Goal: Feedback & Contribution: Submit feedback/report problem

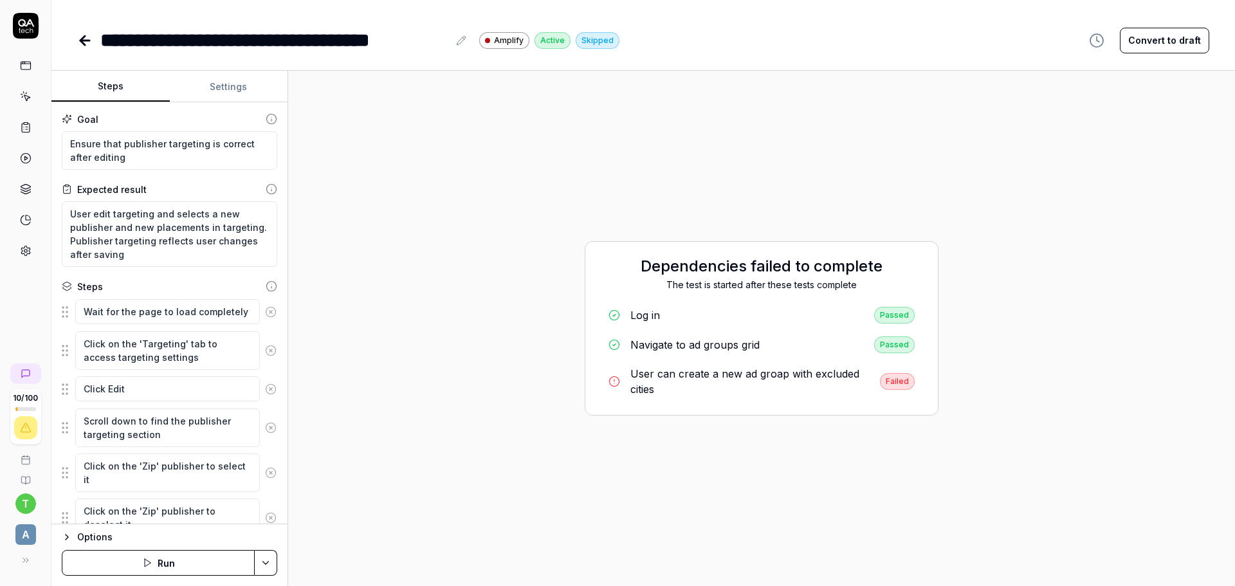
scroll to position [143, 0]
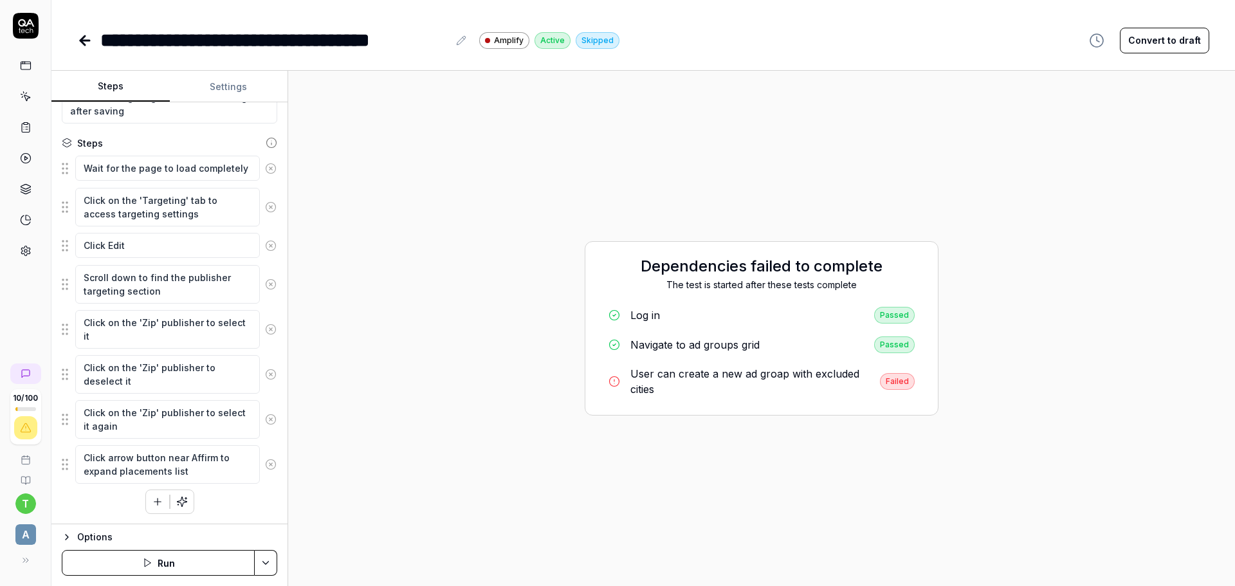
click at [625, 376] on link "User can create a new ad groap with excluded cities Failed" at bounding box center [761, 381] width 327 height 41
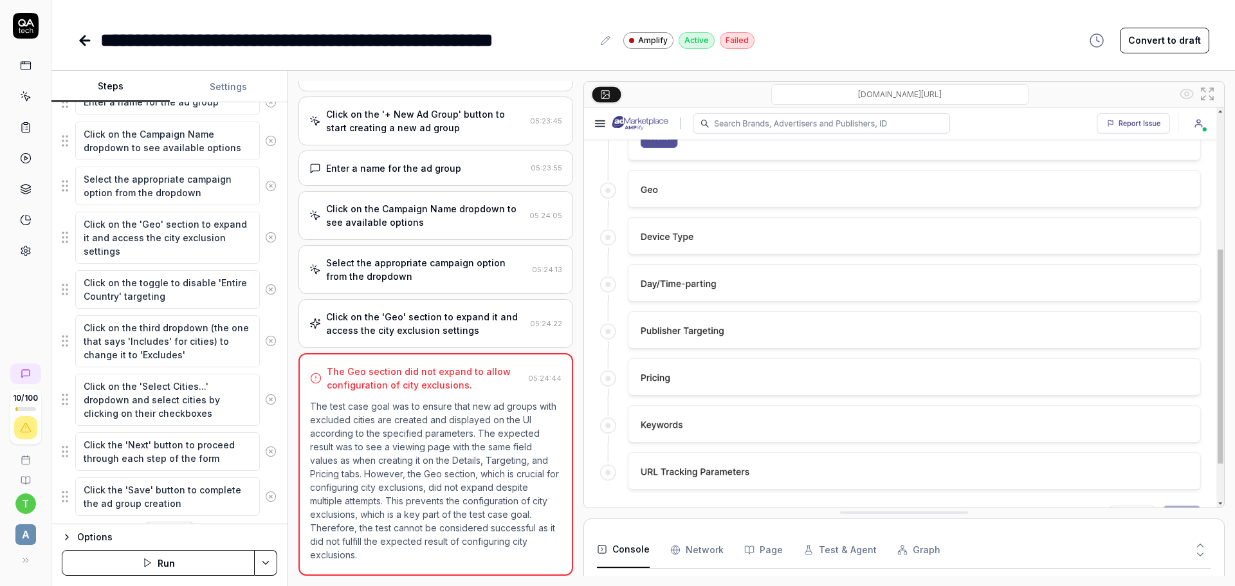
scroll to position [621, 0]
click at [462, 314] on div "Click on the 'Geo' section to expand it and access the city exclusion settings" at bounding box center [425, 323] width 199 height 27
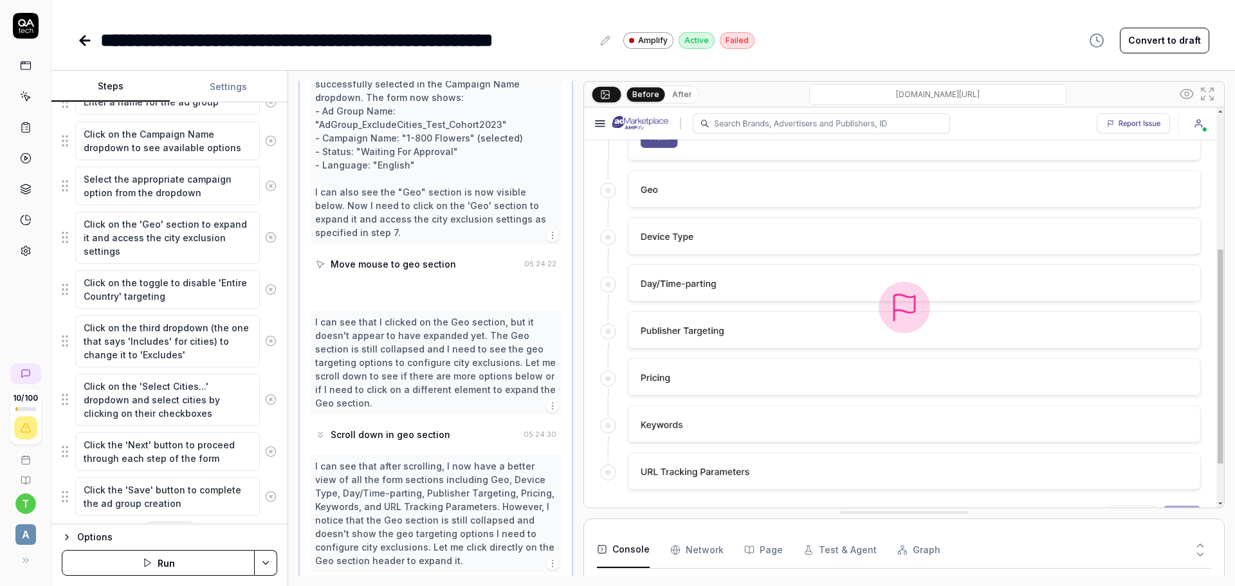
scroll to position [677, 0]
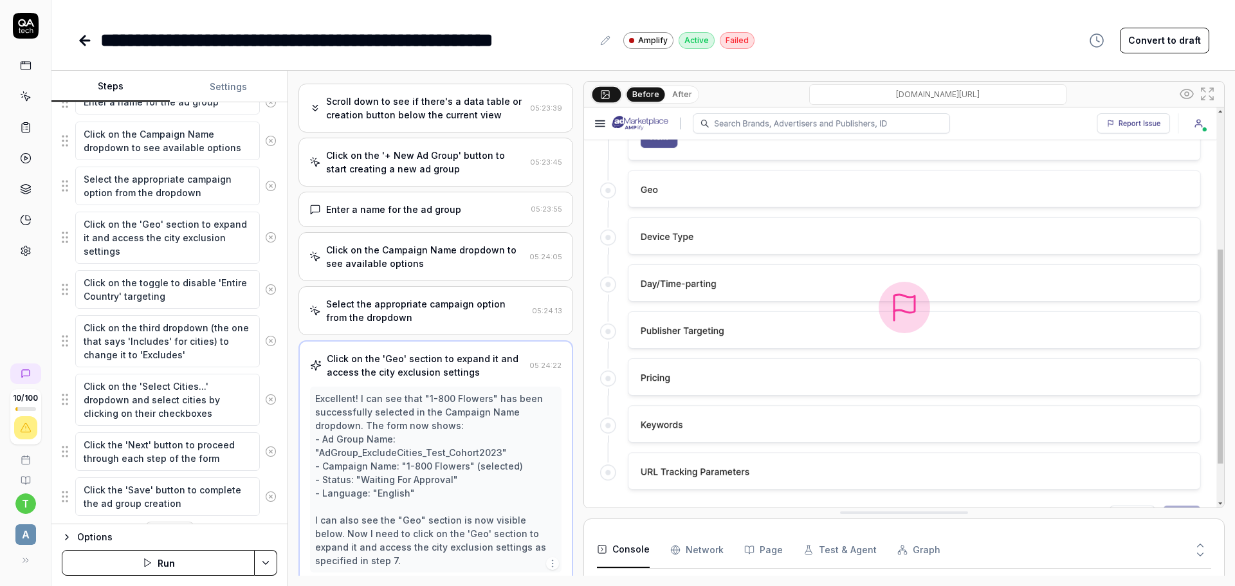
click at [501, 304] on div "Select the appropriate campaign option from the dropdown" at bounding box center [426, 310] width 201 height 27
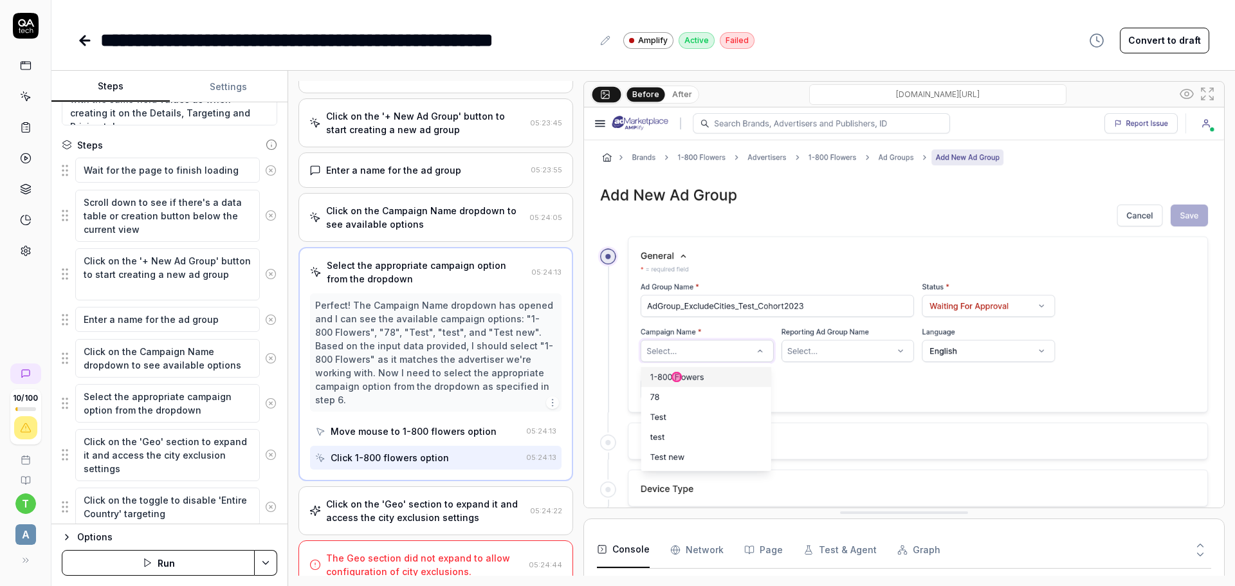
scroll to position [193, 0]
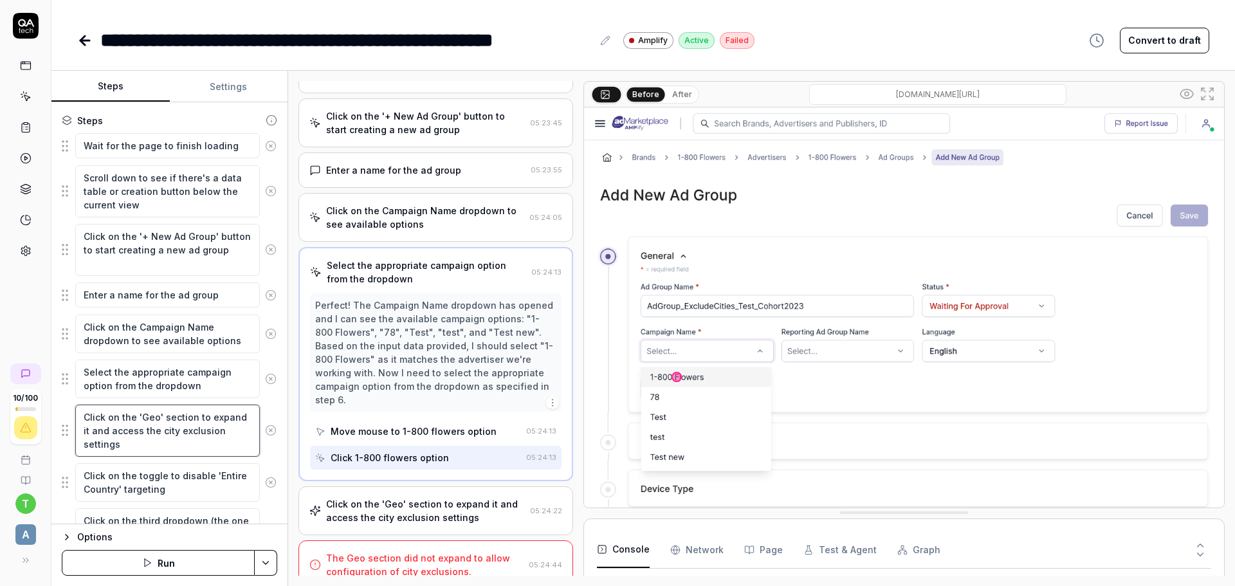
click at [177, 436] on textarea "Click on the 'Geo' section to expand it and access the city exclusion settings" at bounding box center [167, 431] width 185 height 52
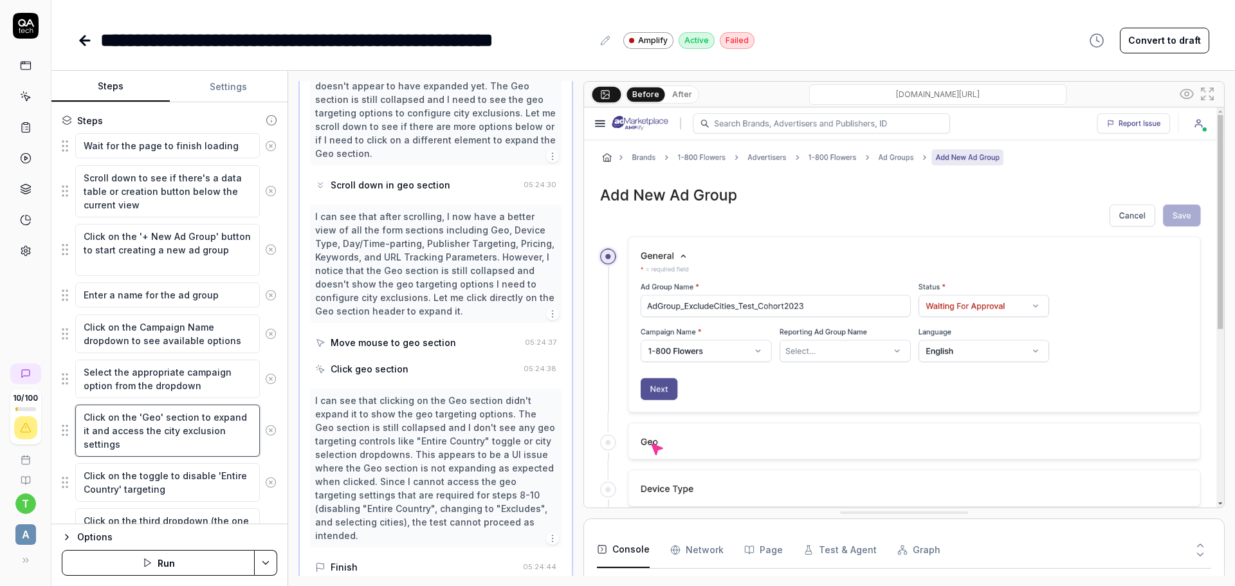
scroll to position [677, 0]
click at [1153, 49] on button "Convert to draft" at bounding box center [1164, 41] width 89 height 26
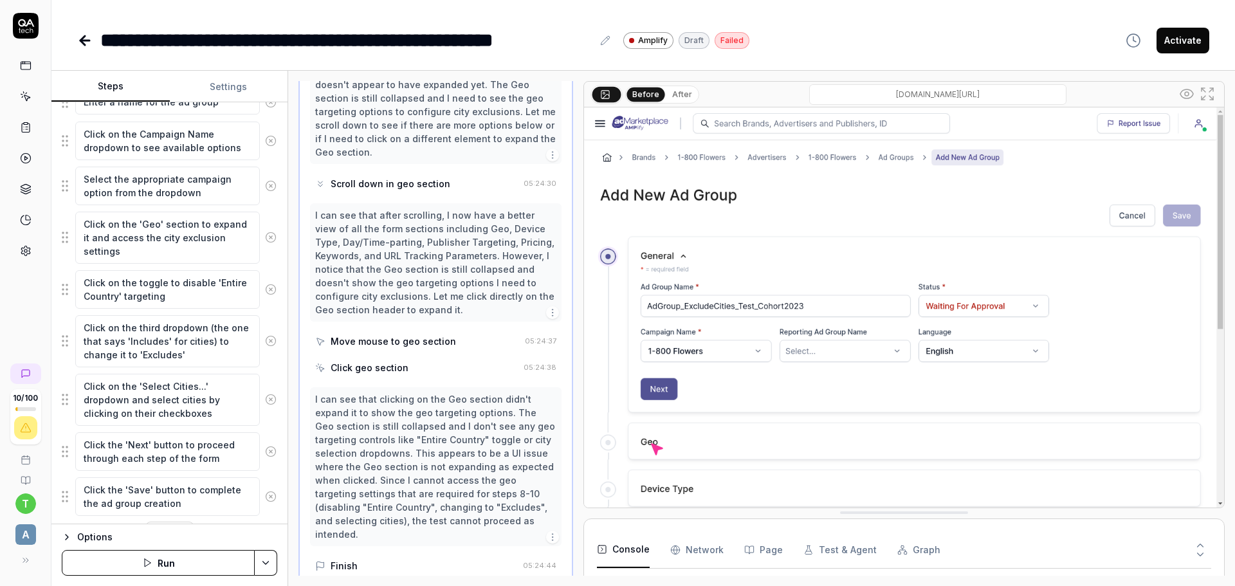
scroll to position [418, 0]
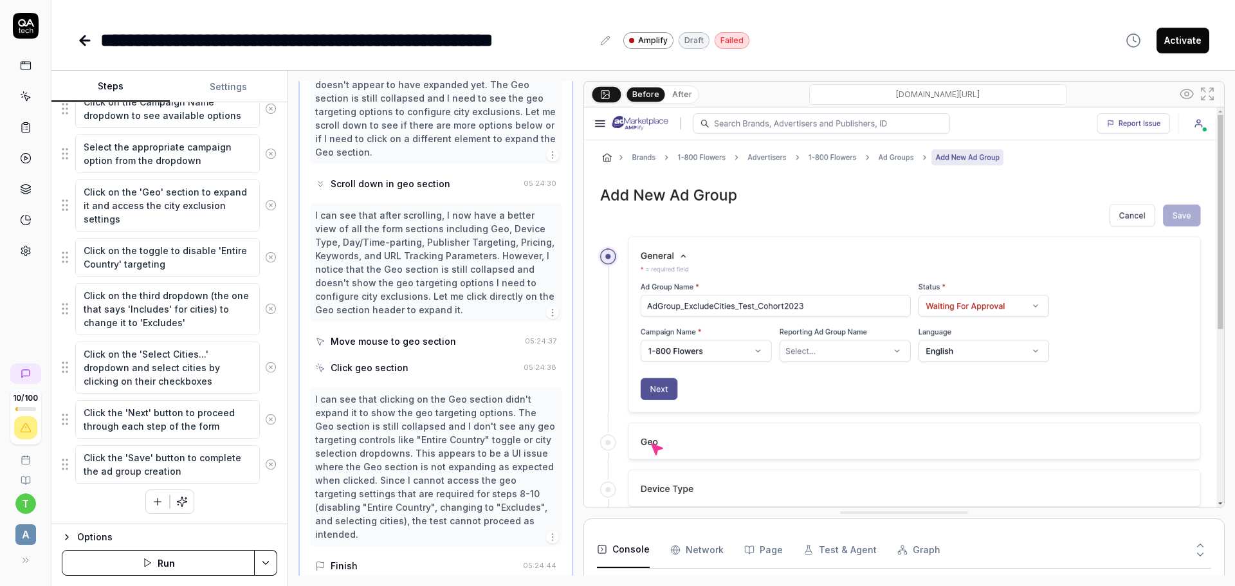
click at [60, 421] on div "Goal Ensure that new ad groups with excluded cities are created and displayed o…" at bounding box center [169, 313] width 236 height 422
click at [109, 412] on textarea "Click the 'Next' button to proceed through each step of the form" at bounding box center [167, 419] width 185 height 39
drag, startPoint x: 219, startPoint y: 424, endPoint x: 7, endPoint y: 405, distance: 213.2
click at [7, 405] on div "**********" at bounding box center [617, 293] width 1235 height 586
click at [149, 493] on button "button" at bounding box center [157, 501] width 23 height 23
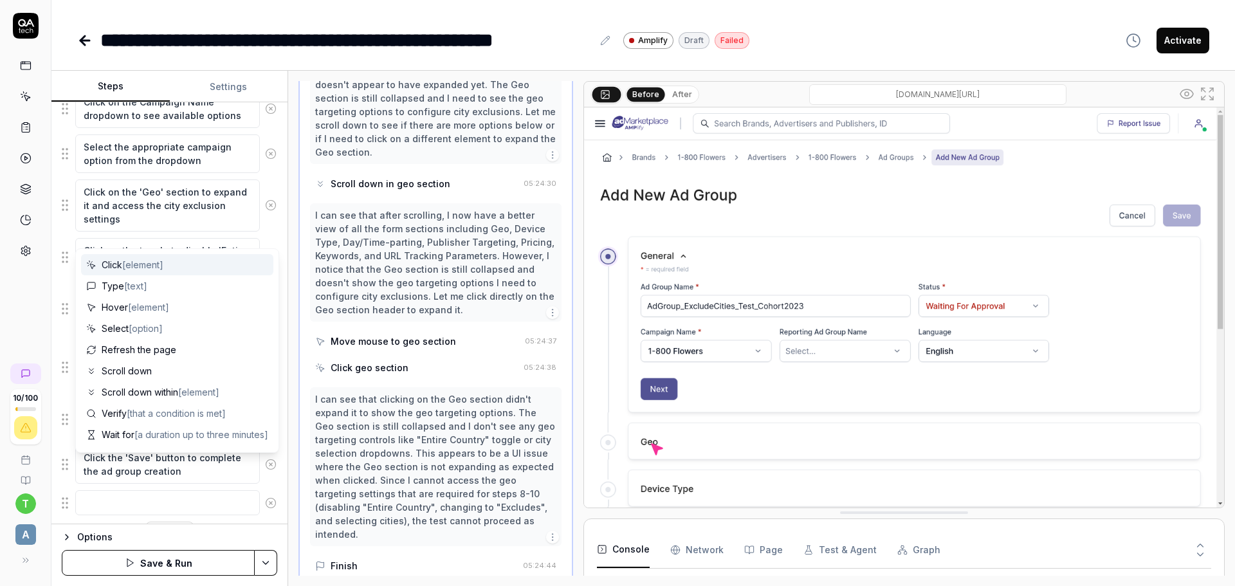
scroll to position [450, 0]
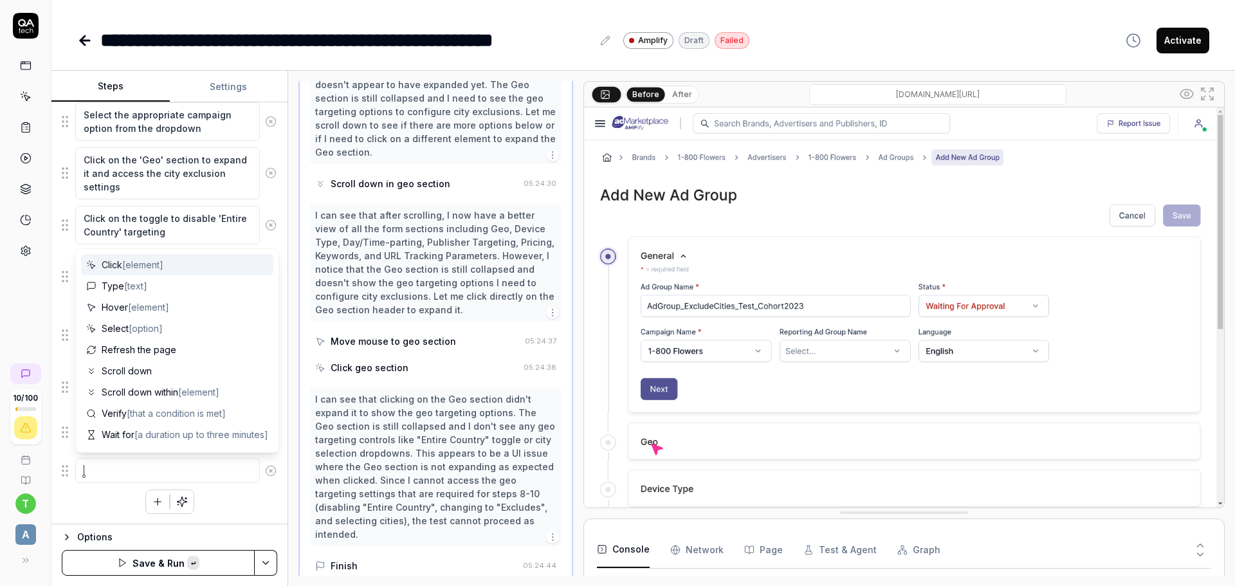
type textarea "*"
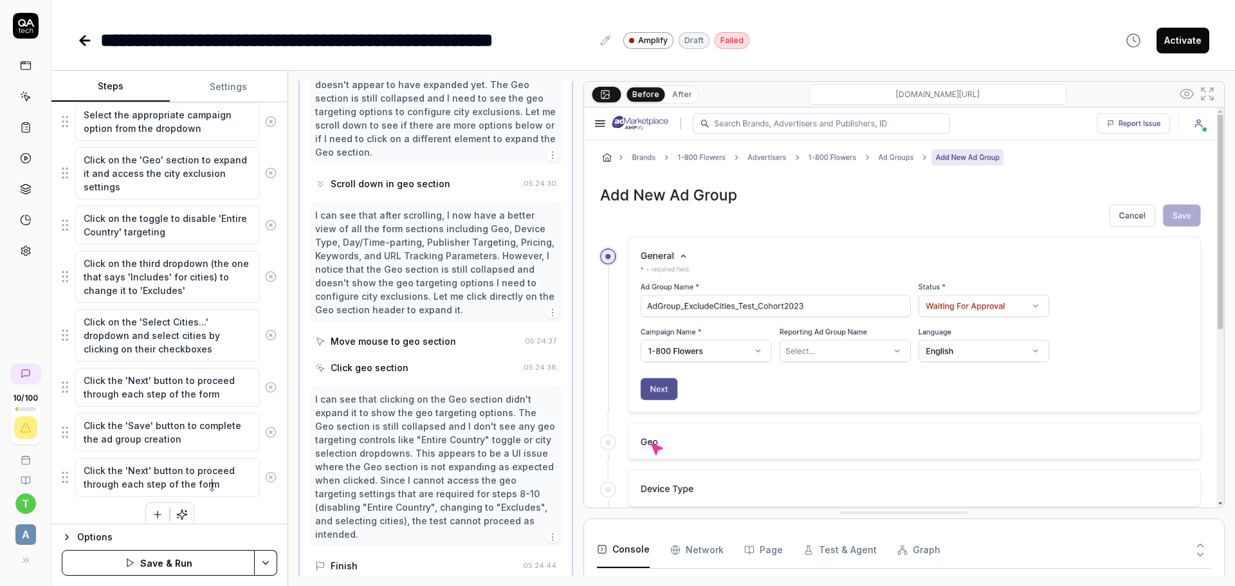
type textarea "Click the 'Next' button to proceed through each step of the form"
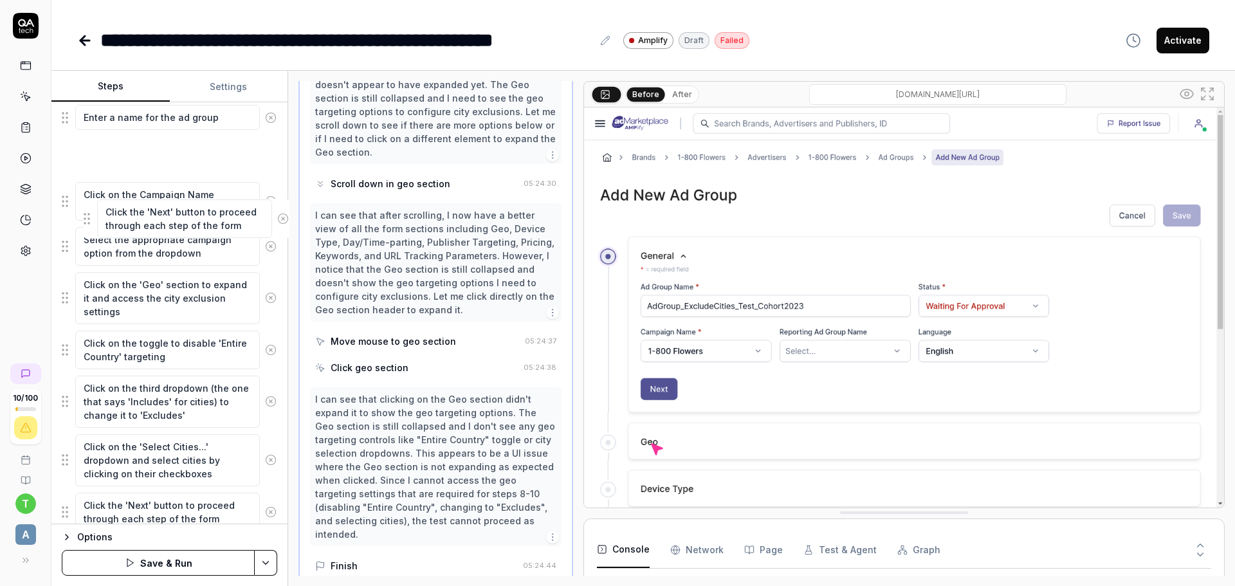
scroll to position [368, 0]
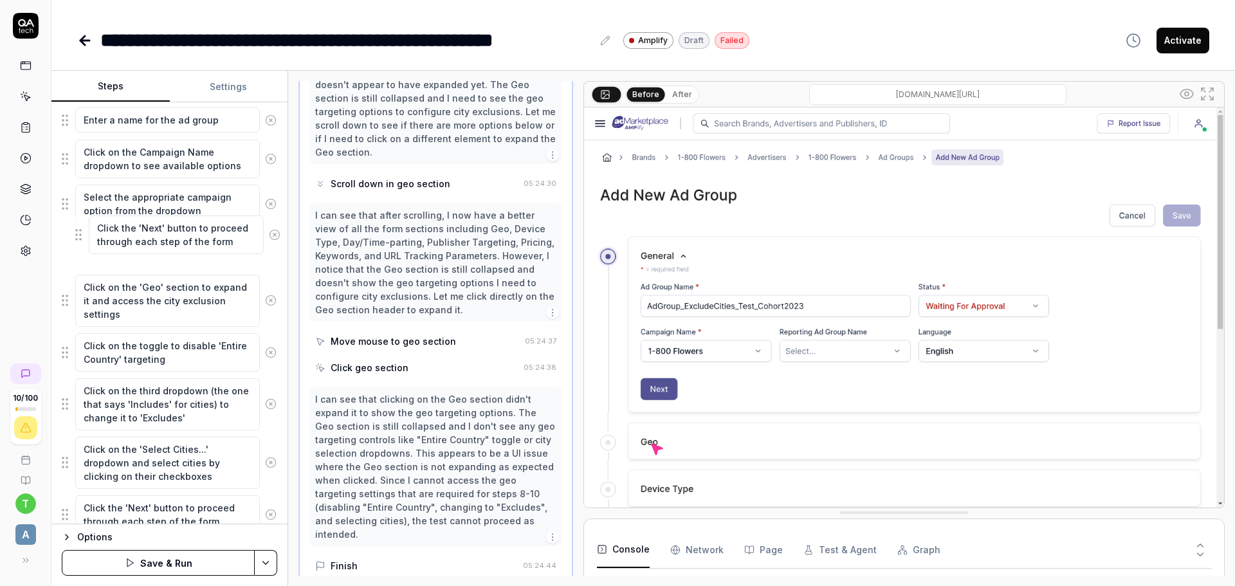
drag, startPoint x: 63, startPoint y: 477, endPoint x: 77, endPoint y: 235, distance: 242.9
click at [77, 235] on fieldset "Wait for the page to finish loading Scroll down to see if there's a data table …" at bounding box center [170, 269] width 216 height 622
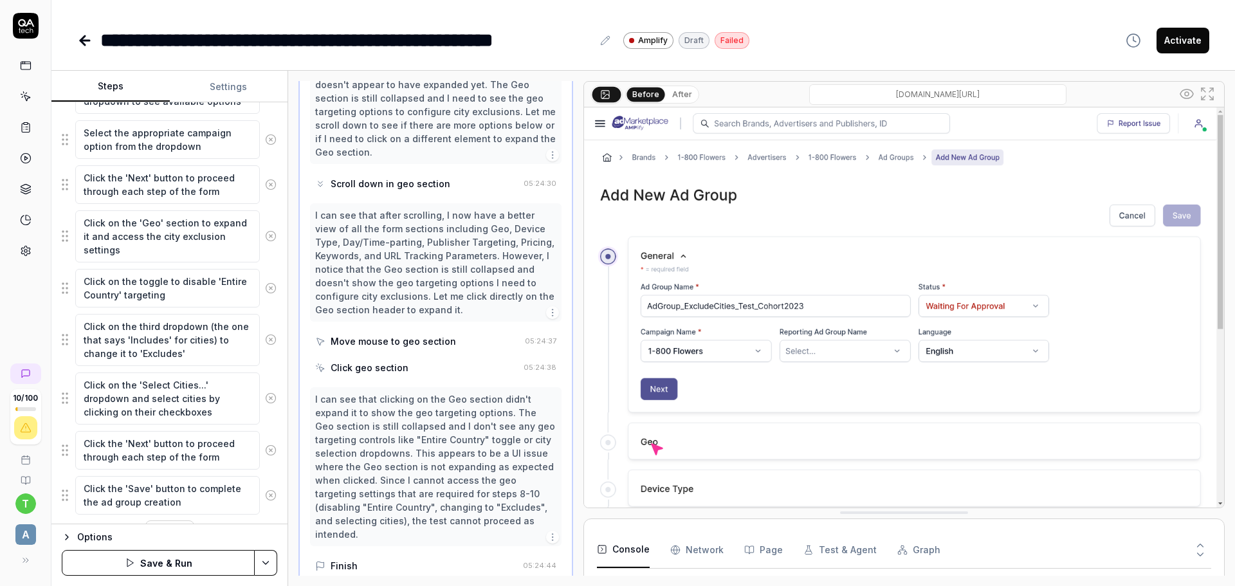
scroll to position [463, 0]
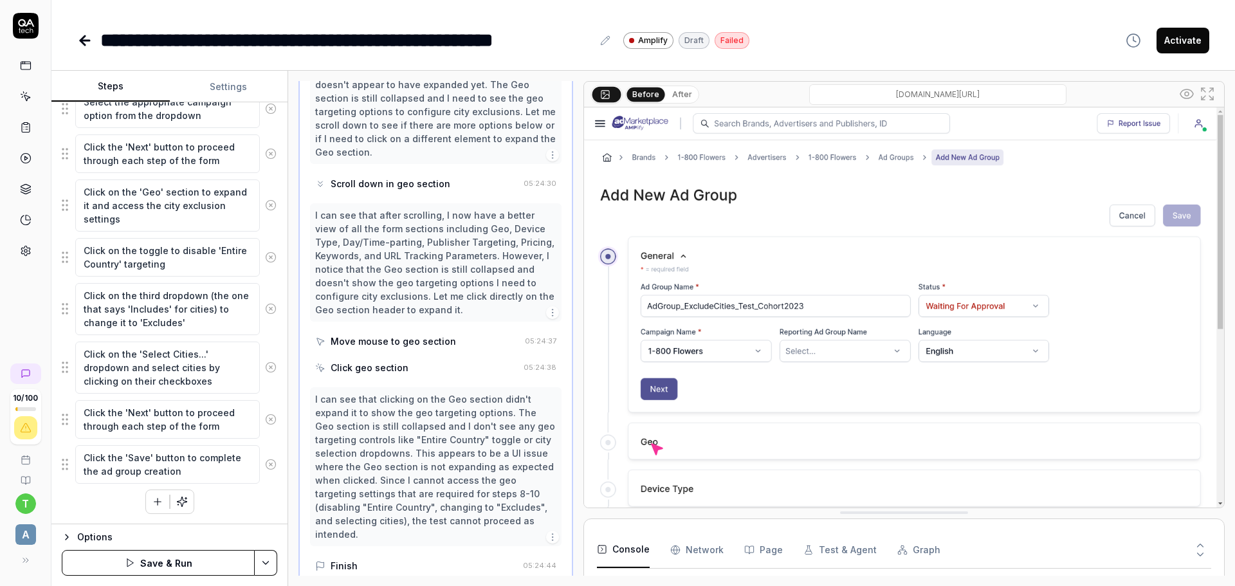
click at [154, 561] on button "Save & Run" at bounding box center [158, 563] width 193 height 26
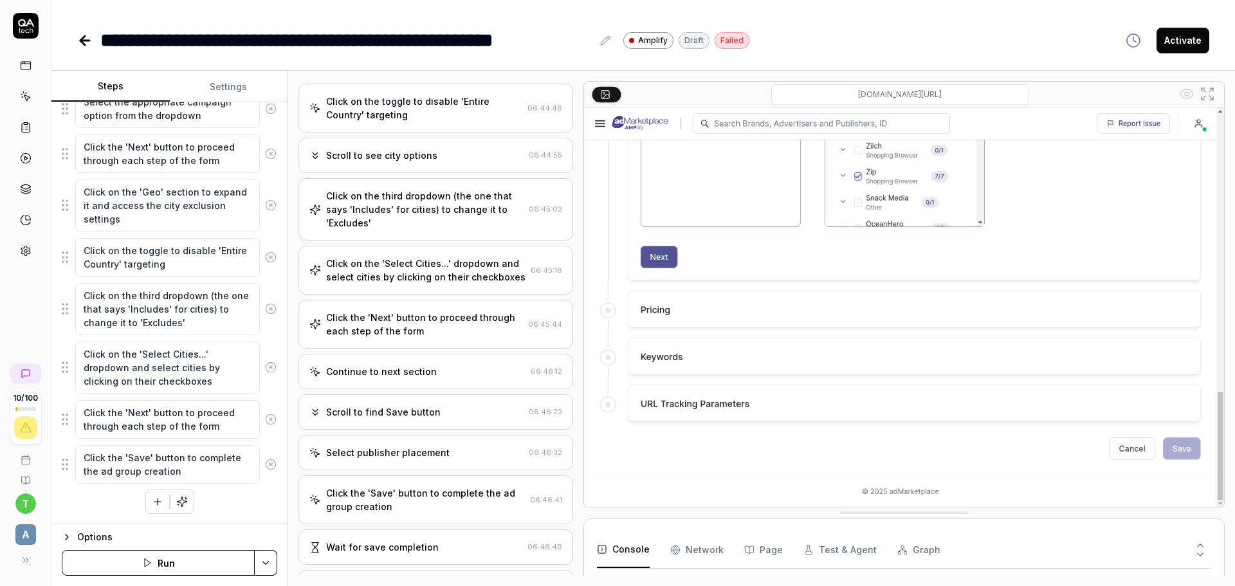
scroll to position [323, 0]
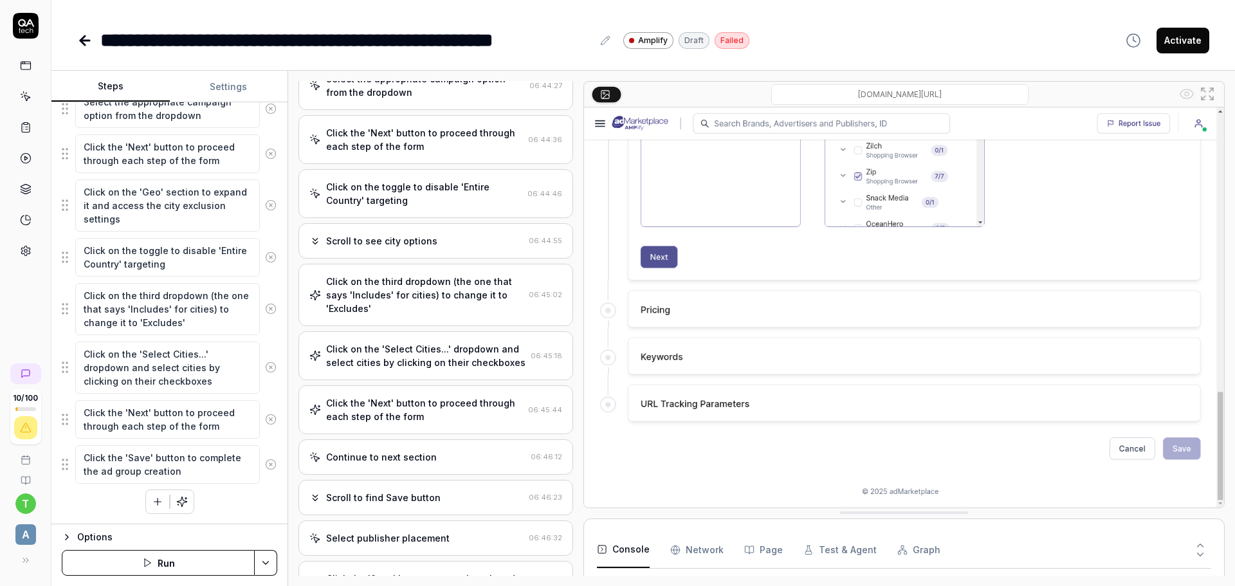
click at [446, 423] on div "Click the 'Next' button to proceed through each step of the form" at bounding box center [424, 409] width 197 height 27
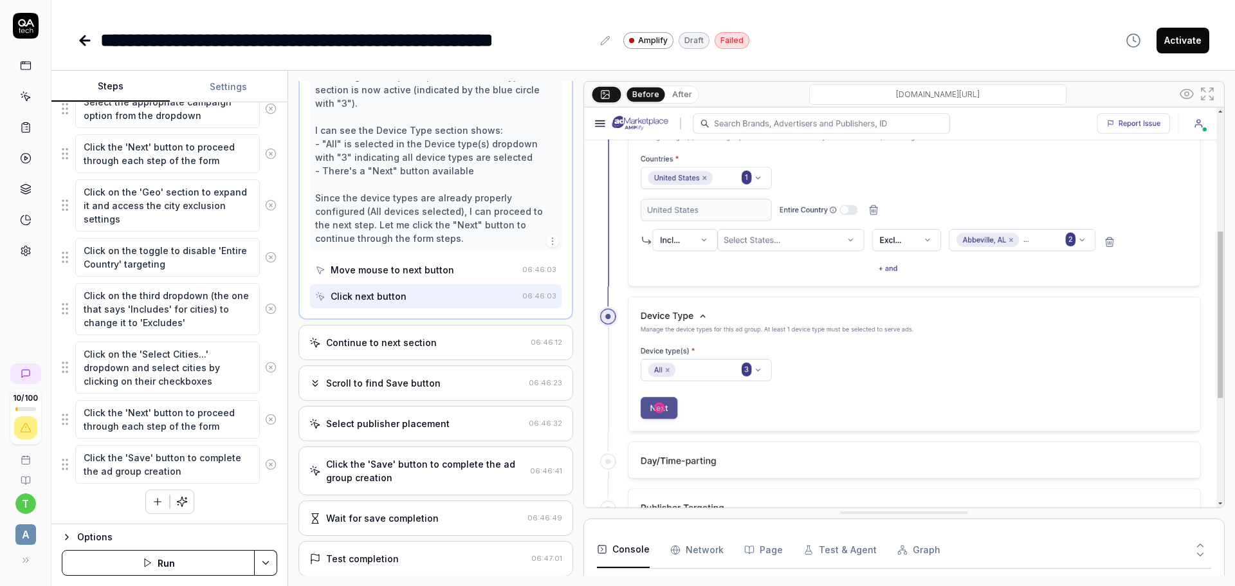
scroll to position [1221, 0]
click at [430, 324] on div "Continue to next section 06:46:12" at bounding box center [436, 341] width 275 height 35
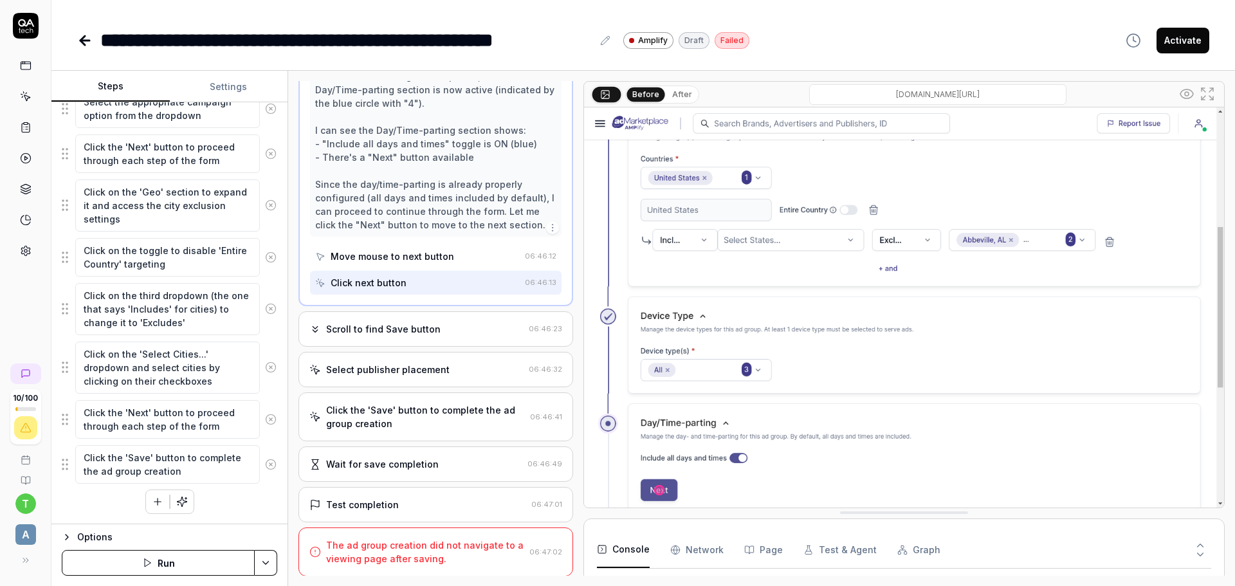
scroll to position [772, 0]
click at [430, 376] on div "Select publisher placement 06:46:32" at bounding box center [436, 368] width 275 height 35
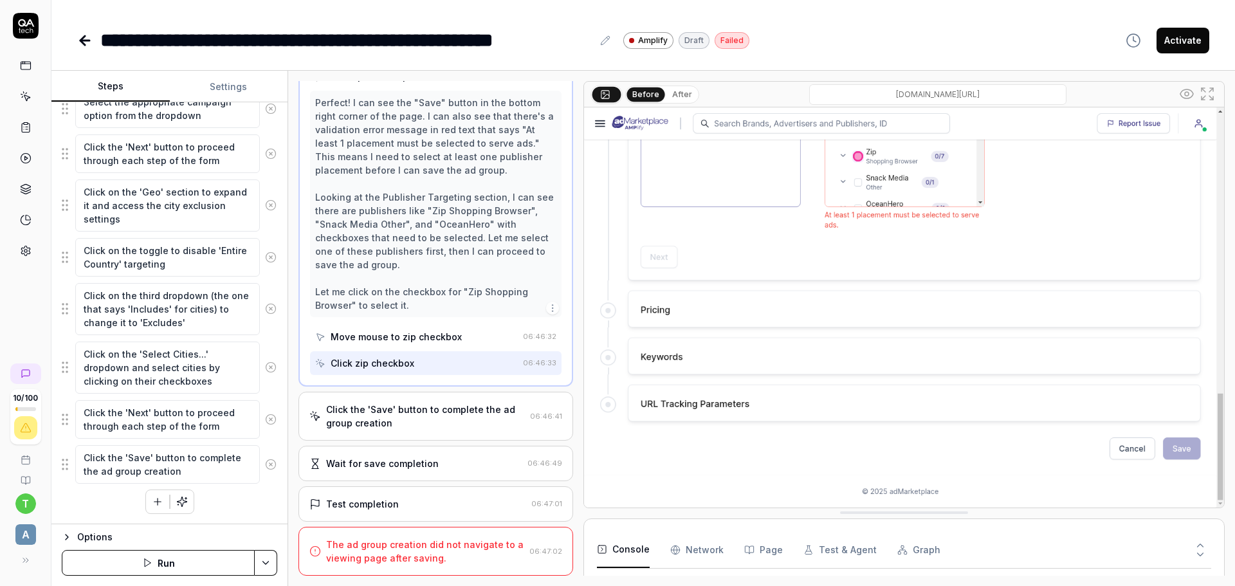
click at [422, 425] on div "Click the 'Save' button to complete the ad group creation" at bounding box center [425, 416] width 199 height 27
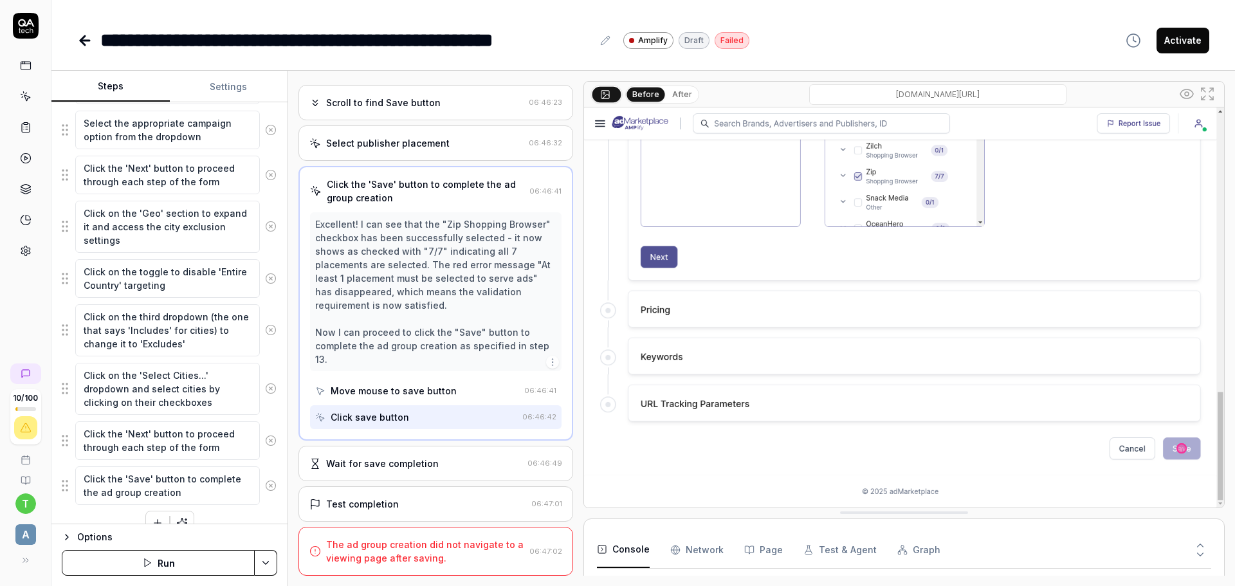
scroll to position [463, 0]
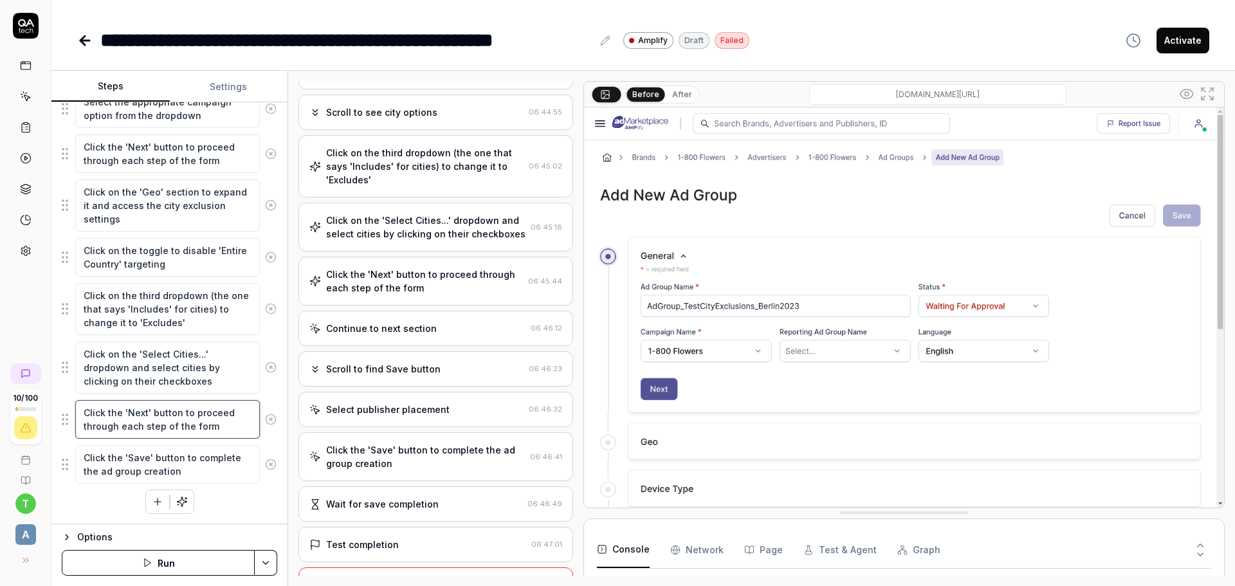
click at [201, 421] on textarea "Click the 'Next' button to proceed through each step of the form" at bounding box center [167, 419] width 185 height 39
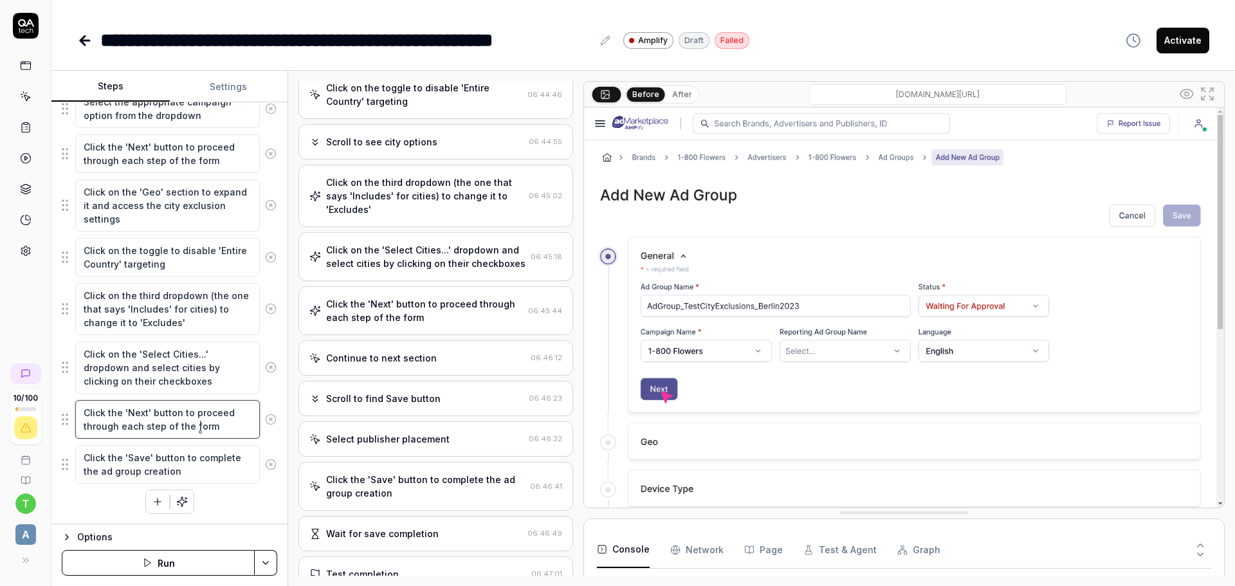
scroll to position [692, 0]
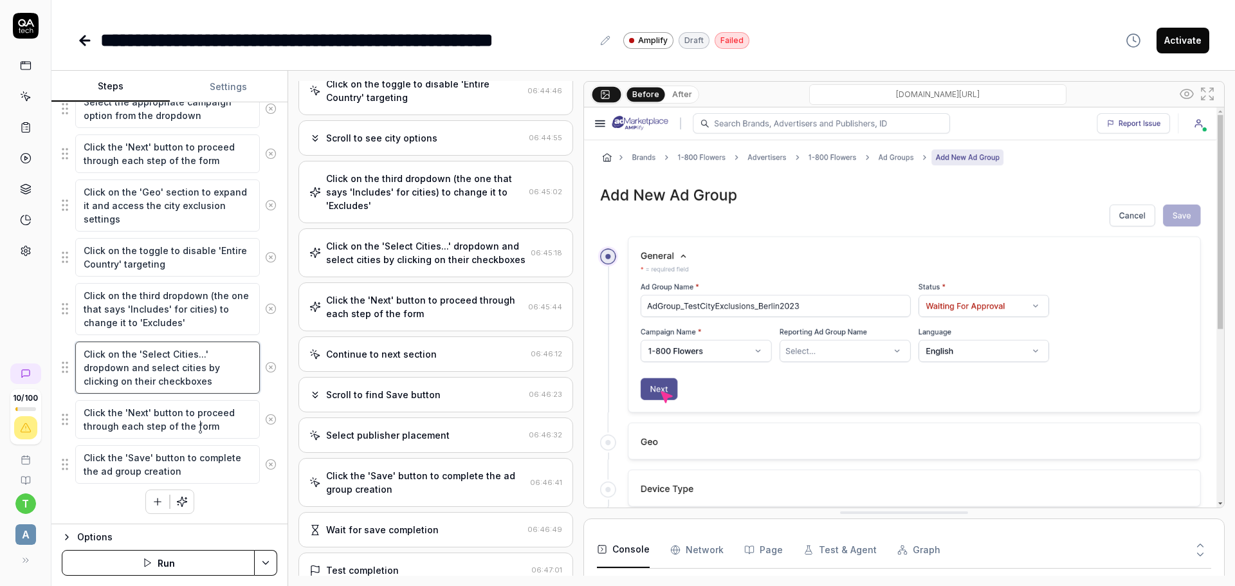
click at [134, 371] on textarea "Click on the 'Select Cities...' dropdown and select cities by clicking on their…" at bounding box center [167, 368] width 185 height 52
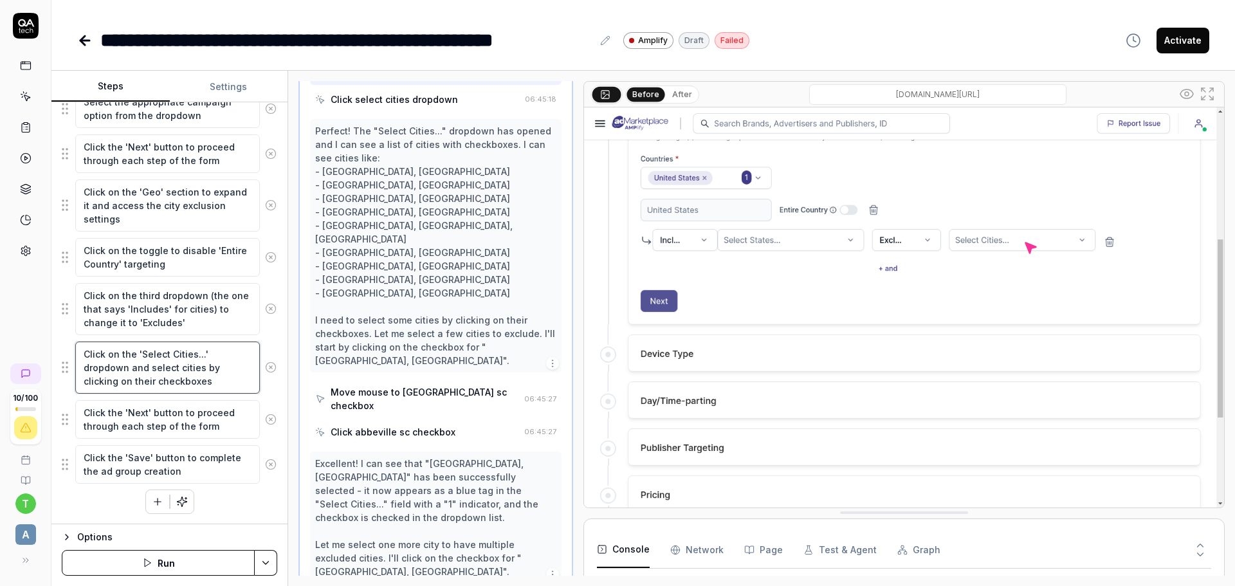
scroll to position [789, 0]
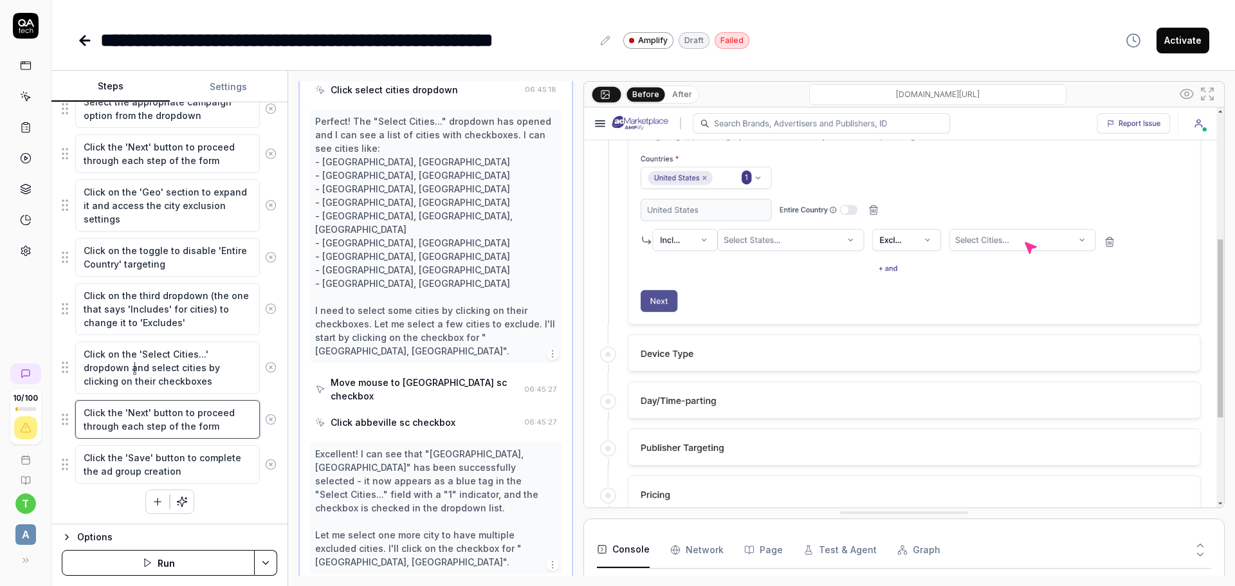
click at [147, 412] on textarea "Click the 'Next' button to proceed through each step of the form" at bounding box center [167, 419] width 185 height 39
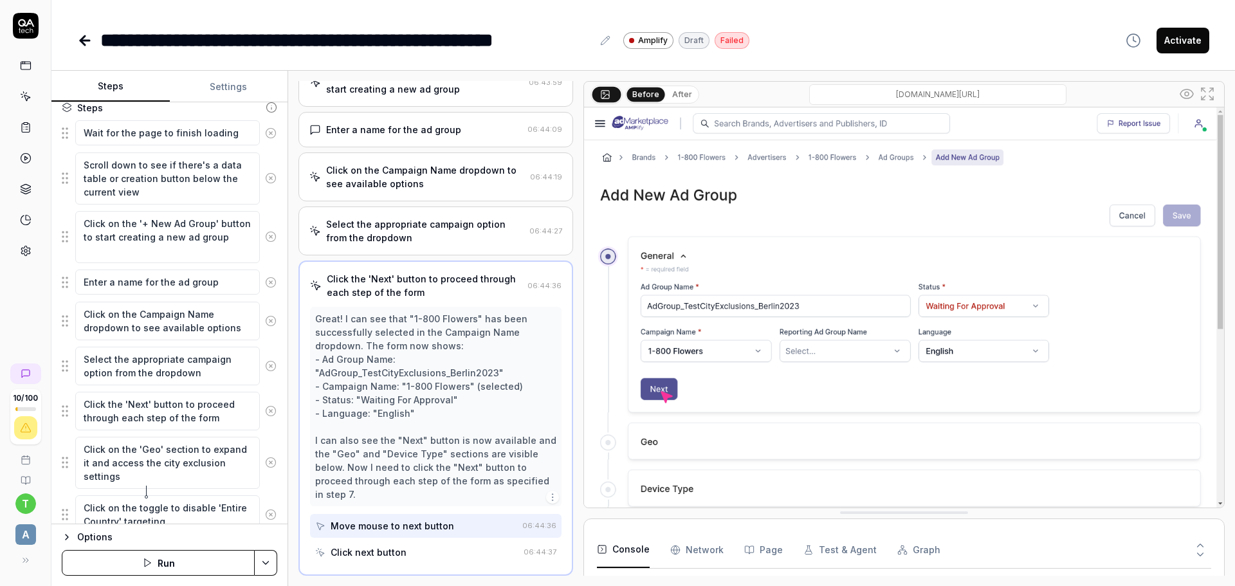
scroll to position [463, 0]
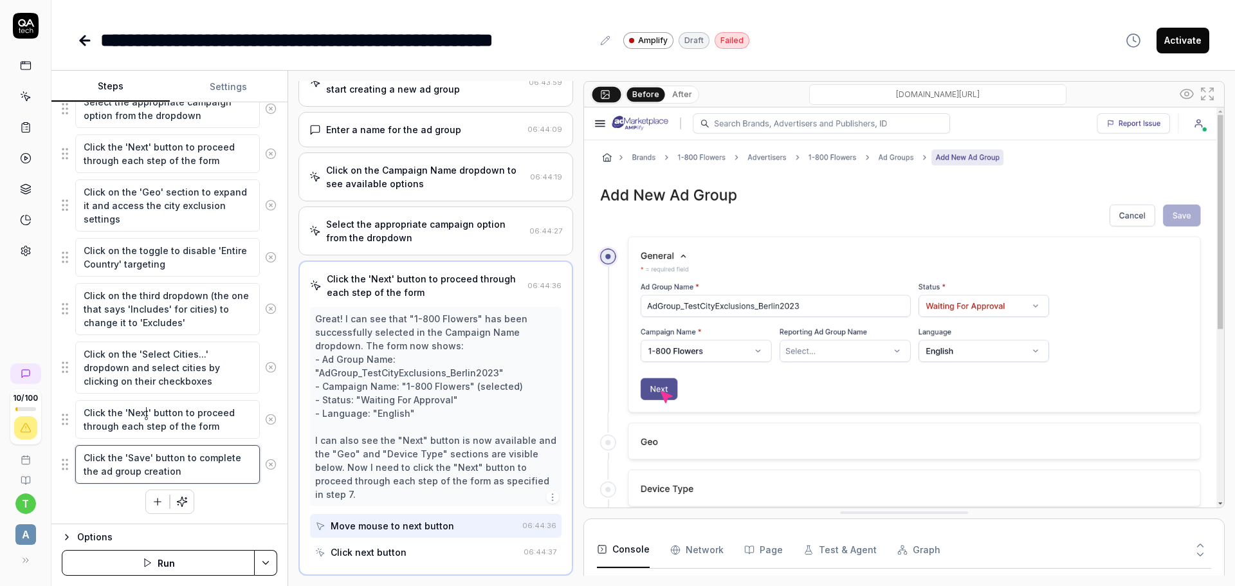
click at [185, 469] on textarea "Click the 'Save' button to complete the ad group creation" at bounding box center [167, 464] width 185 height 39
type textarea "*"
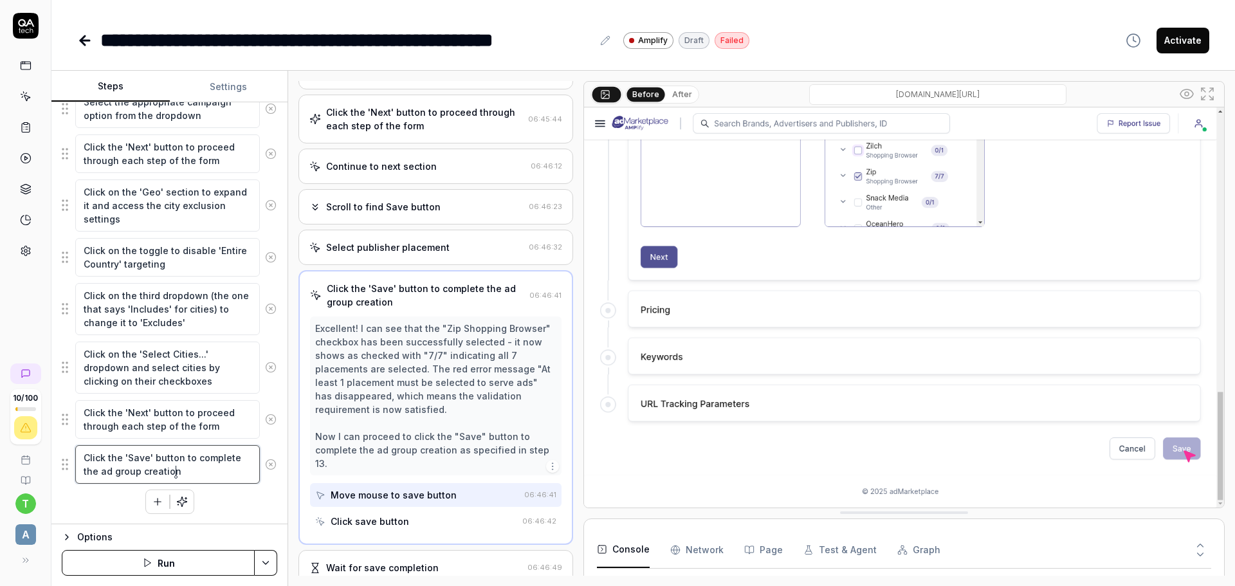
scroll to position [647, 0]
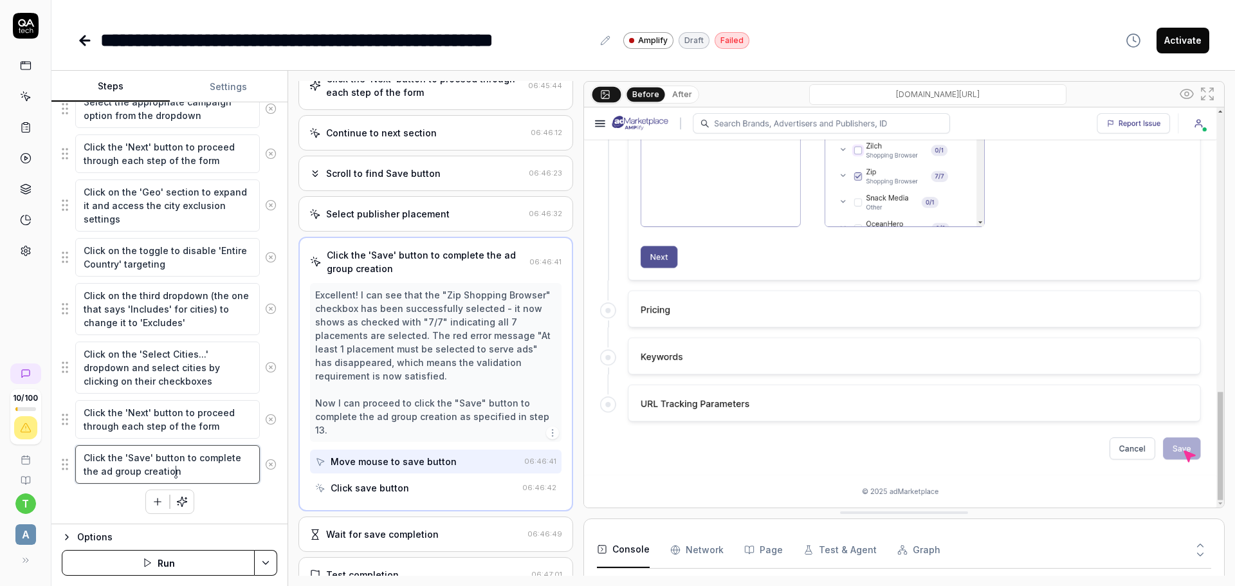
type textarea "Click the 'Save' button to complete the ad group creation"
type textarea "*"
type textarea "Click the 'Save' button to complete the ad group creation wh"
type textarea "*"
type textarea "Click the 'Save' button to complete the ad group creation when"
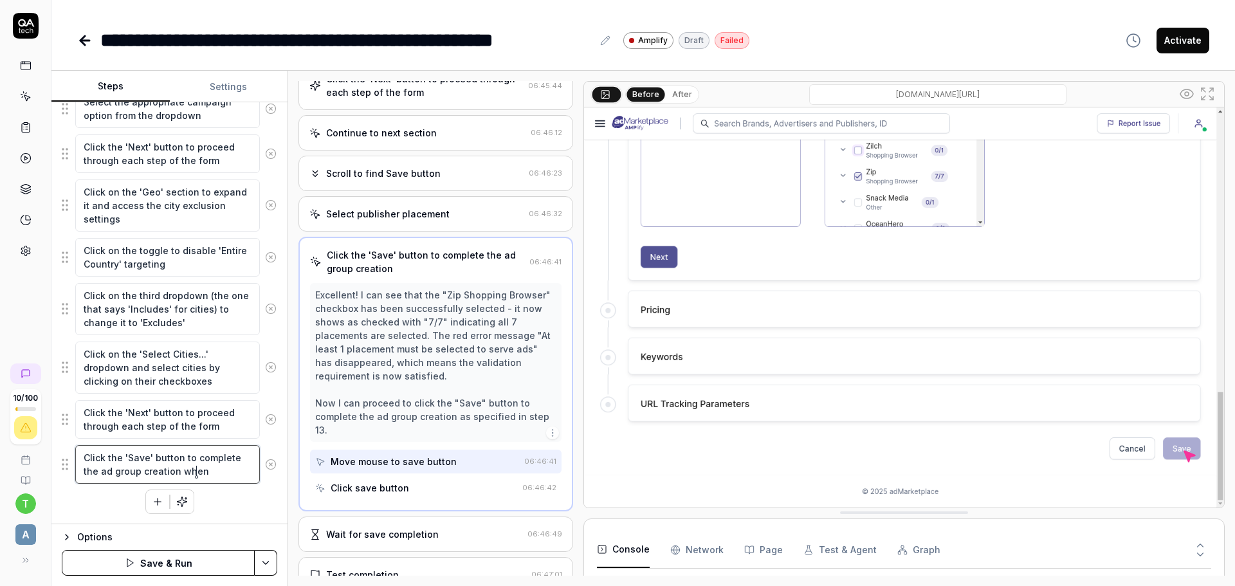
type textarea "*"
type textarea "Click the 'Save' button to complete the ad group creation when"
type textarea "*"
type textarea "Click the 'Save' button to complete the ad group creation whe"
type textarea "*"
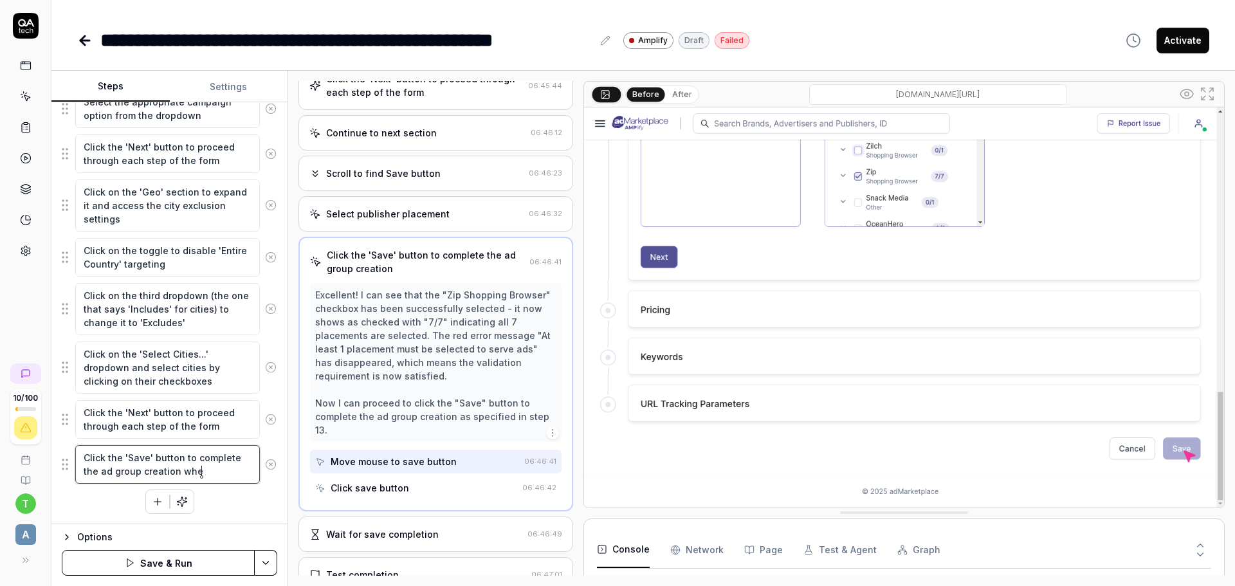
type textarea "Click the 'Save' button to complete the ad group creation wh"
type textarea "*"
type textarea "Click the 'Save' button to complete the ad group creation"
type textarea "*"
type textarea "Click the 'Save' button to complete the ad group creation"
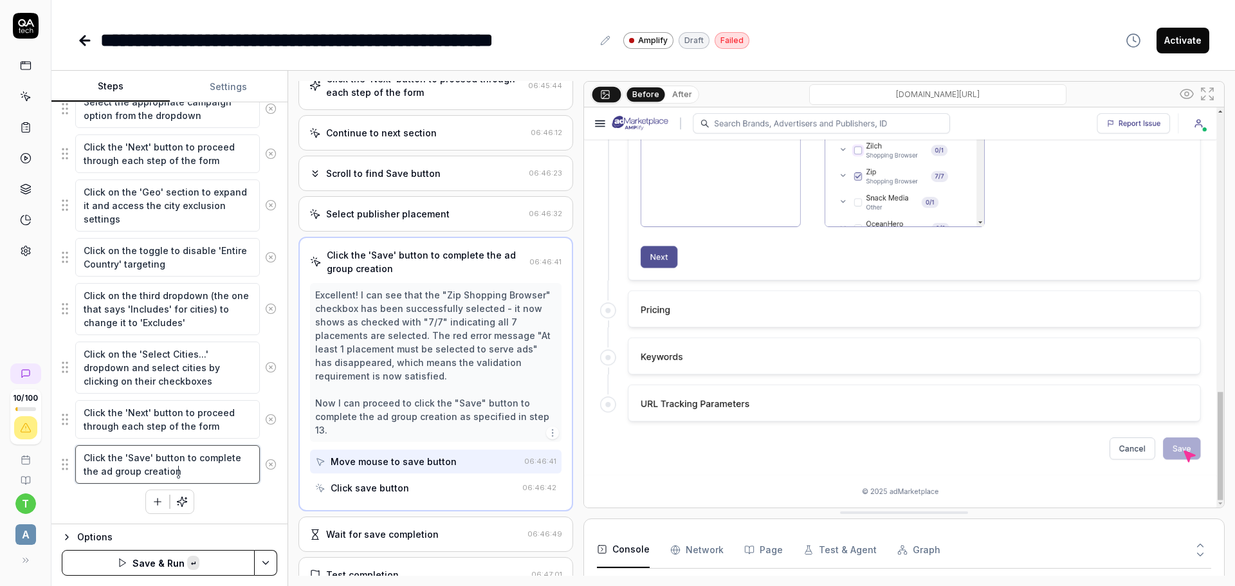
paste textarea "when the last section is completed"
type textarea "*"
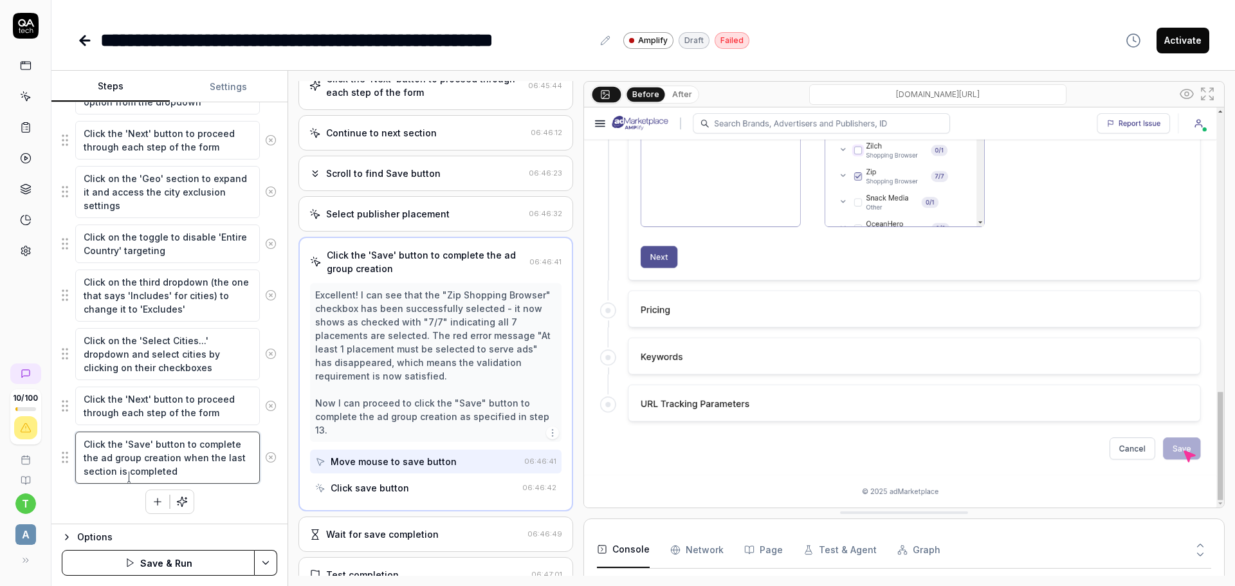
type textarea "Click the 'Save' button to complete the ad group creation when the last section…"
click at [199, 505] on div "Wait for the page to finish loading Scroll down to see if there's a data table …" at bounding box center [170, 181] width 216 height 665
click at [154, 569] on button "Save & Run" at bounding box center [158, 563] width 193 height 26
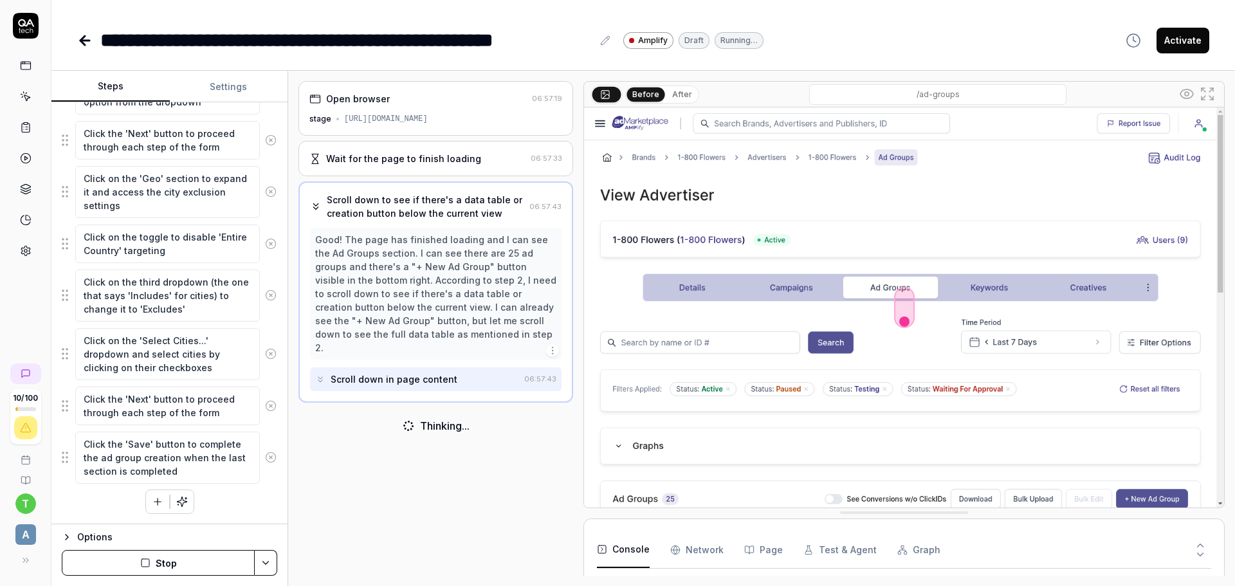
type textarea "*"
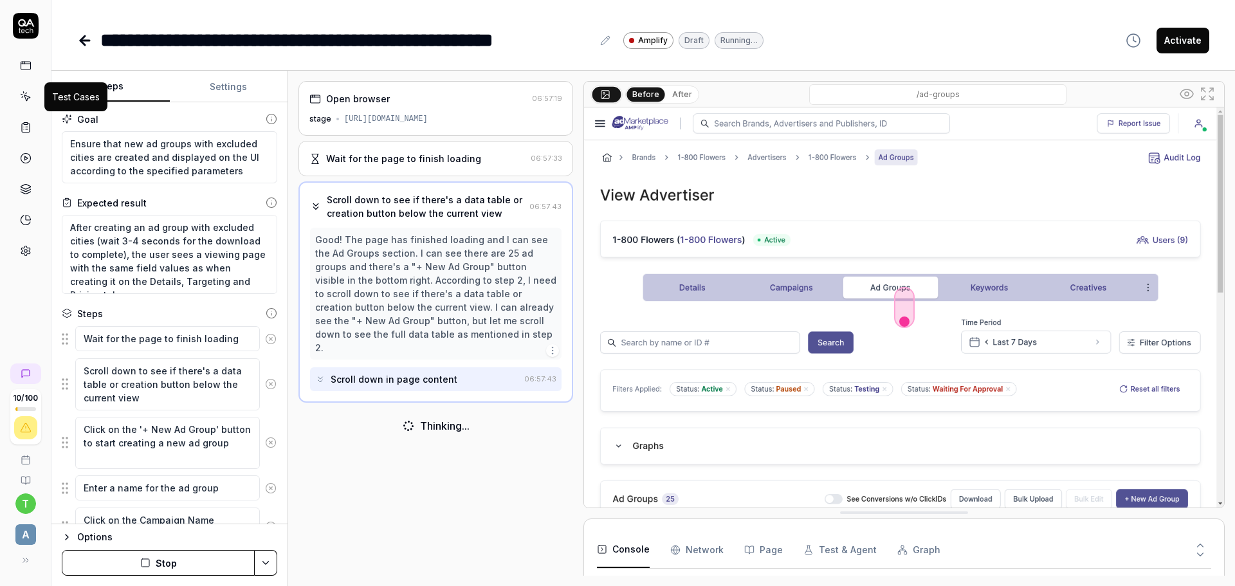
click at [24, 95] on icon at bounding box center [26, 97] width 12 height 12
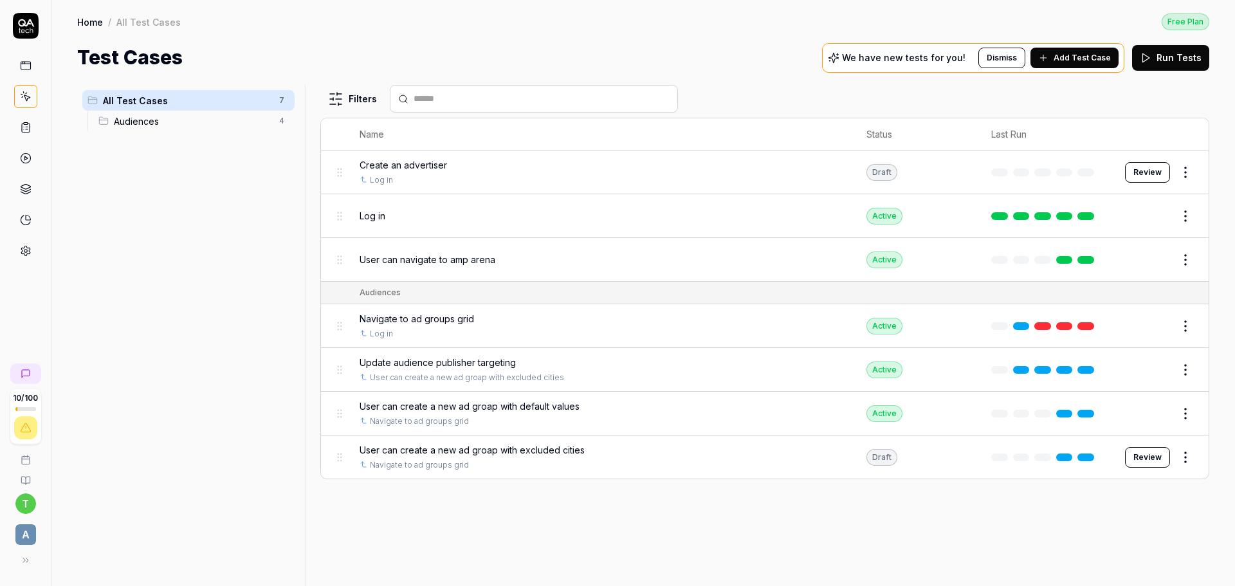
click at [1058, 60] on button "Add Test Case" at bounding box center [1075, 58] width 88 height 21
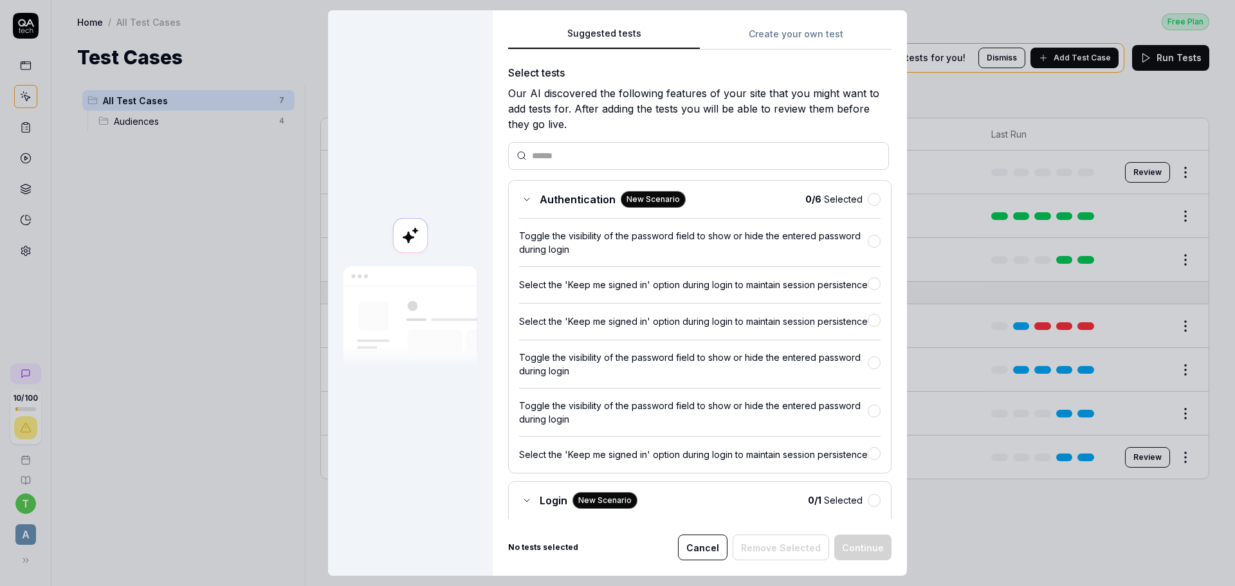
click at [508, 205] on div "Authentication New Scenario 0 / 6 Selected Toggle the visibility of the passwor…" at bounding box center [699, 326] width 383 height 293
click at [508, 198] on div "Authentication New Scenario 0 / 6 Selected Toggle the visibility of the passwor…" at bounding box center [699, 326] width 383 height 293
click at [522, 198] on icon at bounding box center [527, 199] width 10 height 10
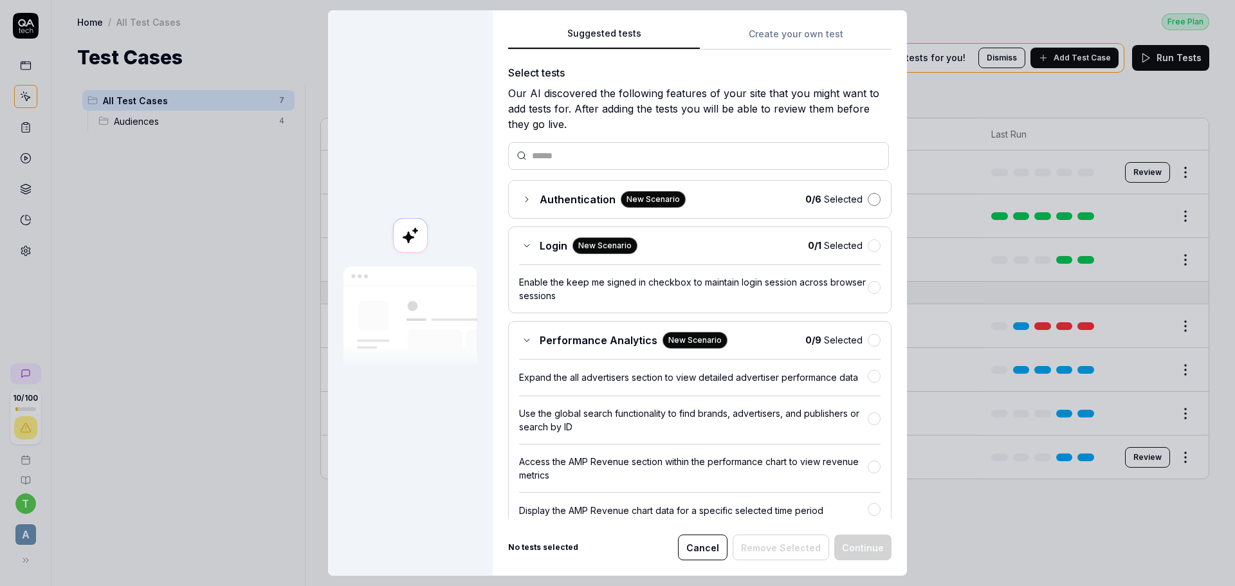
click at [868, 198] on button "button" at bounding box center [874, 199] width 13 height 13
click at [530, 198] on div "Authentication New Scenario" at bounding box center [602, 199] width 167 height 17
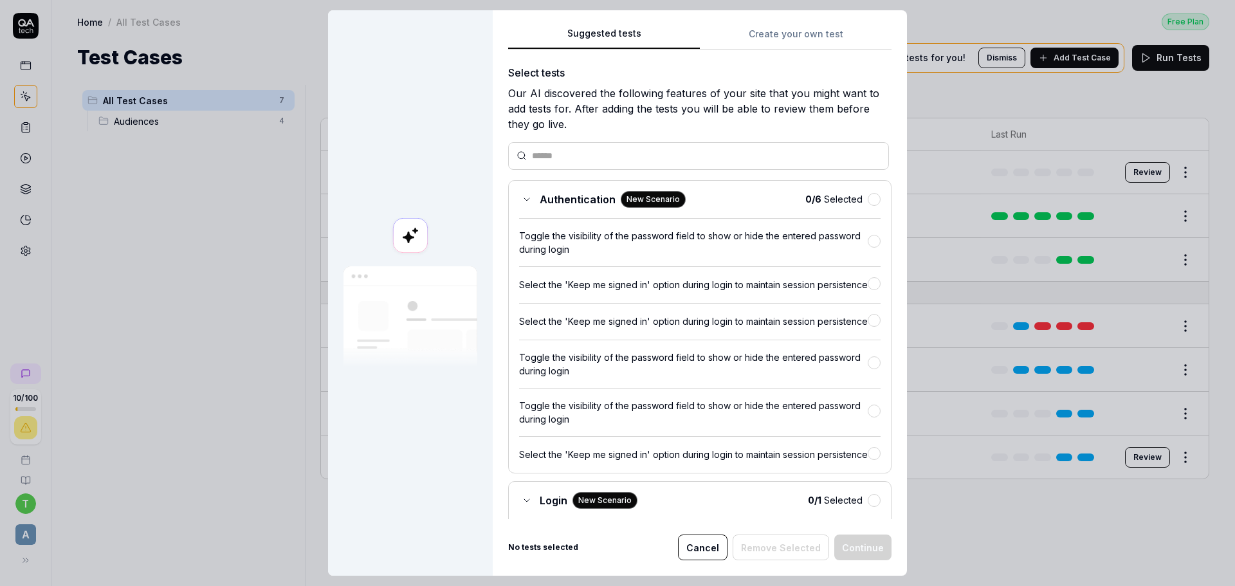
click at [530, 198] on div "Authentication New Scenario" at bounding box center [602, 199] width 167 height 17
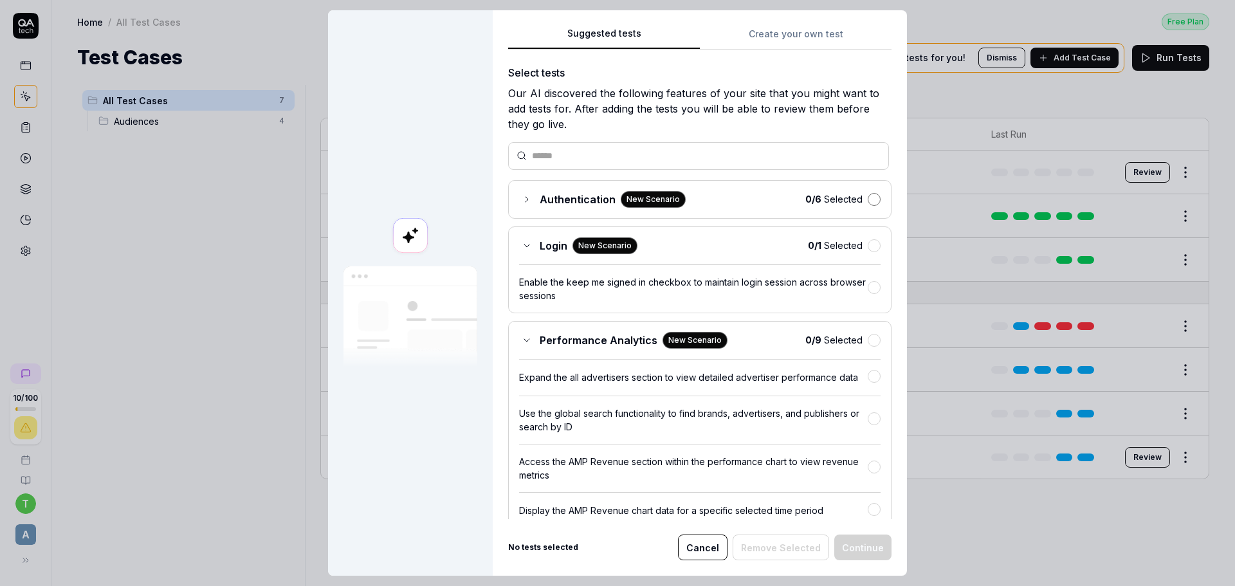
click at [868, 199] on button "button" at bounding box center [874, 199] width 13 height 13
click at [785, 544] on button "Remove Selected" at bounding box center [781, 548] width 96 height 26
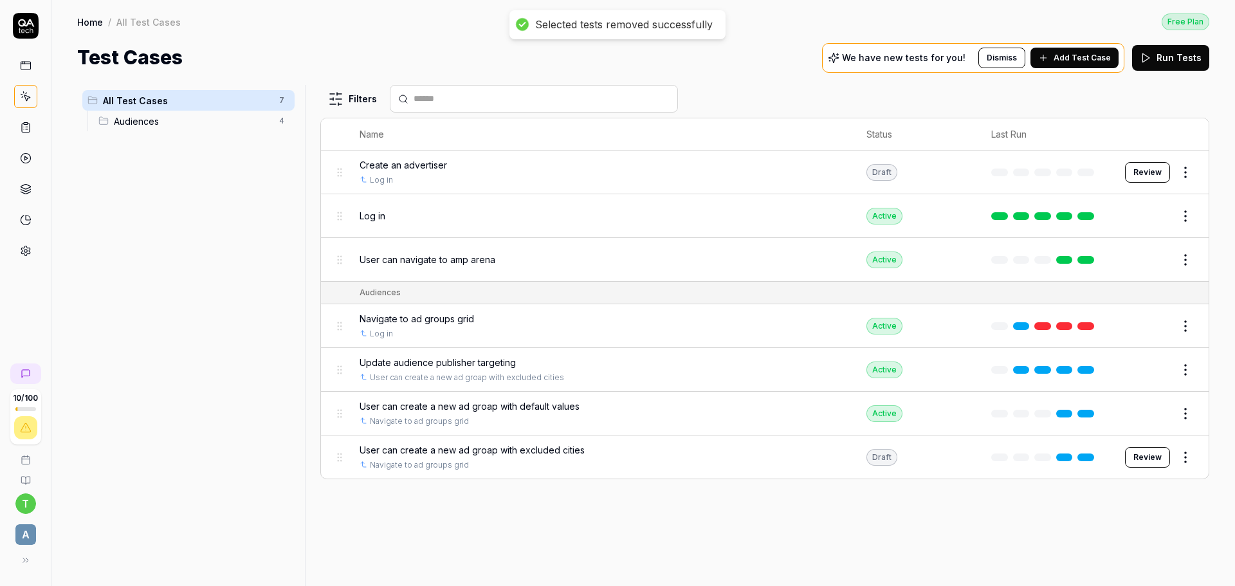
click at [1070, 59] on span "Add Test Case" at bounding box center [1082, 58] width 57 height 12
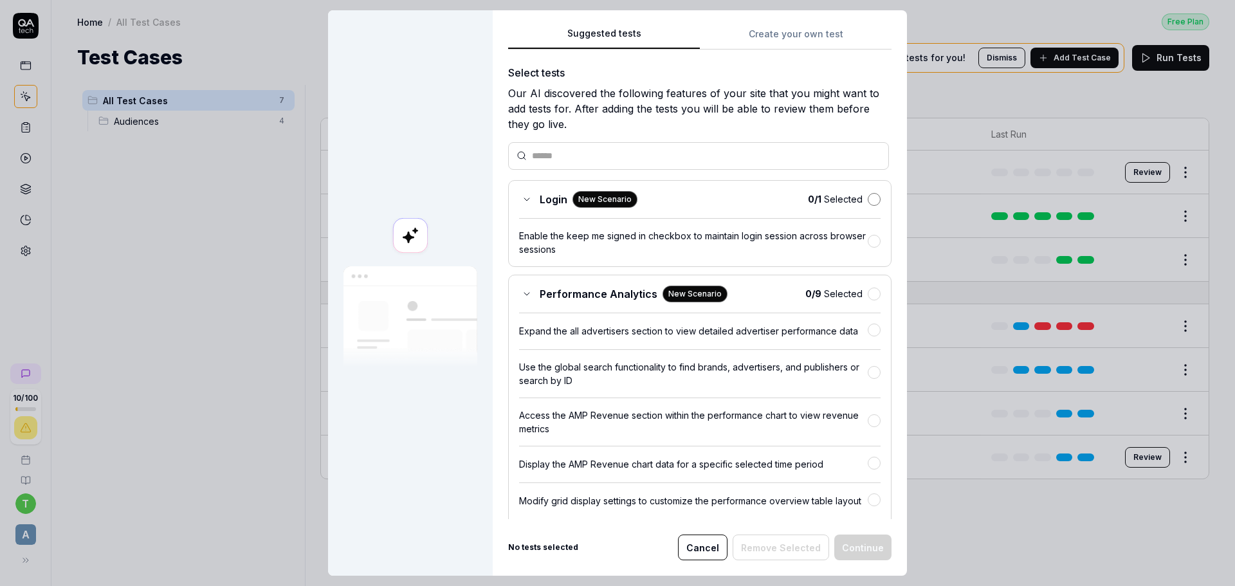
click at [868, 199] on button "button" at bounding box center [874, 199] width 13 height 13
click at [784, 548] on button "Remove Selected" at bounding box center [781, 548] width 96 height 26
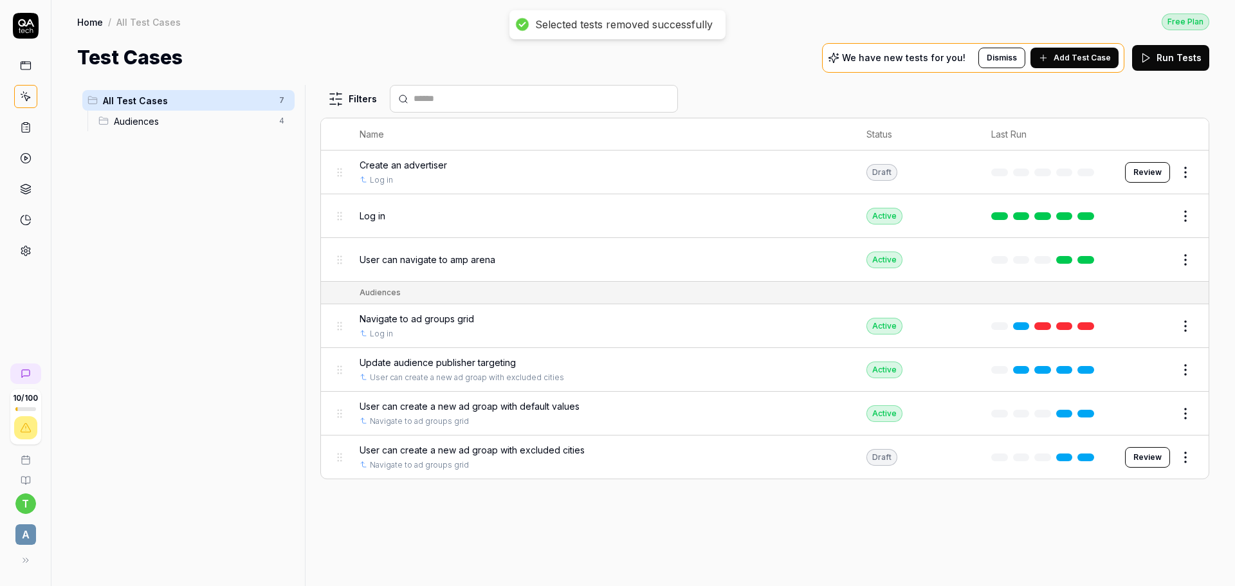
click at [1065, 59] on span "Add Test Case" at bounding box center [1082, 58] width 57 height 12
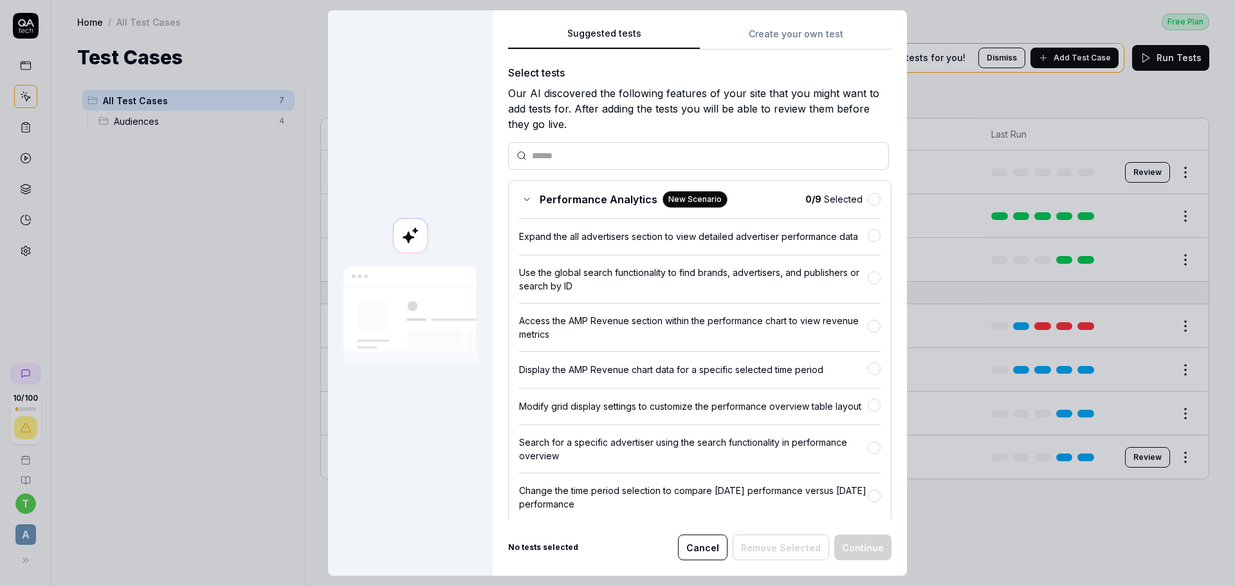
click at [523, 203] on icon at bounding box center [527, 199] width 10 height 10
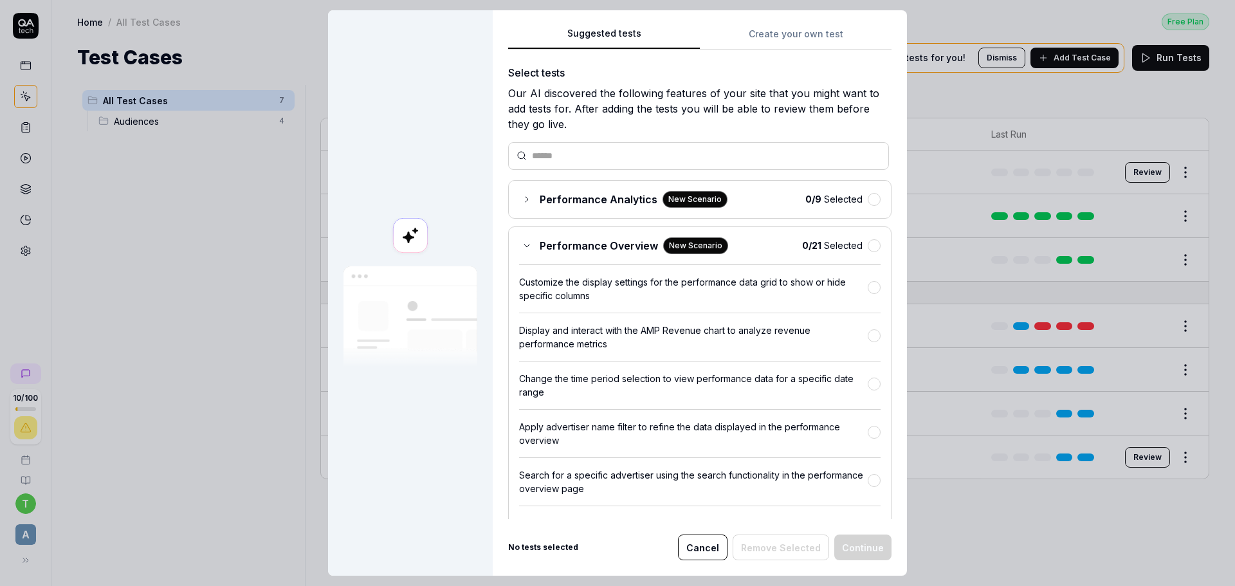
click at [527, 248] on icon at bounding box center [527, 246] width 10 height 10
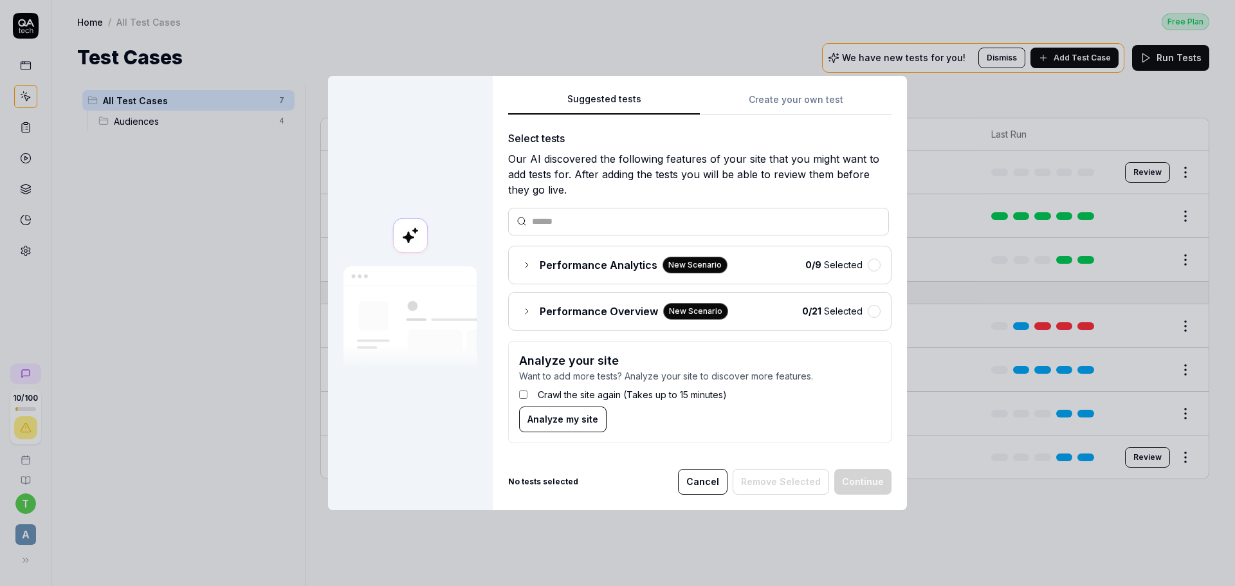
click at [766, 101] on div "Suggested tests Create your own test Select tests Our AI discovered the followi…" at bounding box center [699, 272] width 383 height 362
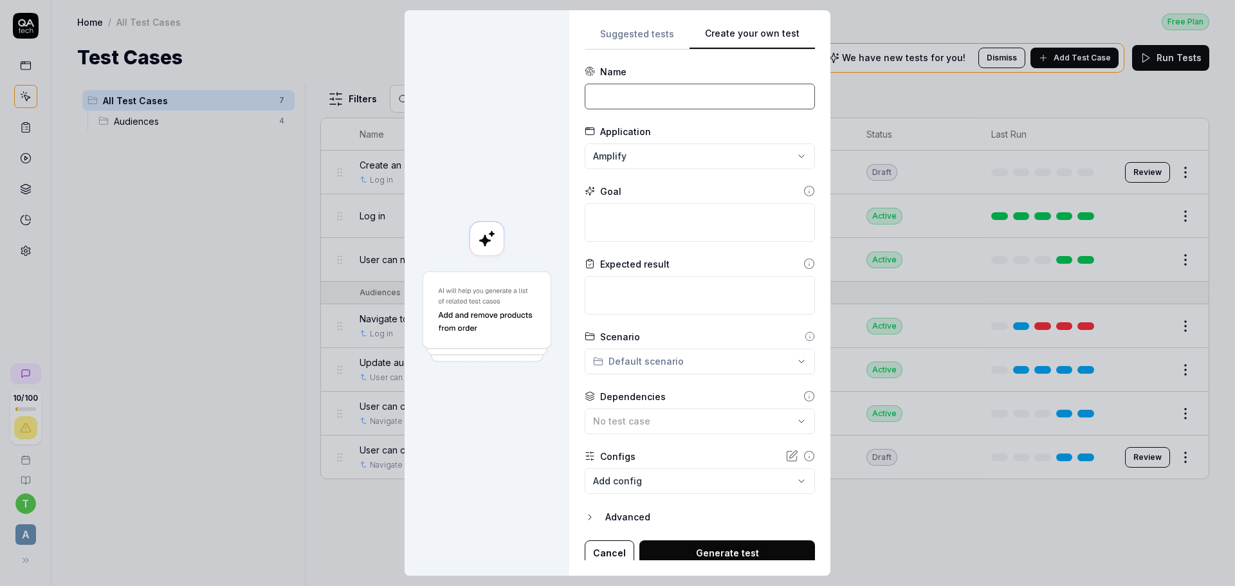
click at [700, 96] on input at bounding box center [700, 97] width 230 height 26
type input "С"
type input "Create new publisher"
click at [616, 210] on textarea at bounding box center [700, 222] width 230 height 39
type textarea "C"
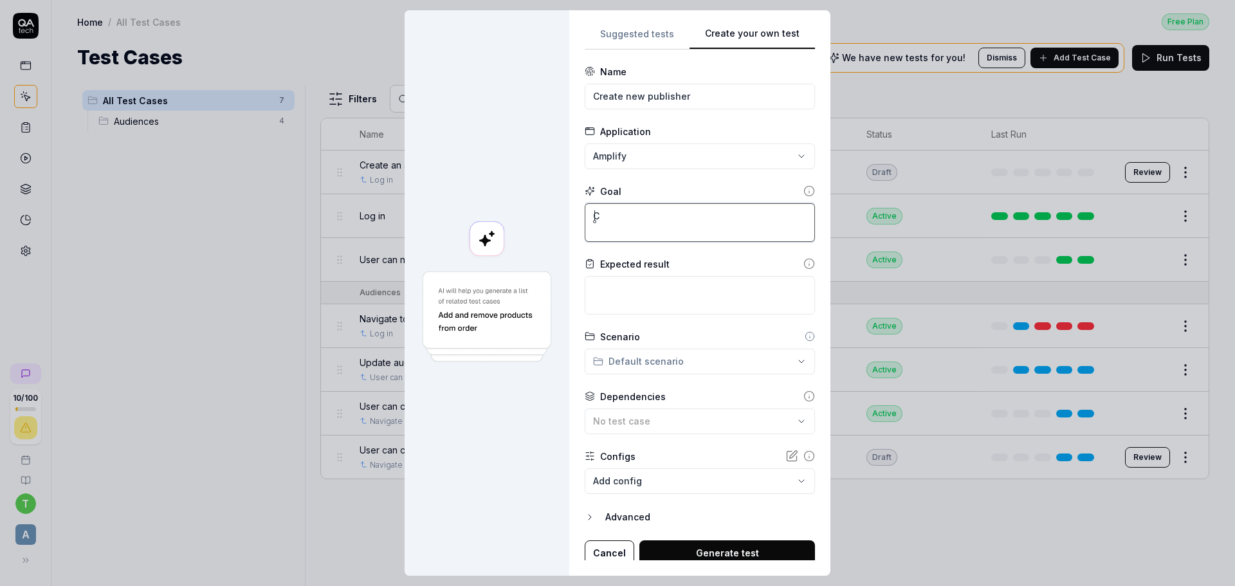
type textarea "*"
type textarea "Cr"
type textarea "*"
type textarea "Cre"
type textarea "*"
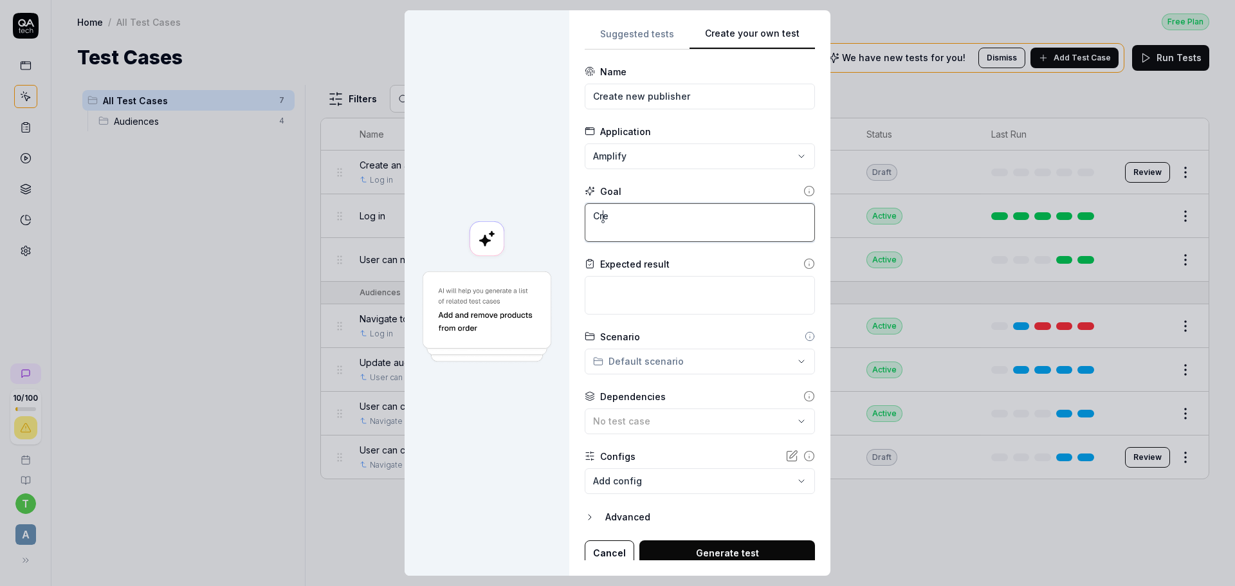
type textarea "Crea"
type textarea "*"
type textarea "Creat"
type textarea "*"
type textarea "Create"
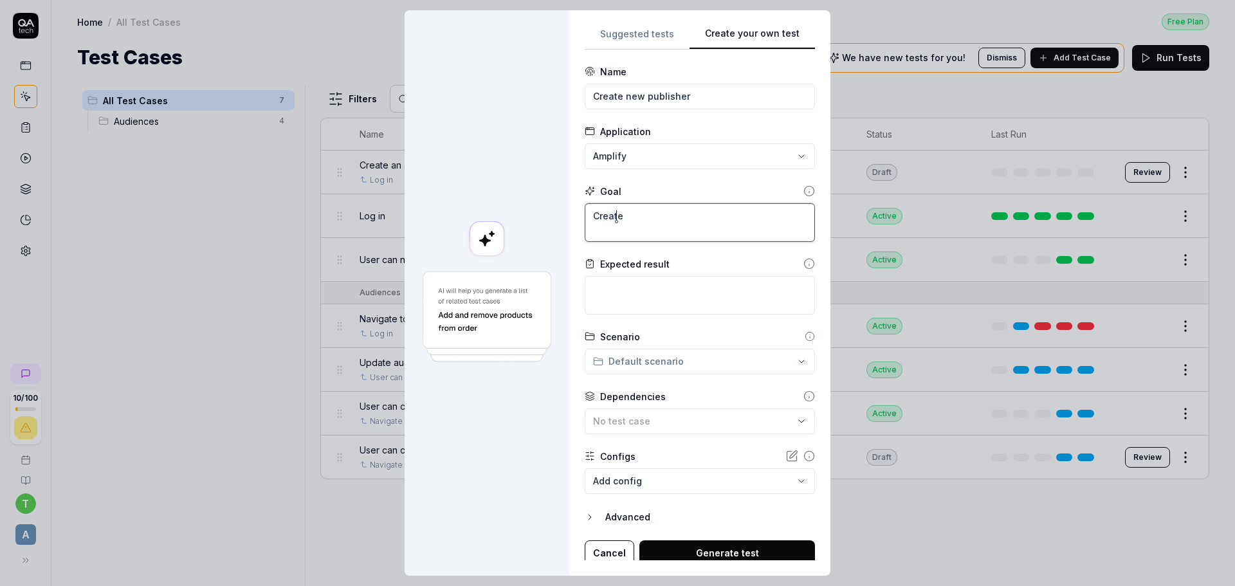
type textarea "*"
type textarea "Create"
type textarea "*"
type textarea "Create a"
type textarea "*"
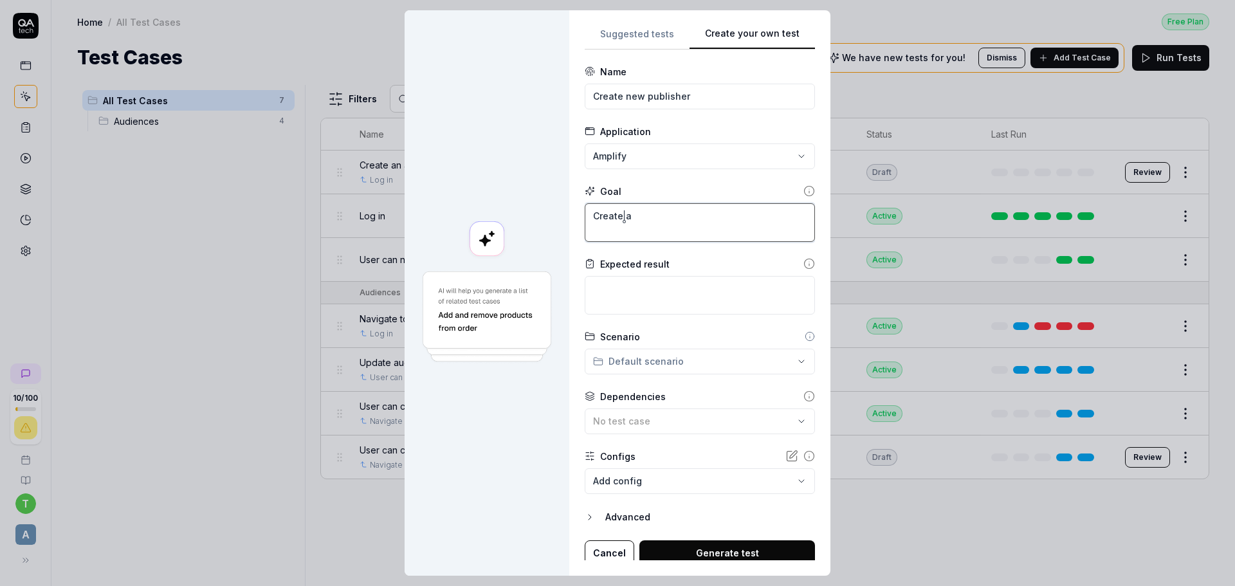
type textarea "Create a"
type textarea "*"
type textarea "Create a n"
type textarea "*"
type textarea "Create a ne"
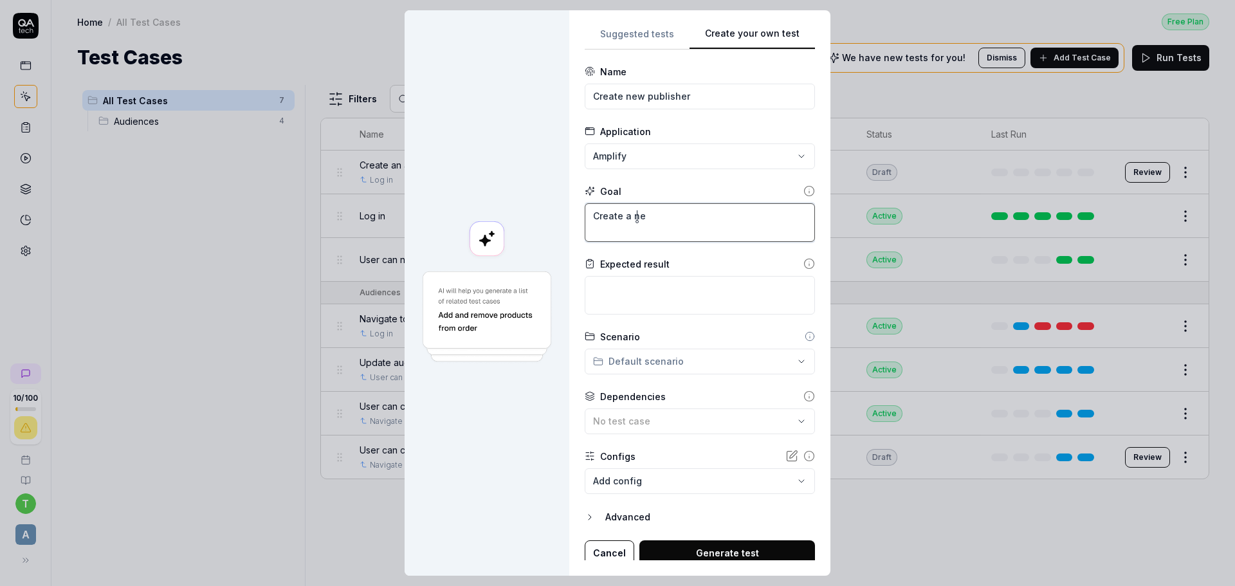
type textarea "*"
type textarea "Create a new"
type textarea "*"
type textarea "Create a new"
type textarea "*"
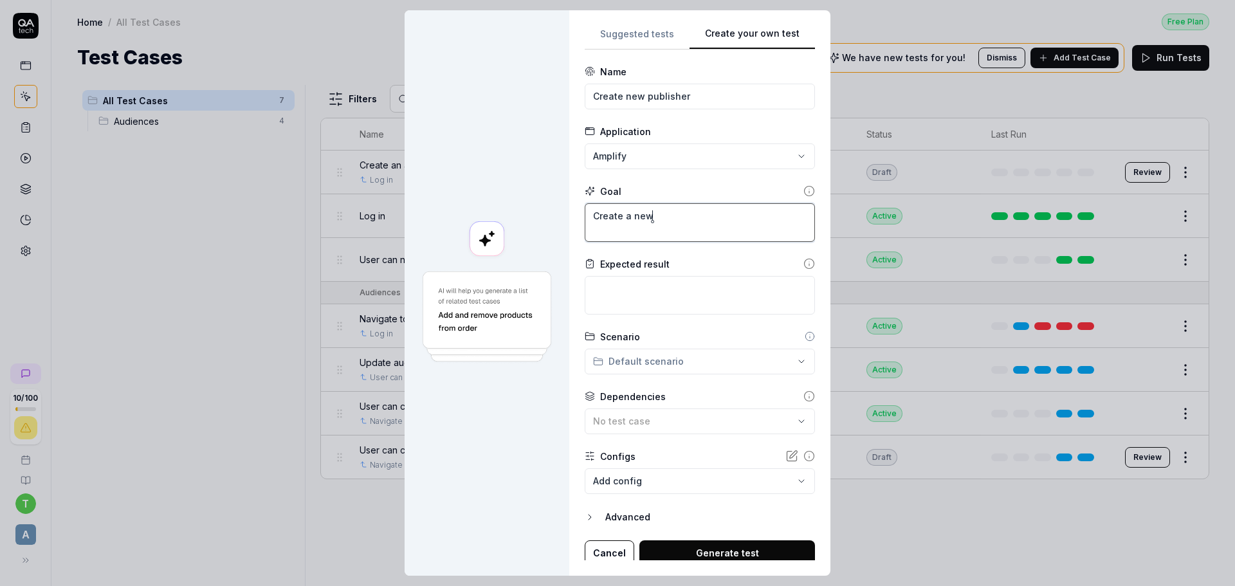
type textarea "Create a new p"
type textarea "*"
type textarea "Create a new pu"
type textarea "*"
type textarea "Create a new pub"
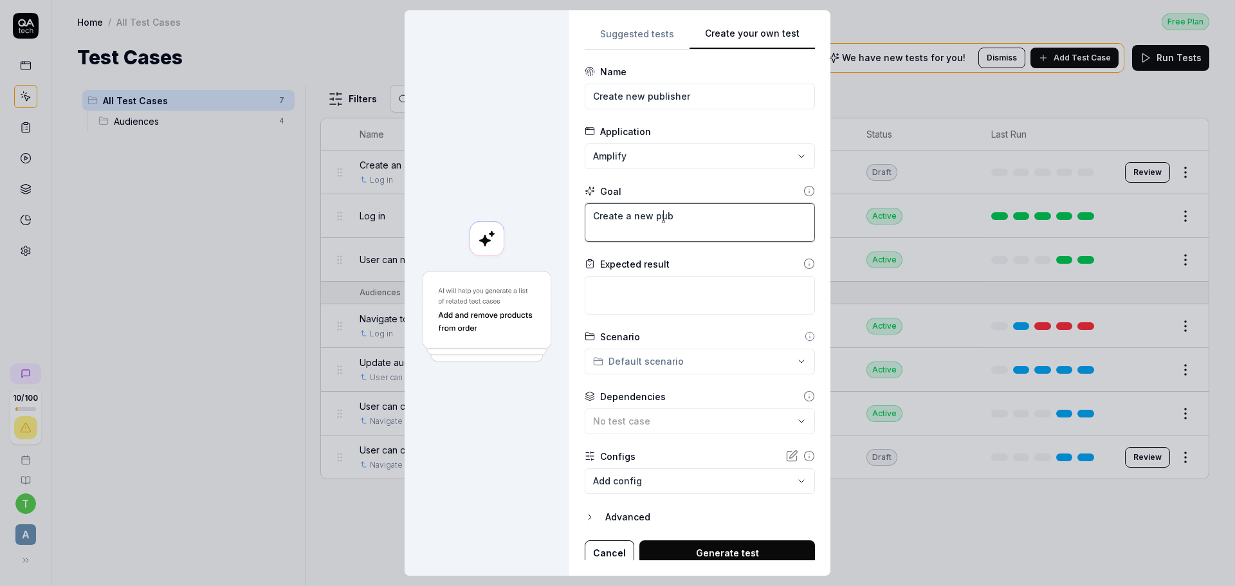
type textarea "*"
type textarea "Create a new publ"
type textarea "*"
type textarea "Create a new publi"
type textarea "*"
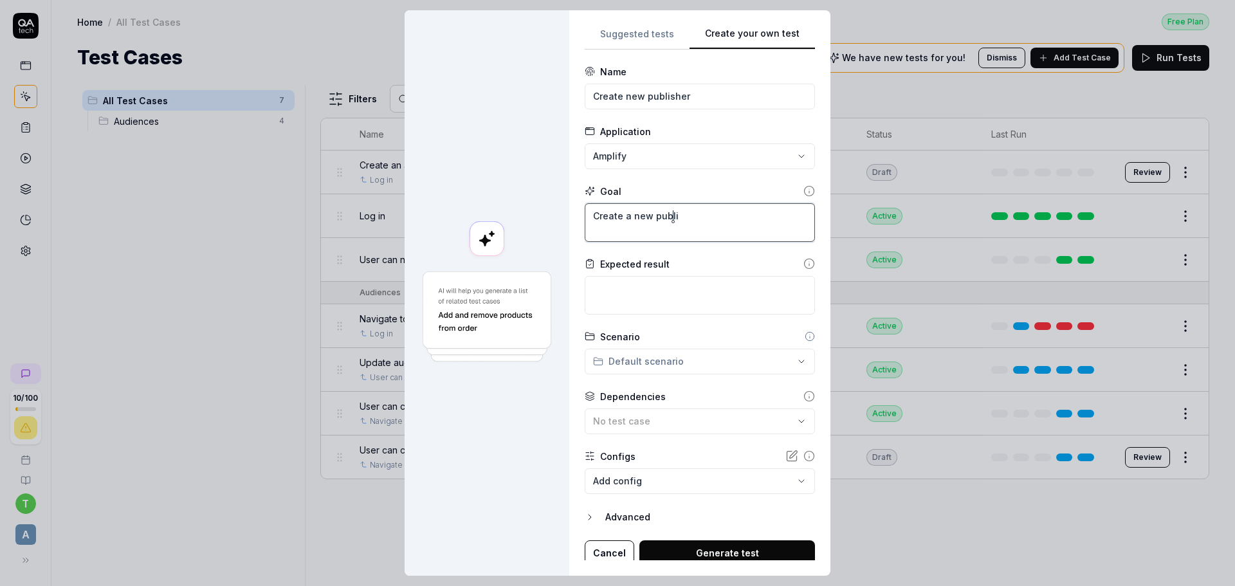
type textarea "Create a new publis"
type textarea "*"
type textarea "Create a new publish"
type textarea "*"
type textarea "Create a new publishe"
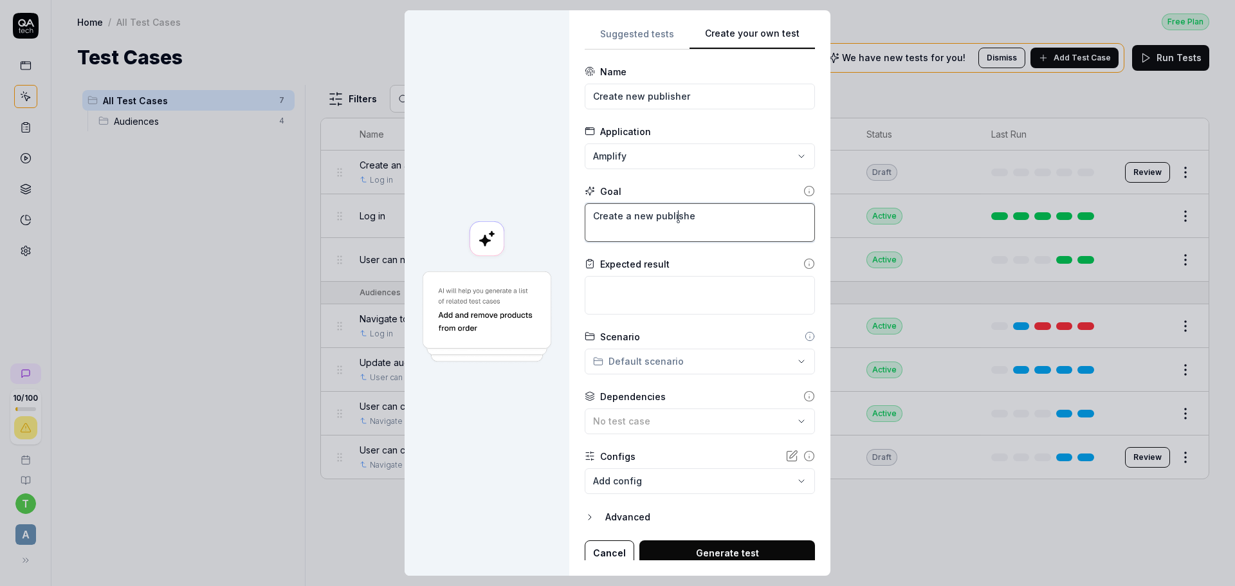
type textarea "*"
type textarea "Create a new publisher"
type textarea "*"
type textarea "Create a new publisher"
type textarea "*"
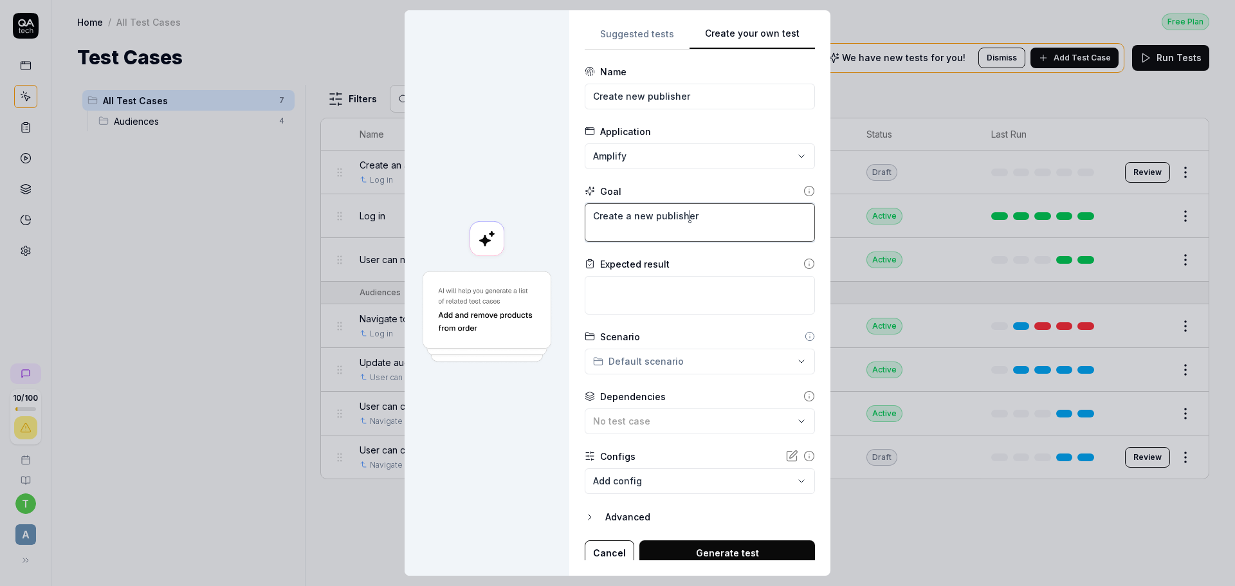
type textarea "Create a new publisher a"
type textarea "*"
type textarea "Create a new publisher an"
type textarea "*"
type textarea "Create a new publisher and"
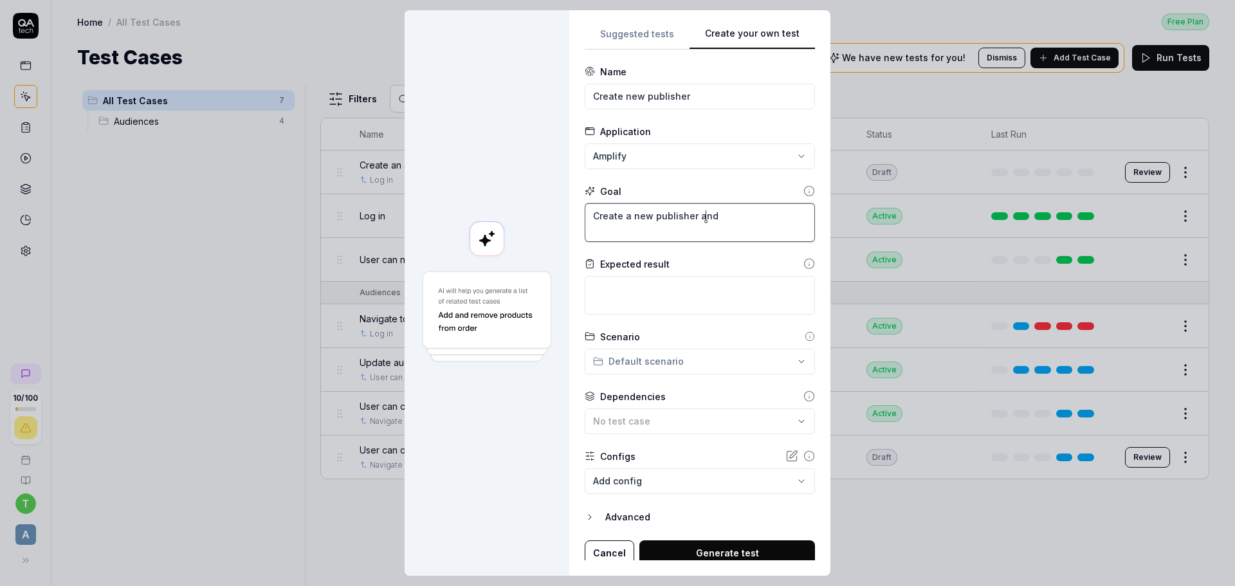
type textarea "*"
type textarea "Create a new publisher and"
type textarea "*"
type textarea "Create a new publisher and e"
type textarea "*"
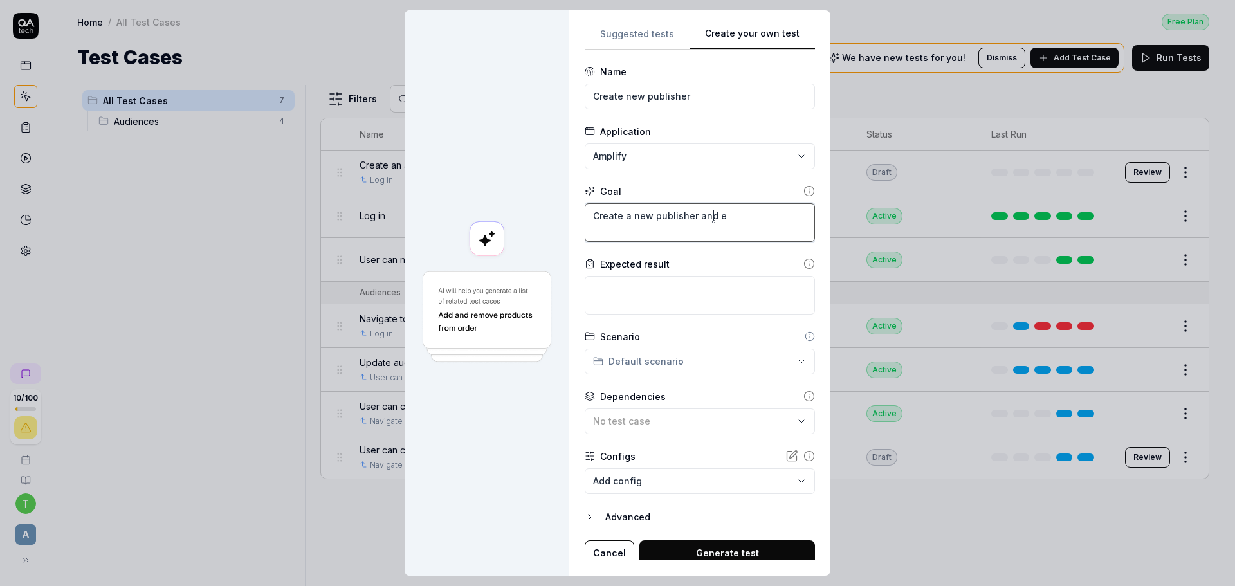
type textarea "Create a new publisher and en"
type textarea "*"
type textarea "Create a new publisher and ens"
type textarea "*"
type textarea "Create a new publisher and ensu"
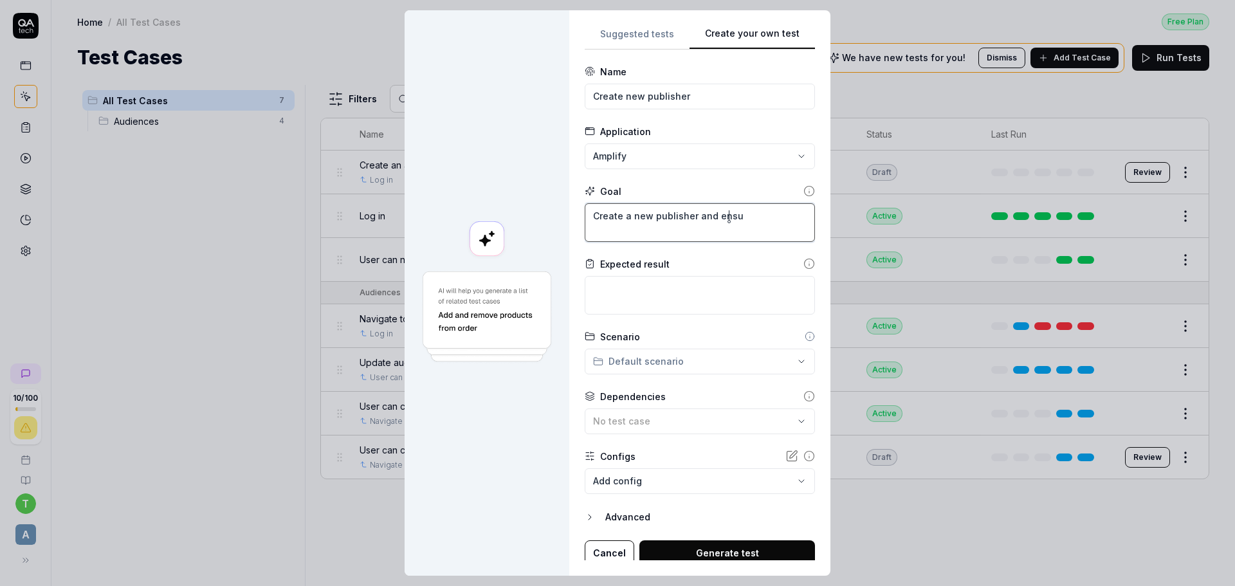
type textarea "*"
type textarea "Create a new publisher and ensur"
type textarea "*"
type textarea "Create a new publisher and ensure"
type textarea "*"
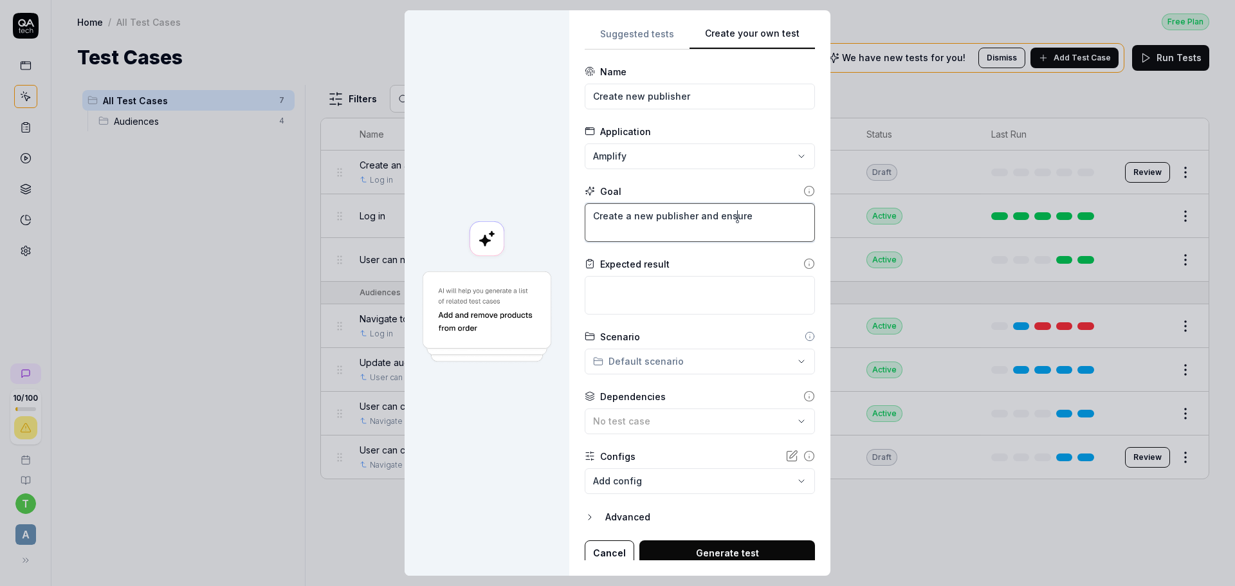
type textarea "Create a new publisher and ensure"
type textarea "*"
type textarea "Create a new publisher and ensure t"
type textarea "*"
type textarea "Create a new publisher and ensure th"
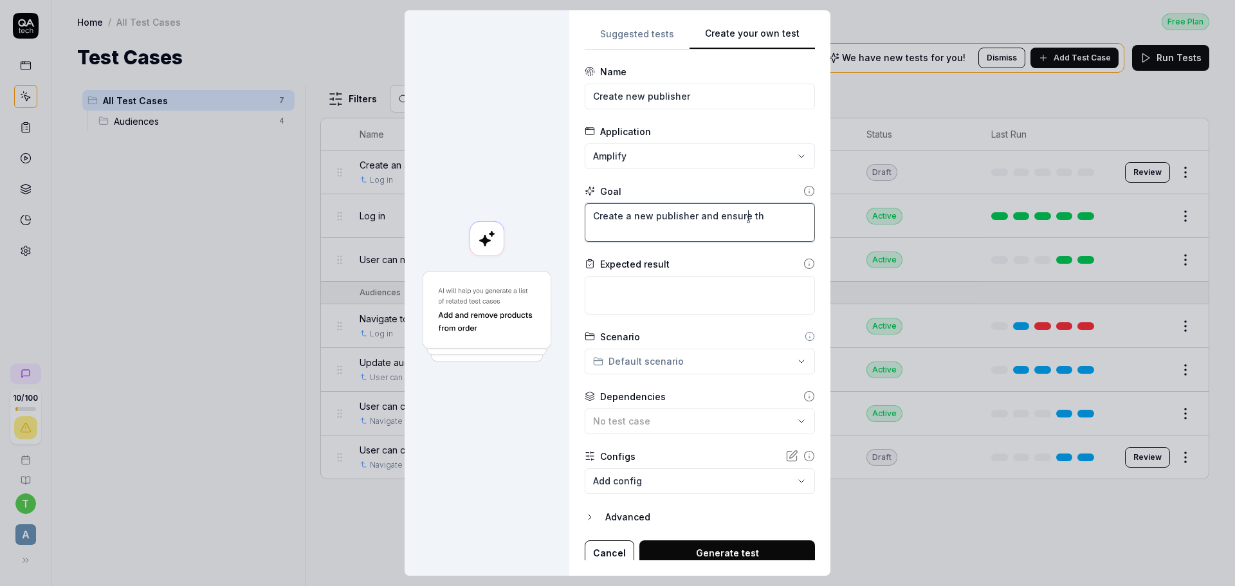
type textarea "*"
type textarea "Create a new publisher and ensure tha"
type textarea "*"
type textarea "Create a new publisher and ensure that"
type textarea "*"
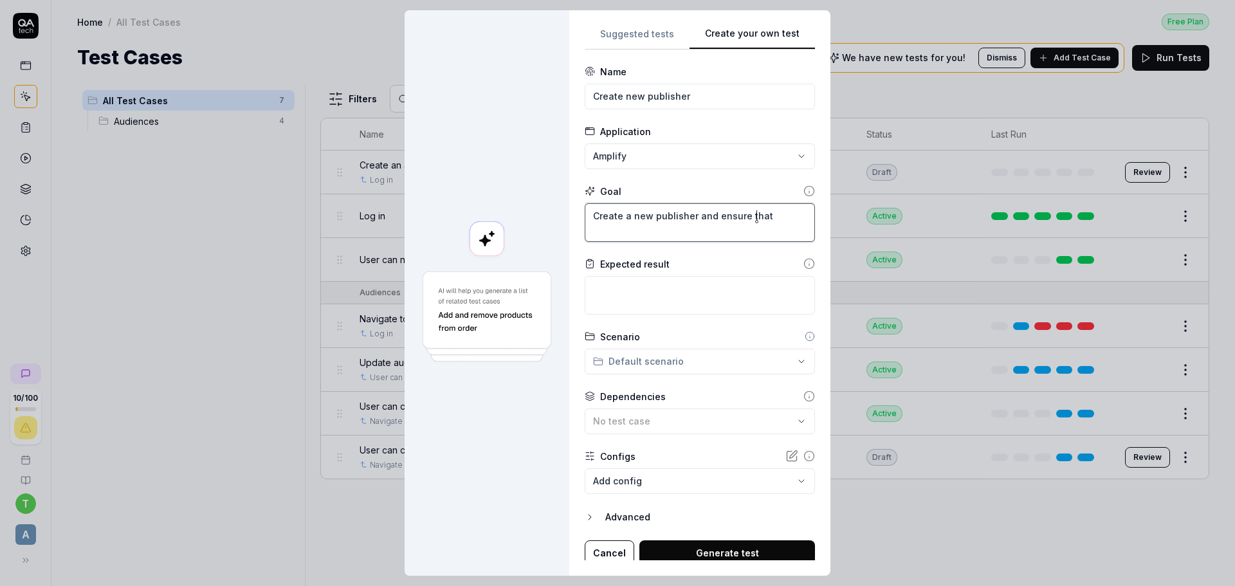
type textarea "Create a new publisher and ensure that"
type textarea "*"
type textarea "Create a new publisher and ensure that s"
type textarea "*"
type textarea "Create a new publisher and ensure that se"
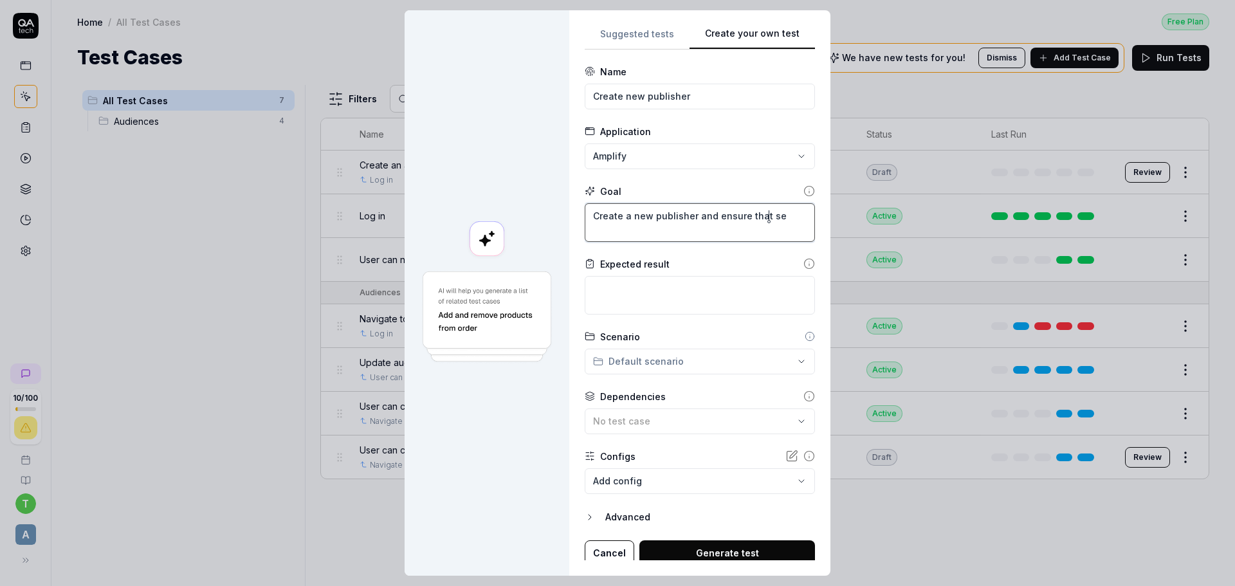
type textarea "*"
type textarea "Create a new publisher and ensure that sel"
type textarea "*"
type textarea "Create a new publisher and ensure that sele"
type textarea "*"
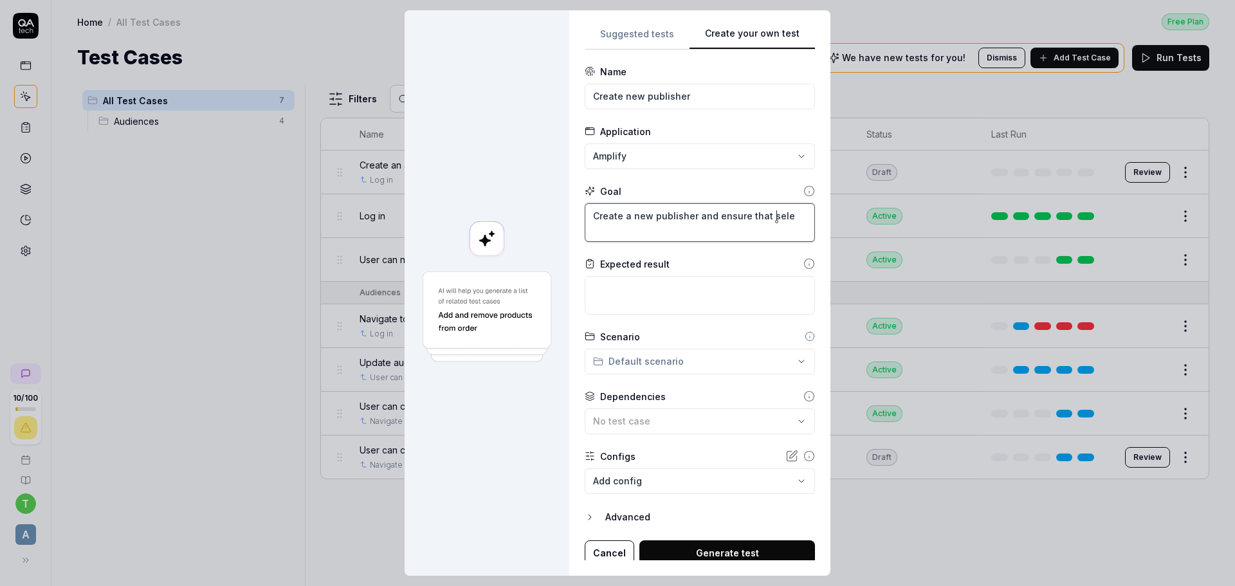
type textarea "Create a new publisher and ensure that selec"
type textarea "*"
type textarea "Create a new publisher and ensure that select"
type textarea "*"
type textarea "Create a new publisher and ensure that selecte"
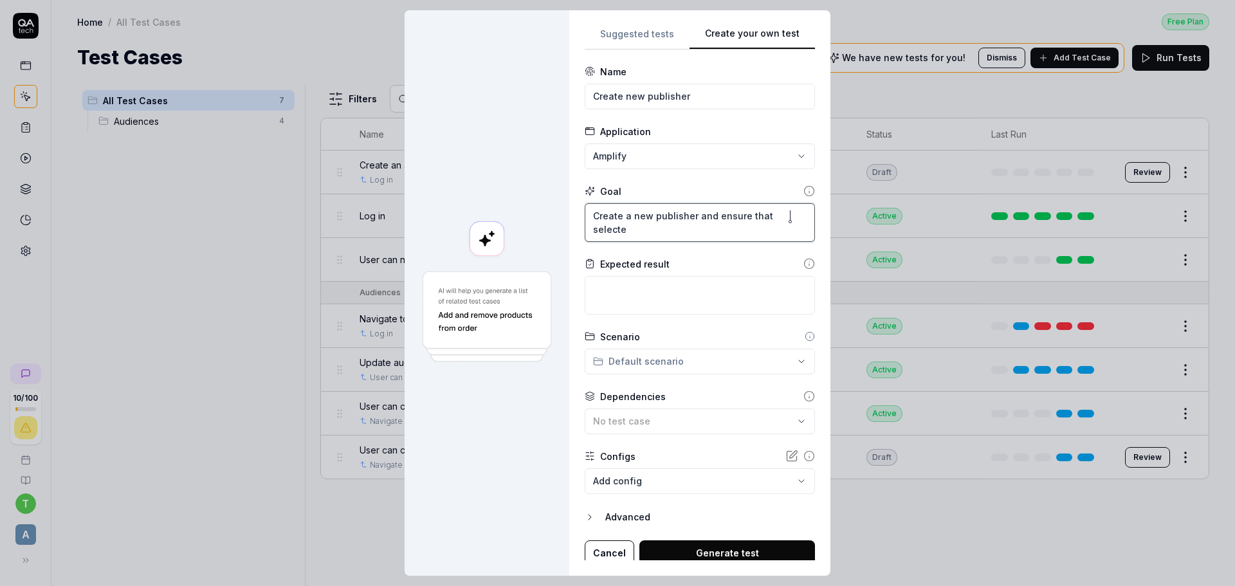
type textarea "*"
type textarea "Create a new publisher and ensure that selected"
type textarea "*"
type textarea "Create a new publisher and ensure that selected"
type textarea "*"
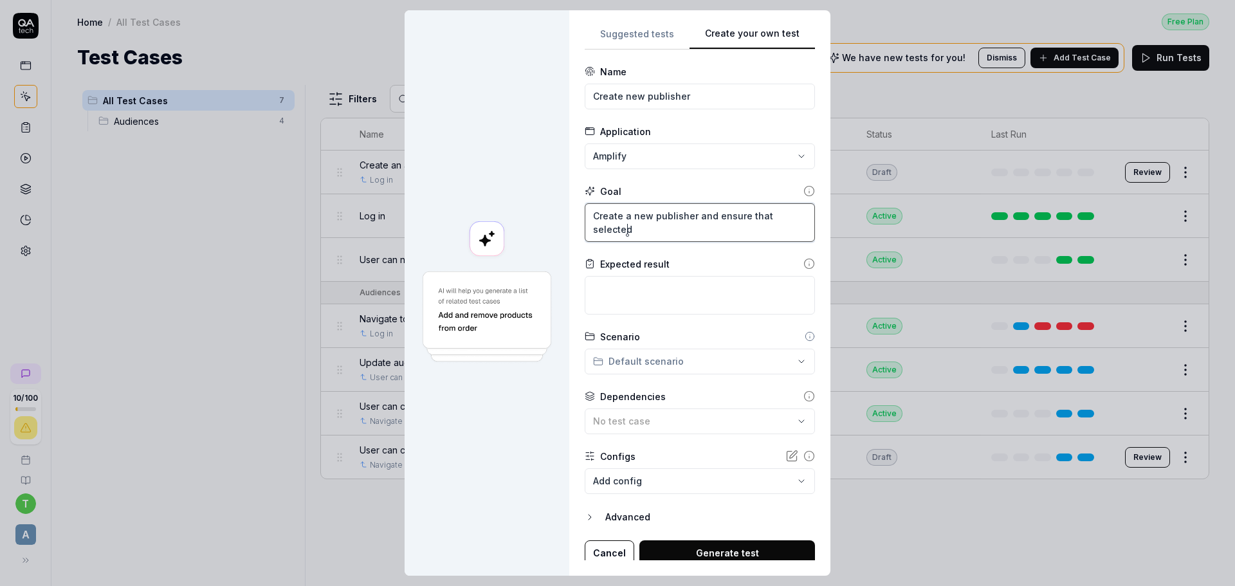
type textarea "Create a new publisher and ensure that selected v"
type textarea "*"
type textarea "Create a new publisher and ensure that selected va"
type textarea "*"
type textarea "Create a new publisher and ensure that selected val"
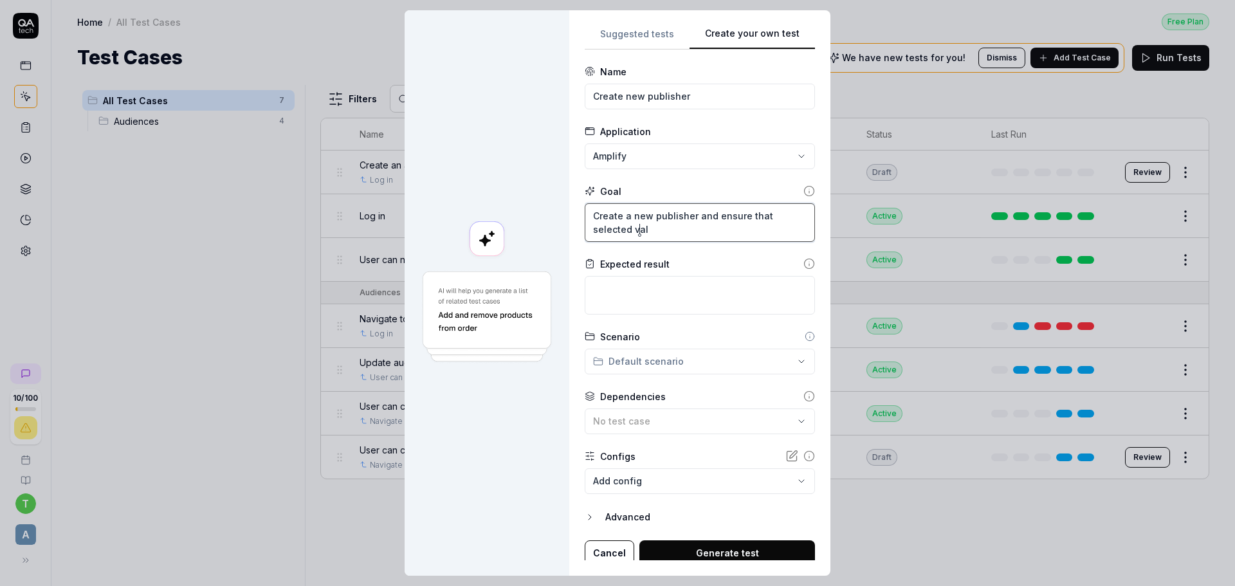
type textarea "*"
type textarea "Create a new publisher and ensure that selected valu"
type textarea "*"
type textarea "Create a new publisher and ensure that selected value"
type textarea "*"
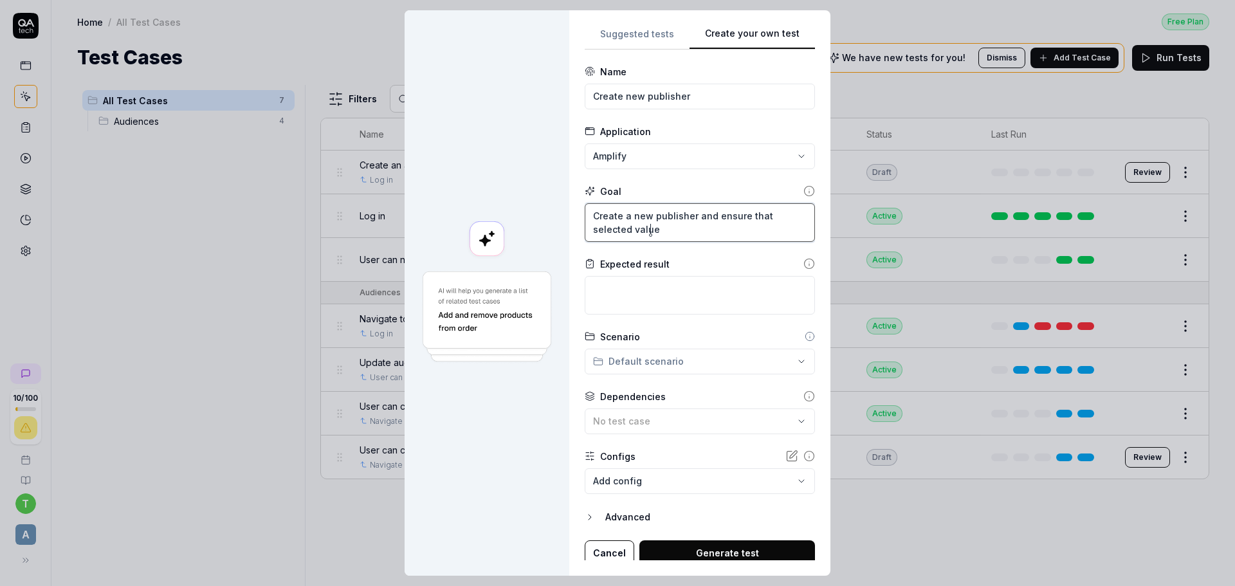
type textarea "Create a new publisher and ensure that selected values"
type textarea "*"
type textarea "Create a new publisher and ensure that selected values"
type textarea "*"
type textarea "Create a new publisher and ensure that selected values r"
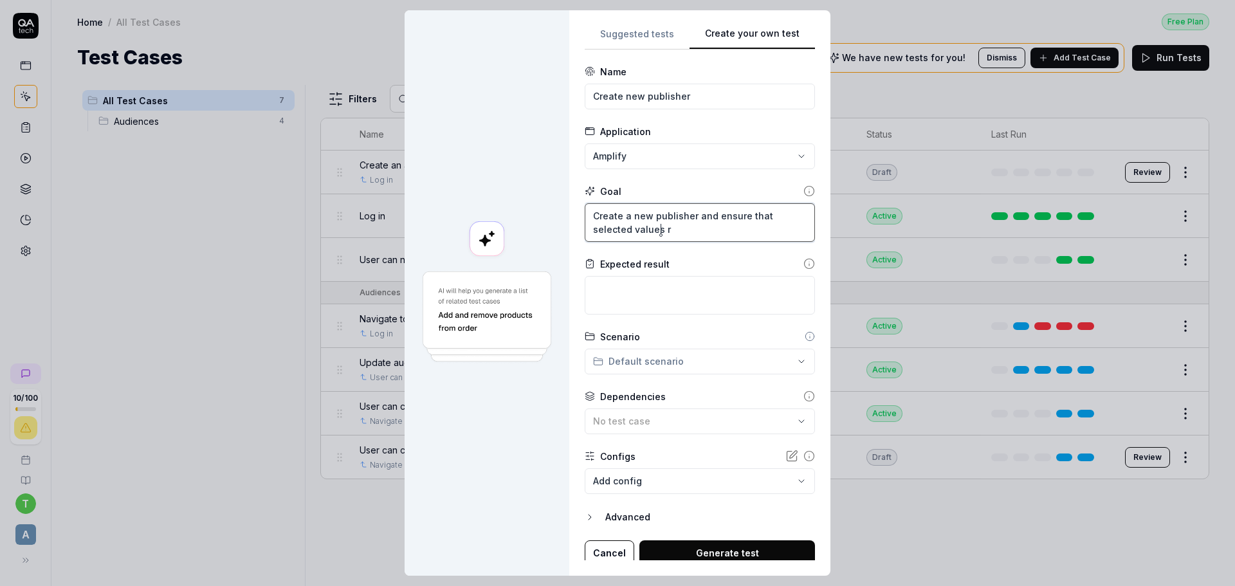
type textarea "*"
type textarea "Create a new publisher and ensure that selected values re"
type textarea "*"
type textarea "Create a new publisher and ensure that selected values rem"
type textarea "*"
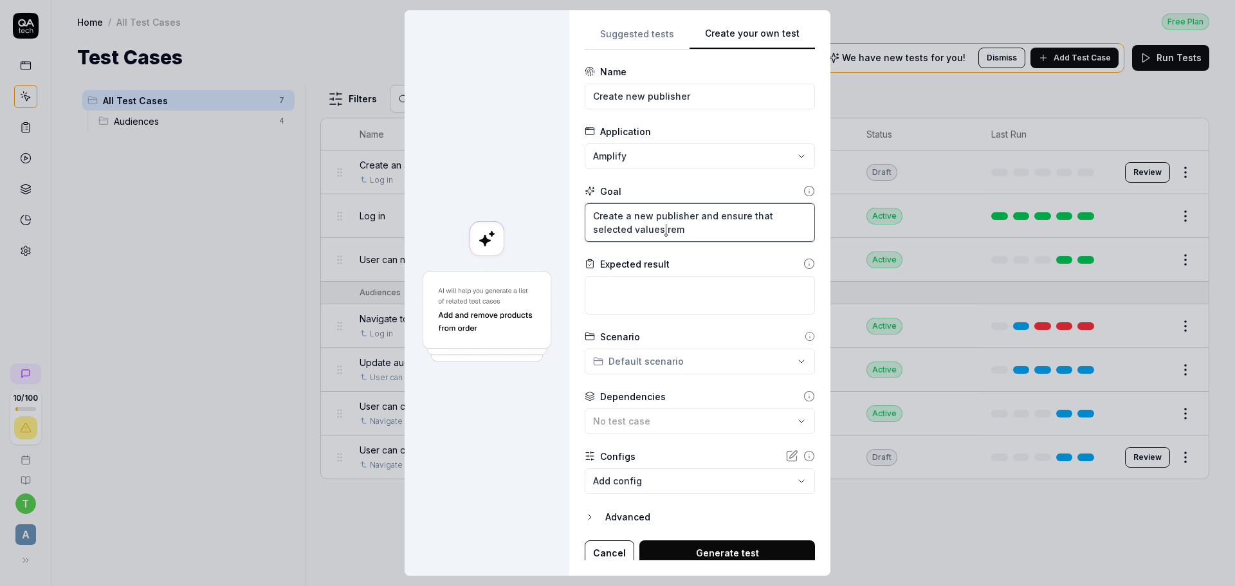
type textarea "Create a new publisher and ensure that selected values rema"
type textarea "*"
type textarea "Create a new publisher and ensure that selected values remai"
type textarea "*"
type textarea "Create a new publisher and ensure that selected values remain"
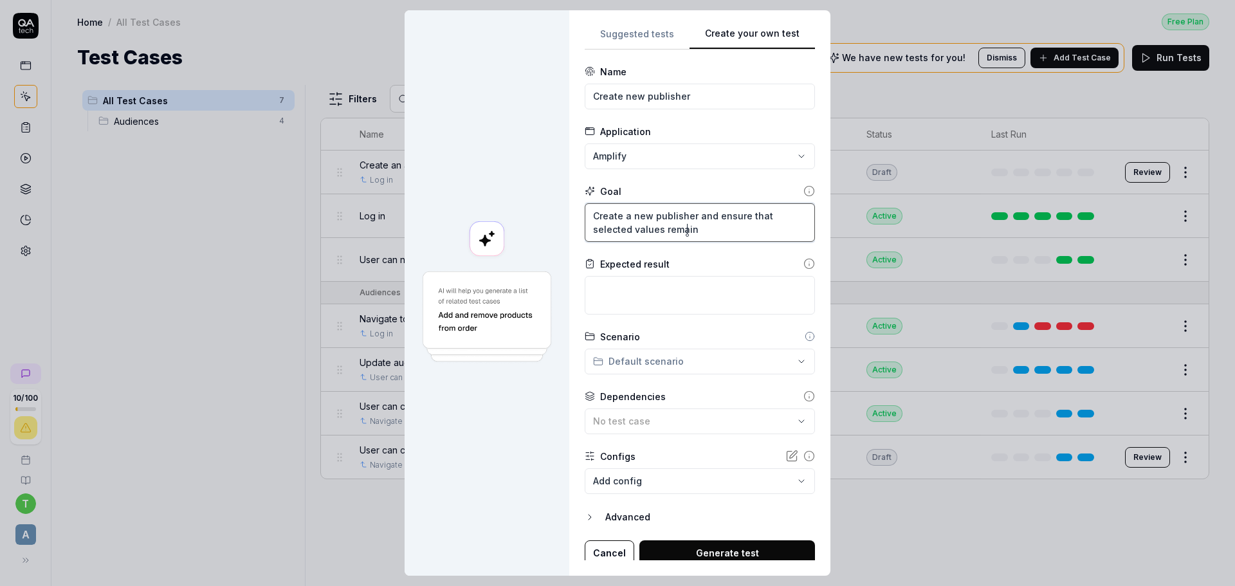
type textarea "*"
type textarea "Create a new publisher and ensure that selected values remains"
type textarea "*"
type textarea "Create a new publisher and ensure that selected values remains"
type textarea "*"
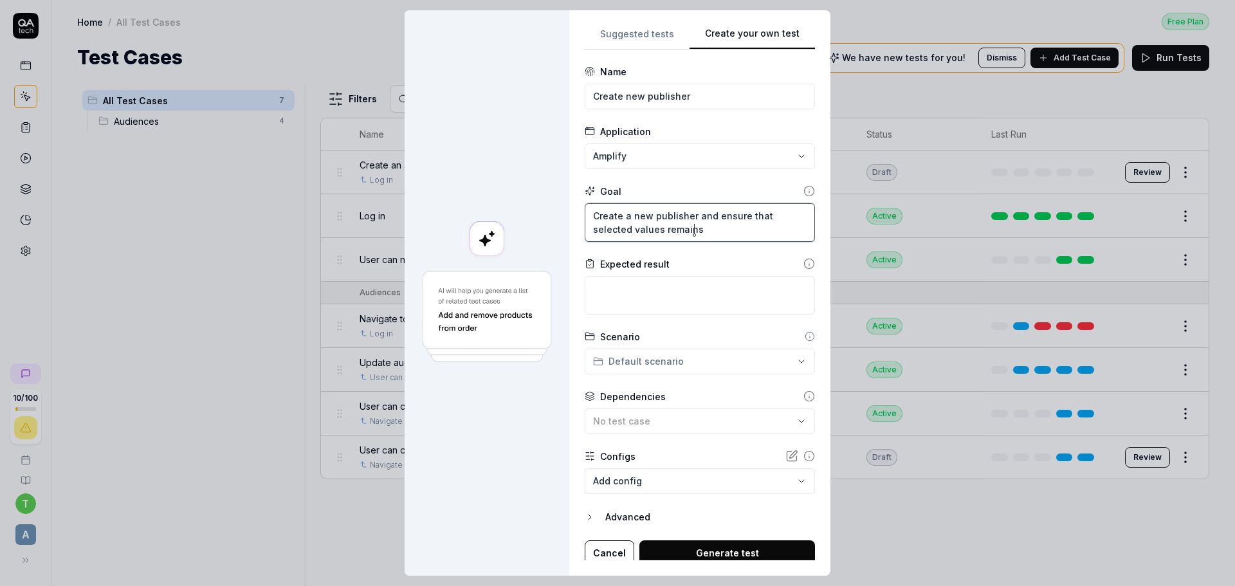
type textarea "Create a new publisher and ensure that selected values remains o"
type textarea "*"
type textarea "Create a new publisher and ensure that selected values remains on"
type textarea "*"
type textarea "Create a new publisher and ensure that selected values remains on"
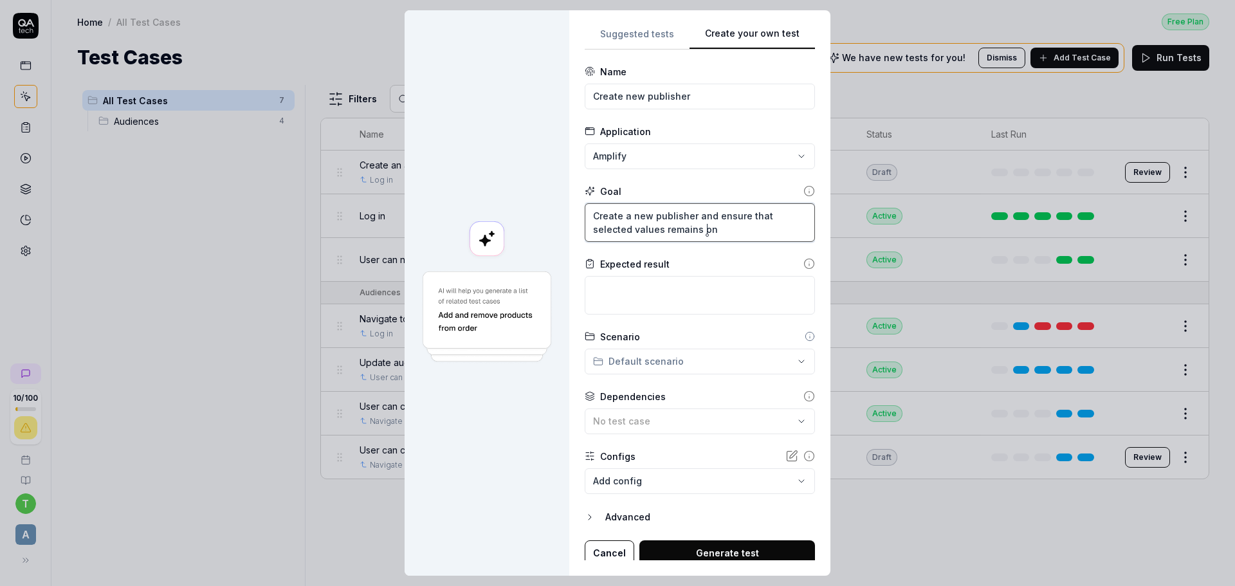
type textarea "*"
type textarea "Create a new publisher and ensure that selected values remains on t"
type textarea "*"
type textarea "Create a new publisher and ensure that selected values remains on th"
type textarea "*"
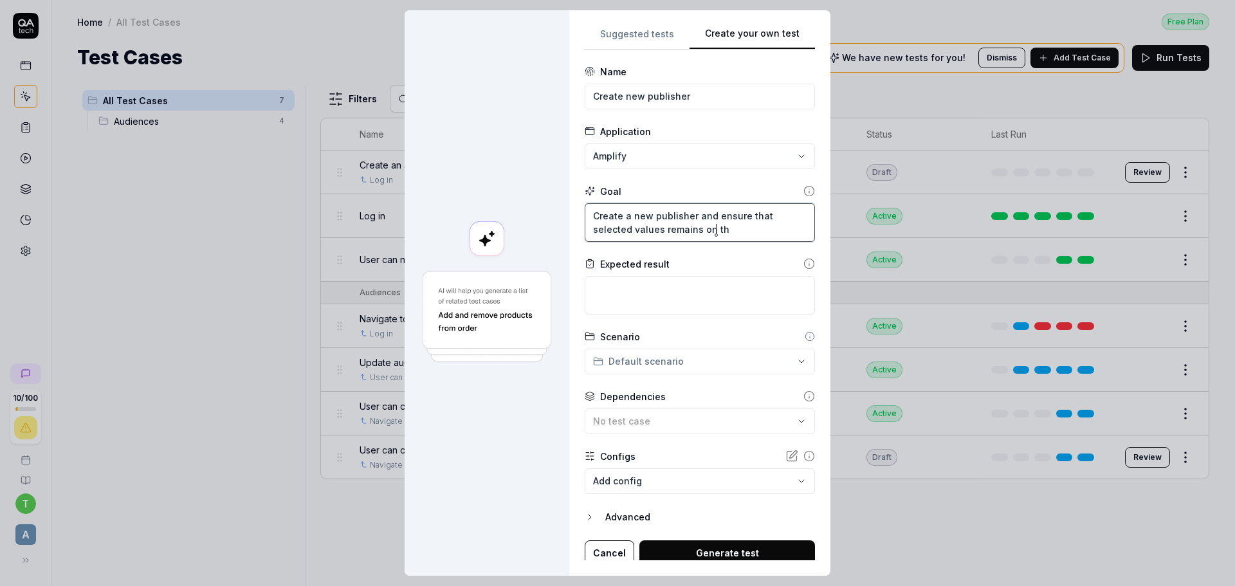
type textarea "Create a new publisher and ensure that selected values remains on the"
type textarea "*"
type textarea "Create a new publisher and ensure that selected values remains on the"
type textarea "*"
type textarea "Create a new publisher and ensure that selected values remains on the v"
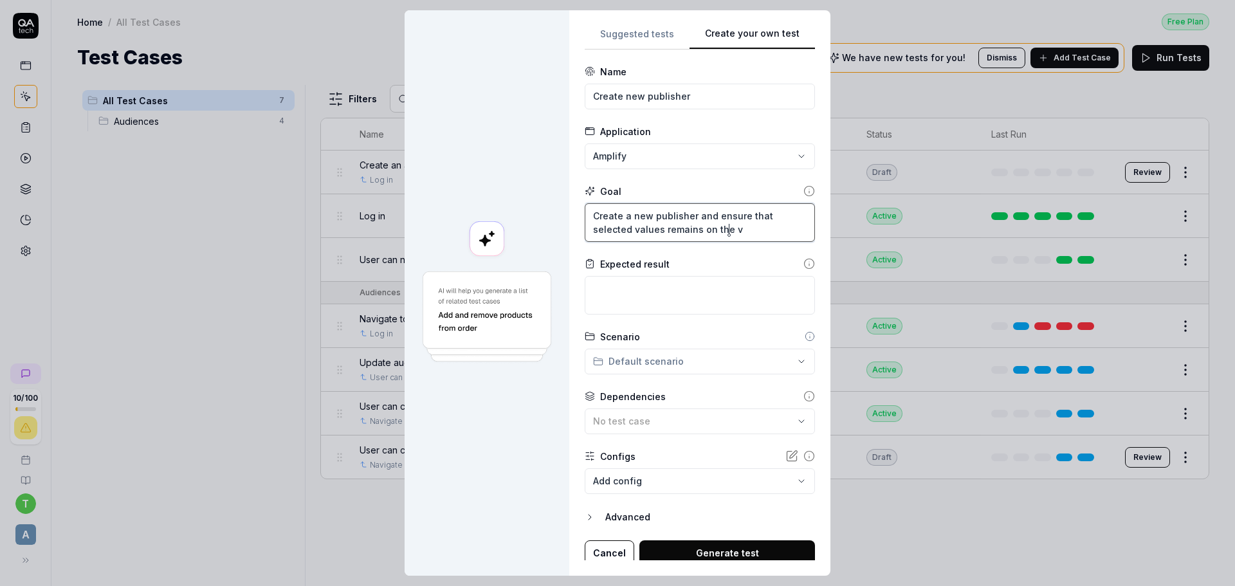
type textarea "*"
type textarea "Create a new publisher and ensure that selected values remains on the vi"
type textarea "*"
type textarea "Create a new publisher and ensure that selected values remains on the vie"
type textarea "*"
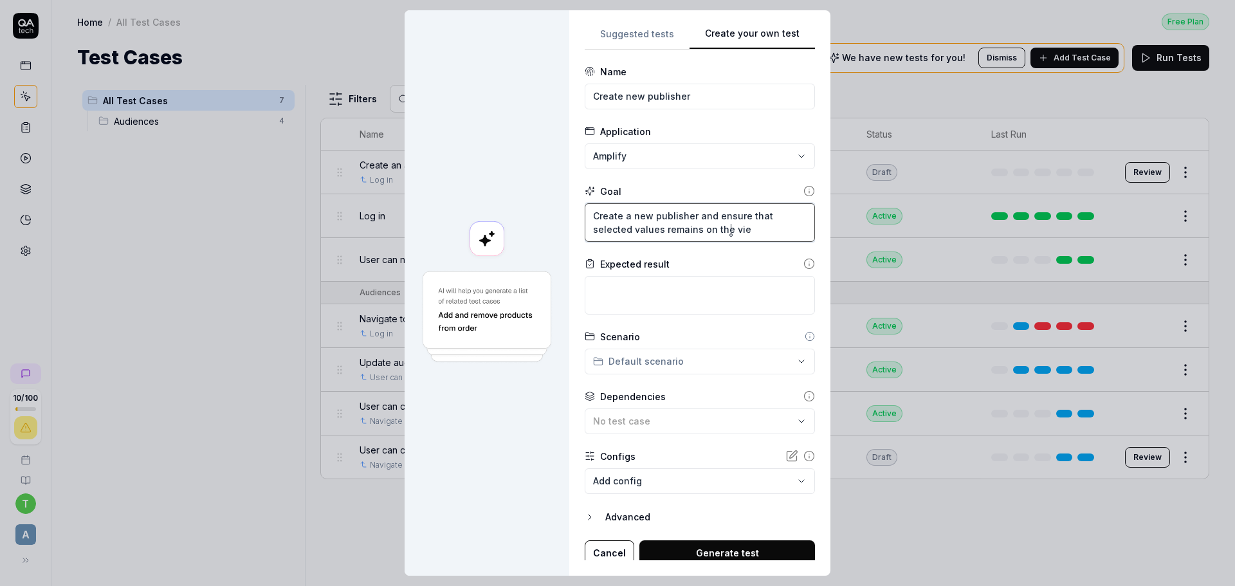
type textarea "Create a new publisher and ensure that selected values remains on the view"
type textarea "*"
type textarea "Create a new publisher and ensure that selected values remains on the view"
type textarea "*"
type textarea "Create a new publisher and ensure that selected values remains on the view m"
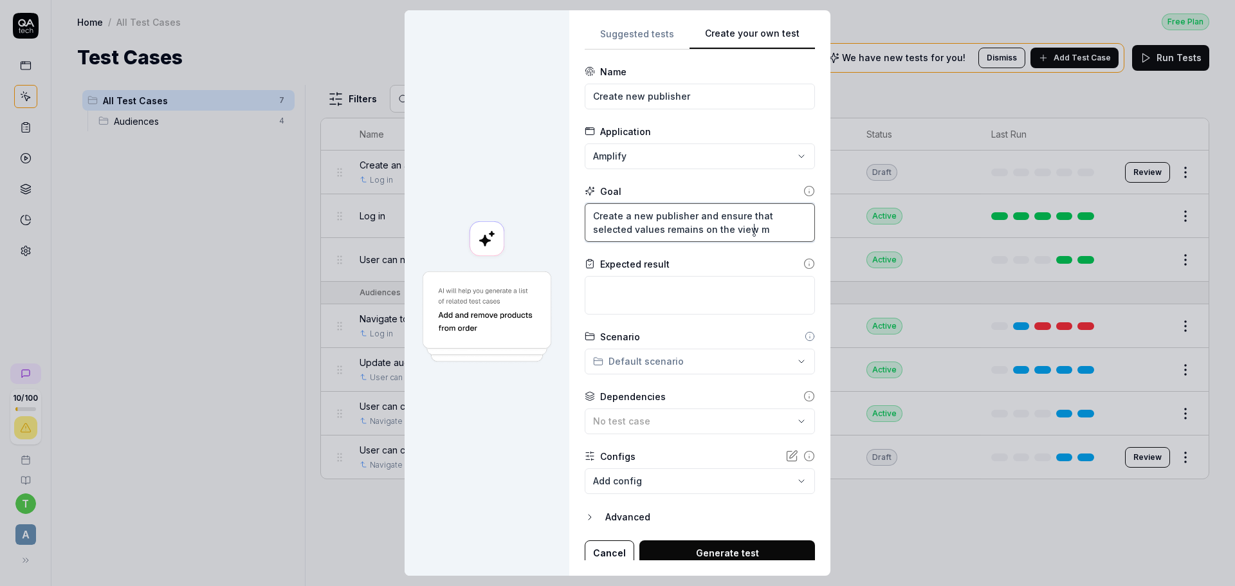
type textarea "*"
type textarea "Create a new publisher and ensure that selected values remains on the view mo"
type textarea "*"
type textarea "Create a new publisher and ensure that selected values remains on the view mod"
type textarea "*"
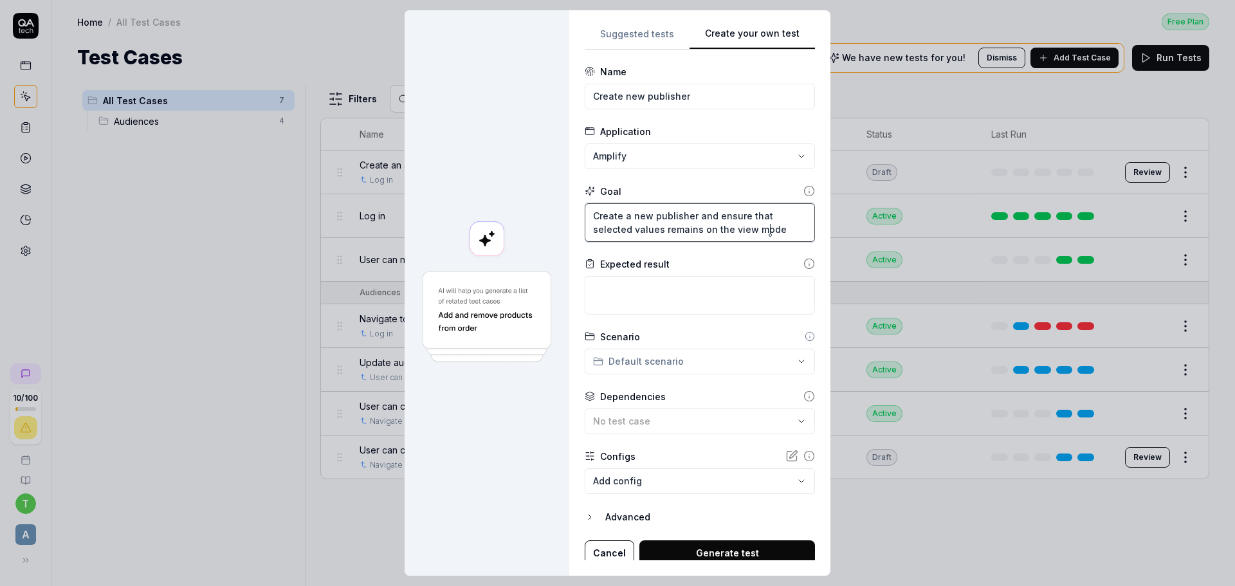
type textarea "Create a new publisher and ensure that selected values remains on the view mode"
click at [722, 295] on textarea at bounding box center [700, 295] width 230 height 39
type textarea "U"
type textarea "*"
type textarea "Us"
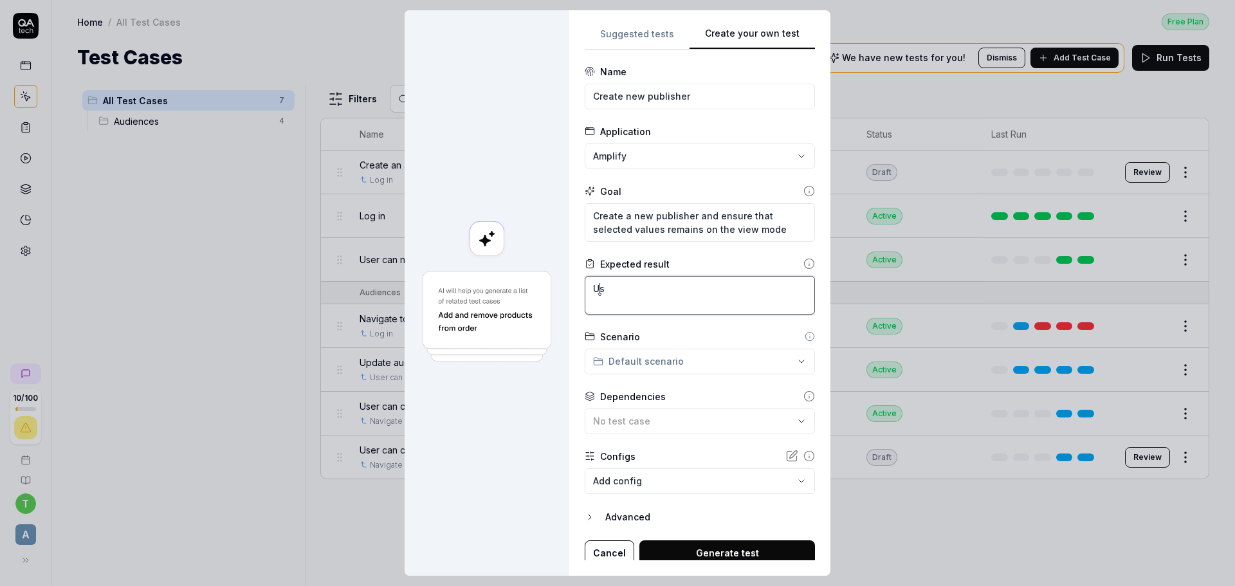
type textarea "*"
type textarea "Use"
type textarea "*"
type textarea "User"
type textarea "*"
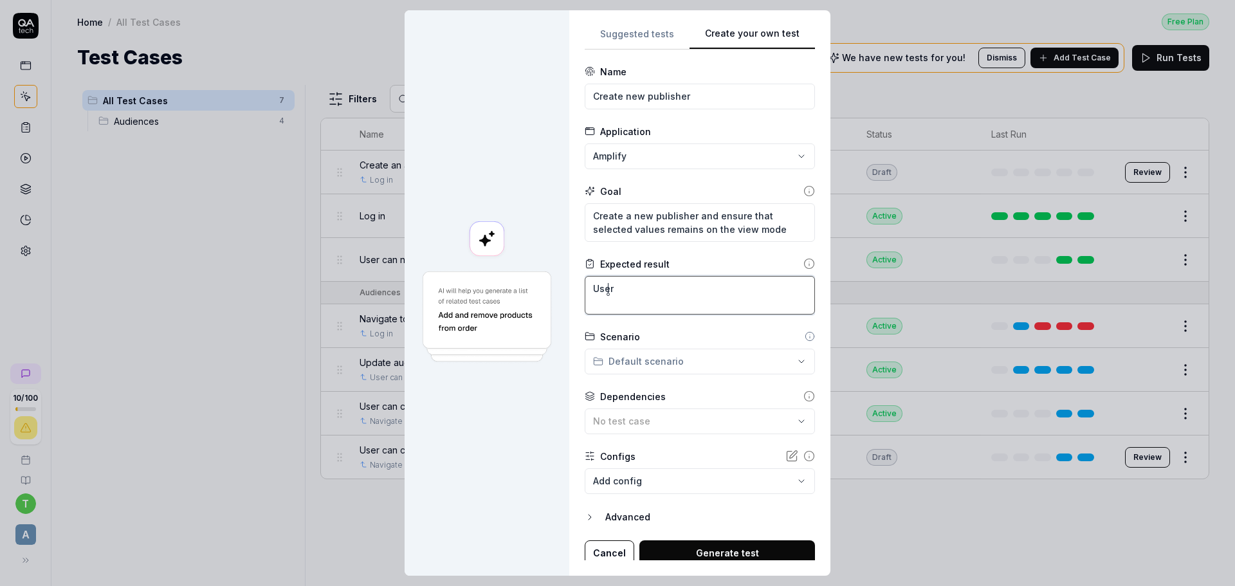
type textarea "User"
type textarea "*"
type textarea "User"
type textarea "*"
type textarea "Use"
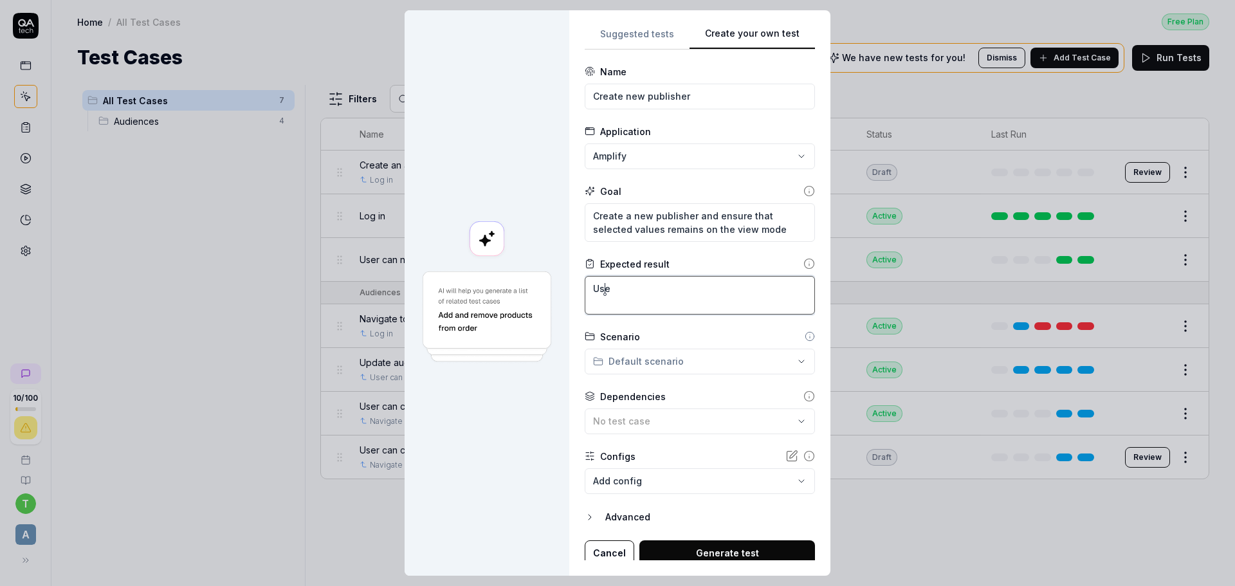
type textarea "*"
type textarea "Us"
type textarea "*"
type textarea "U"
drag, startPoint x: 587, startPoint y: 228, endPoint x: 800, endPoint y: 231, distance: 212.3
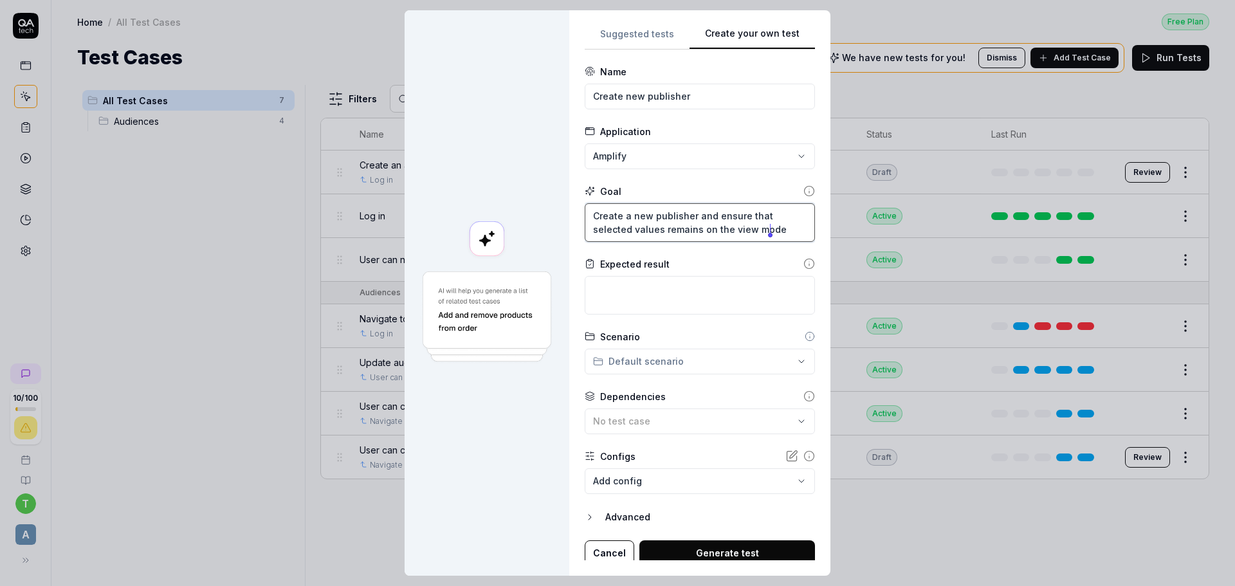
click at [800, 231] on textarea "Create a new publisher and ensure that selected values remains on the view mode" at bounding box center [700, 222] width 230 height 39
click at [612, 293] on textarea at bounding box center [700, 295] width 230 height 39
paste textarea "selected values remains on the view mode"
type textarea "*"
type textarea "selected values remains on the view mode"
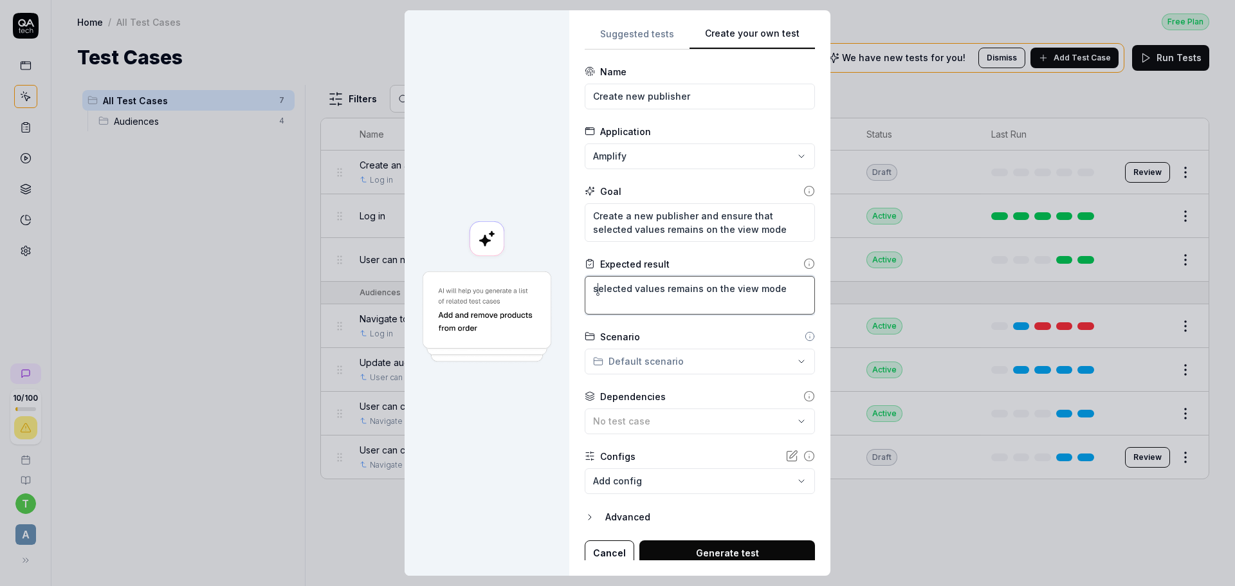
click at [597, 290] on textarea "selected values remains on the view mode" at bounding box center [700, 295] width 230 height 39
click at [0, 0] on lt-span "* *******" at bounding box center [0, 0] width 0 height 0
click at [610, 382] on form "**********" at bounding box center [700, 315] width 230 height 501
click at [681, 286] on textarea "Selected values remains on the view mode" at bounding box center [700, 295] width 230 height 39
click at [0, 0] on lt-em "******" at bounding box center [0, 0] width 0 height 0
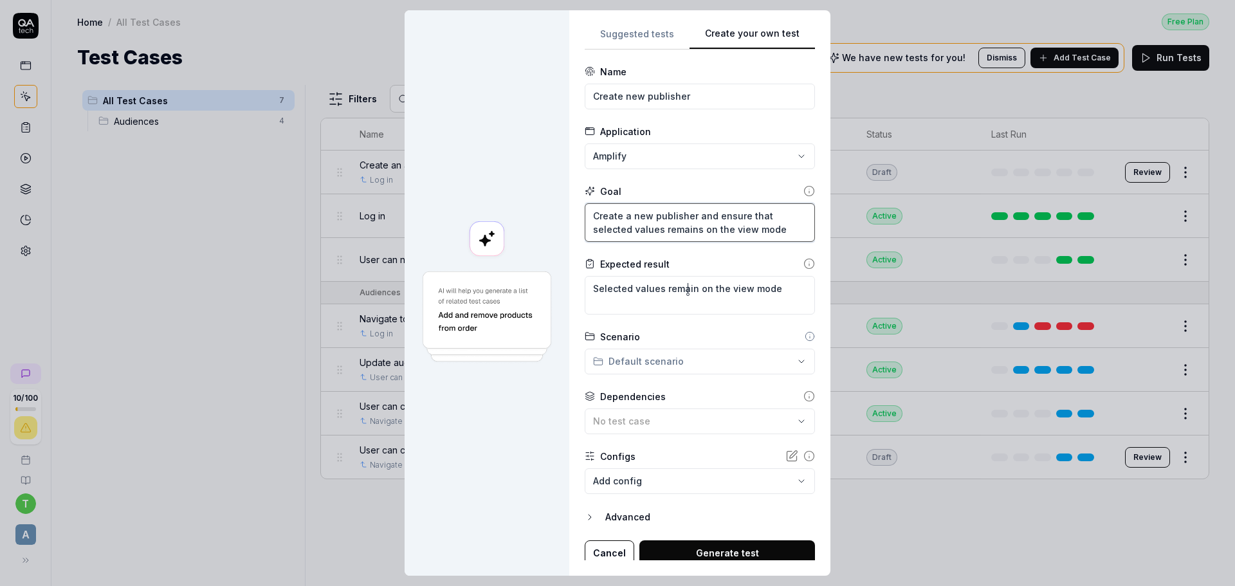
click at [692, 232] on textarea "Create a new publisher and ensure that selected values remains on the view mode" at bounding box center [700, 222] width 230 height 39
click at [772, 288] on textarea "Selected values remain on the view mode" at bounding box center [700, 295] width 230 height 39
click at [734, 354] on div "**********" at bounding box center [617, 293] width 1235 height 586
click at [628, 416] on span "No test case" at bounding box center [621, 421] width 57 height 11
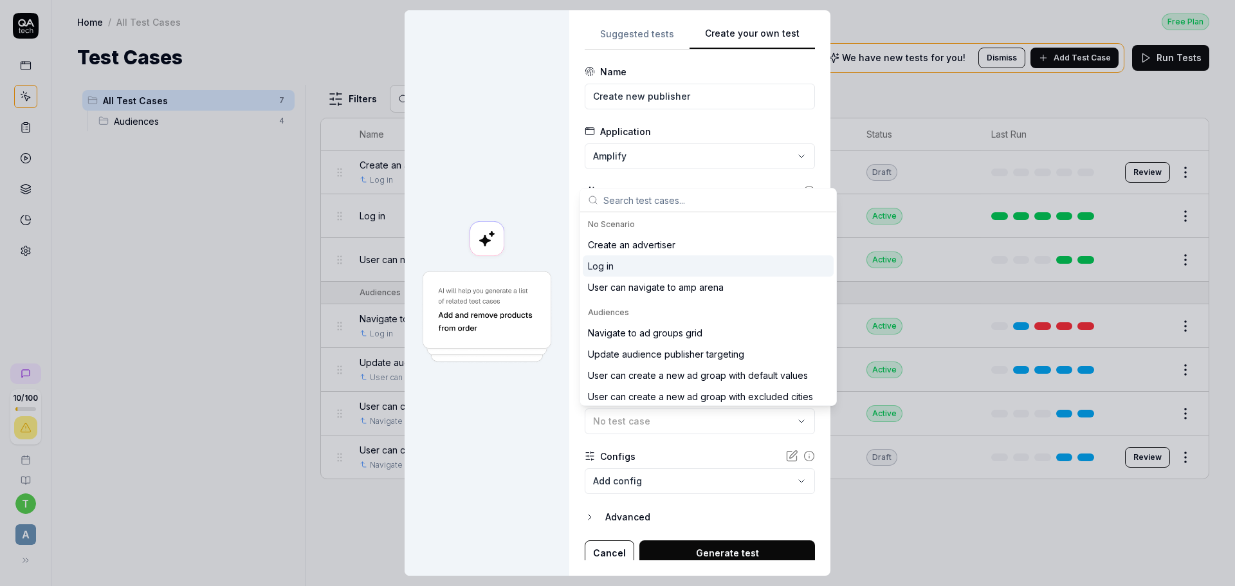
click at [628, 265] on div "Log in" at bounding box center [708, 265] width 251 height 21
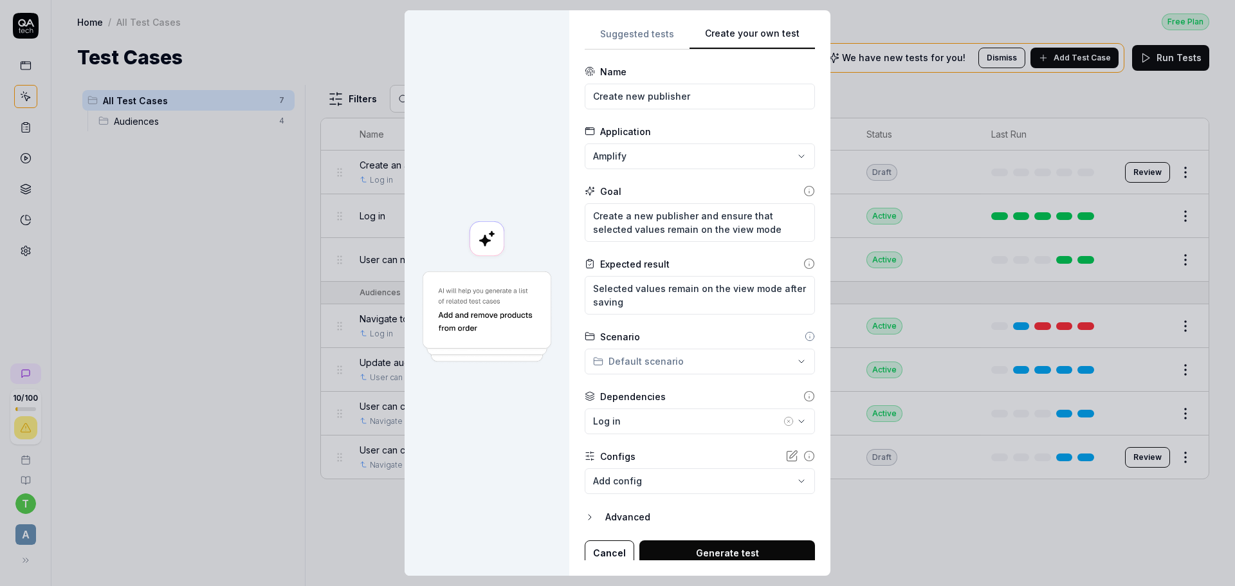
click at [644, 477] on body "10 / 100 t a Home / All Test Cases Free Plan Home / All Test Cases Free Plan Te…" at bounding box center [617, 293] width 1235 height 586
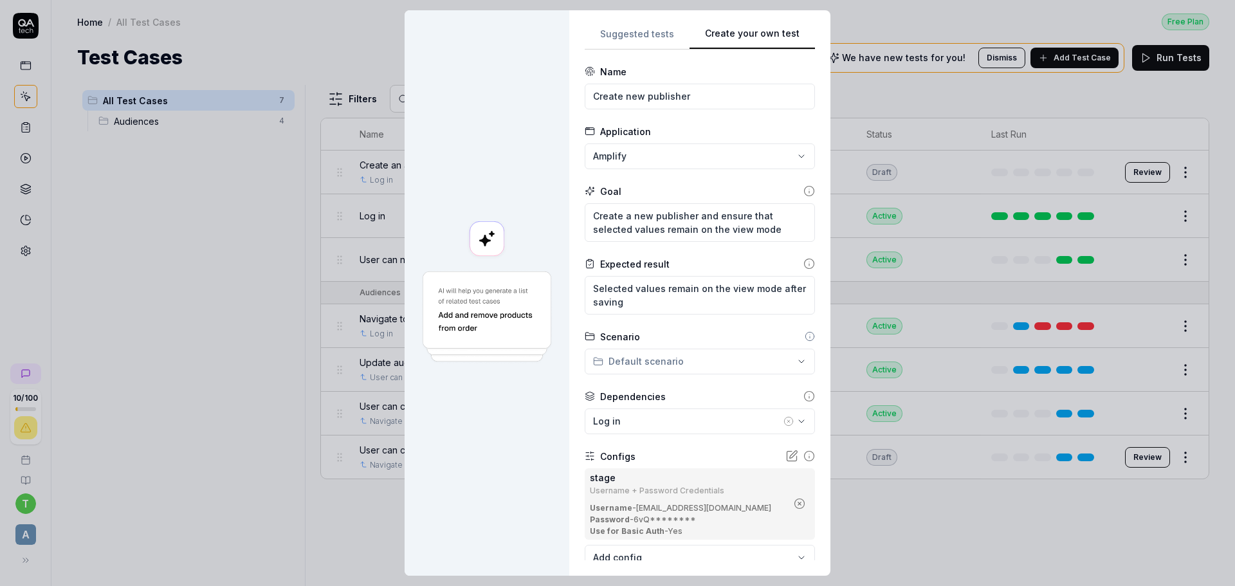
click at [492, 488] on div at bounding box center [487, 292] width 165 height 565
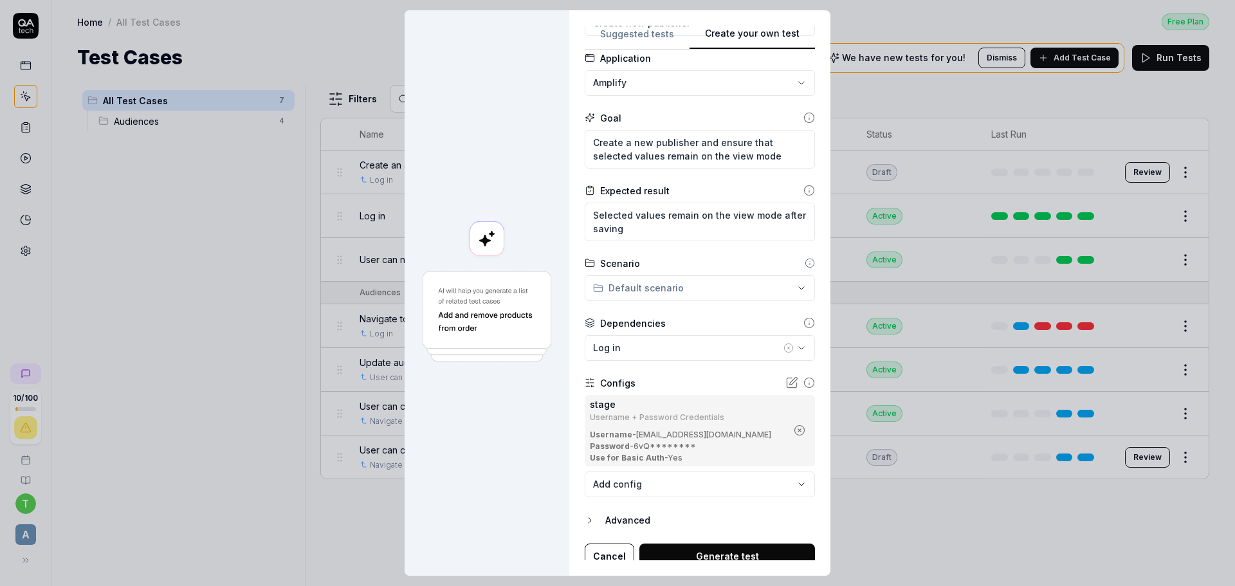
scroll to position [82, 0]
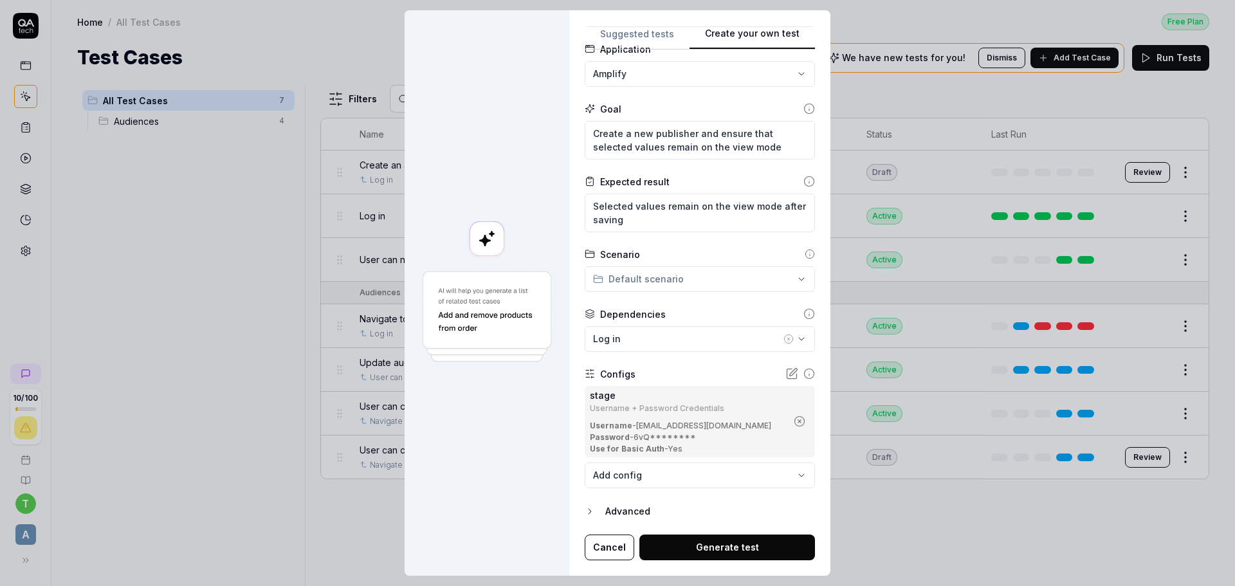
click at [712, 490] on form "**********" at bounding box center [700, 272] width 230 height 578
click at [710, 484] on body "10 / 100 t a Home / All Test Cases Free Plan Home / All Test Cases Free Plan Te…" at bounding box center [617, 293] width 1235 height 586
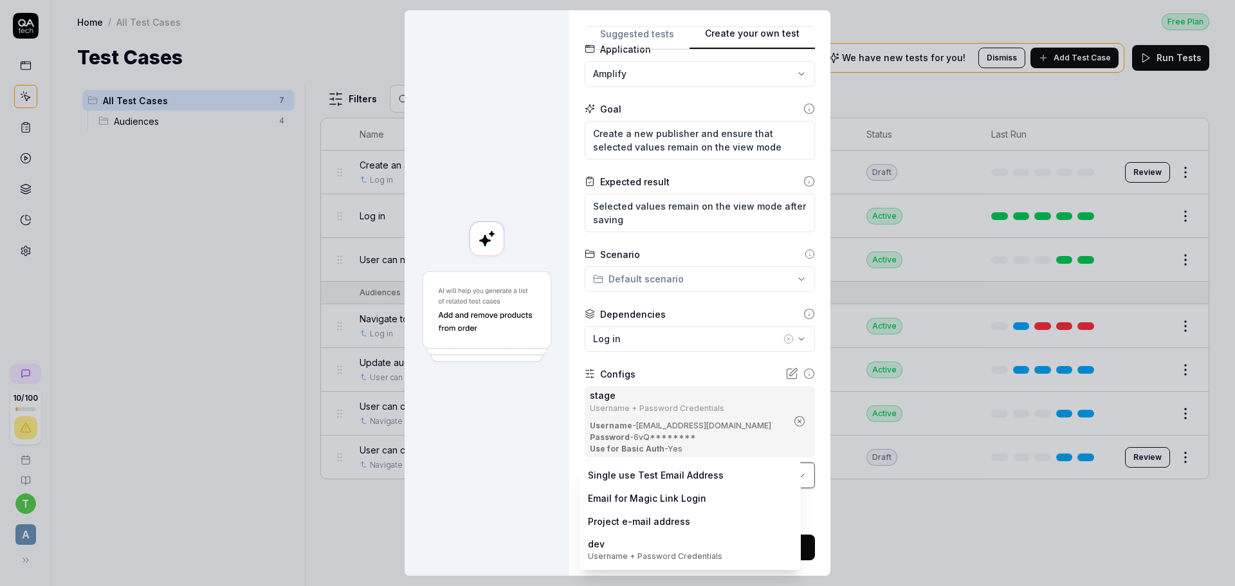
click at [448, 469] on div "**********" at bounding box center [617, 293] width 1235 height 586
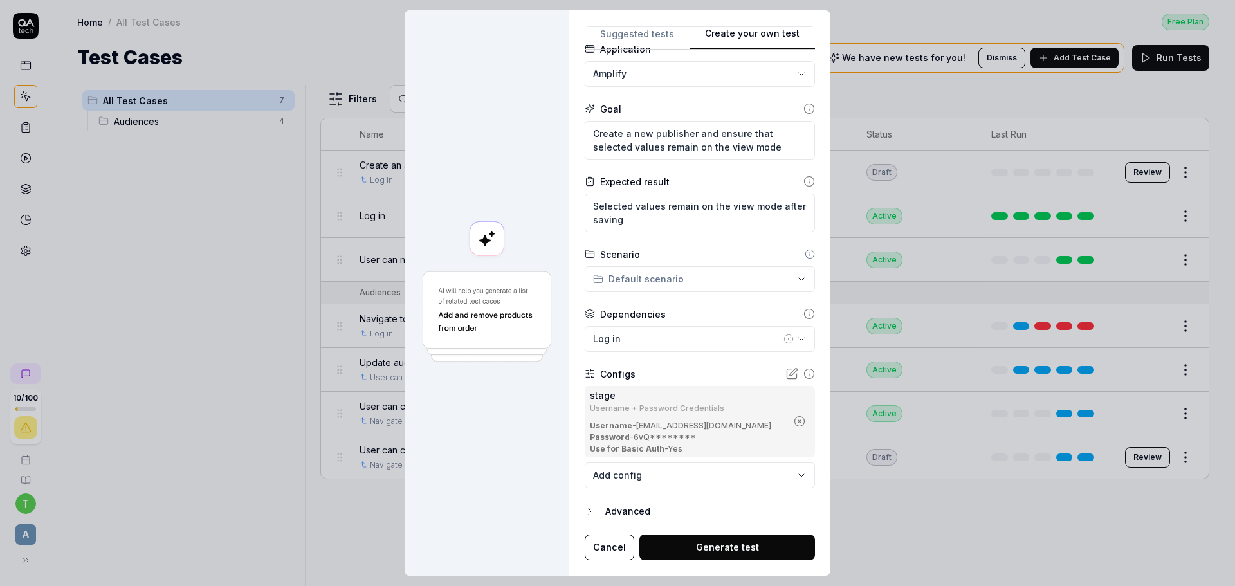
click at [585, 507] on icon "button" at bounding box center [590, 511] width 10 height 10
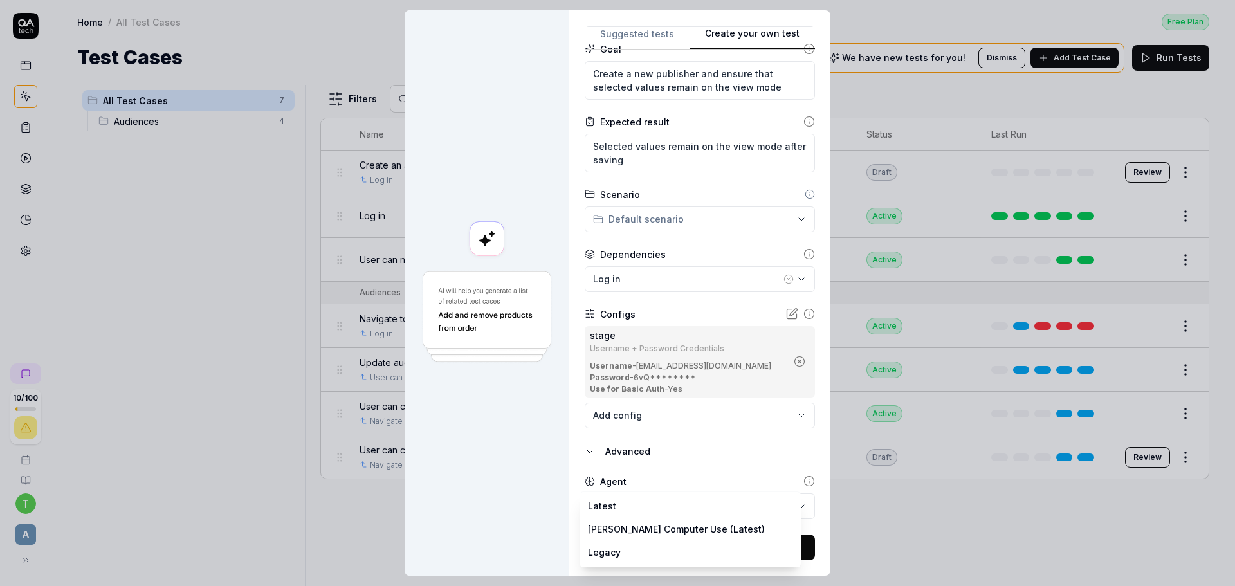
click at [643, 505] on body "10 / 100 t a Home / All Test Cases Free Plan Home / All Test Cases Free Plan Te…" at bounding box center [617, 293] width 1235 height 586
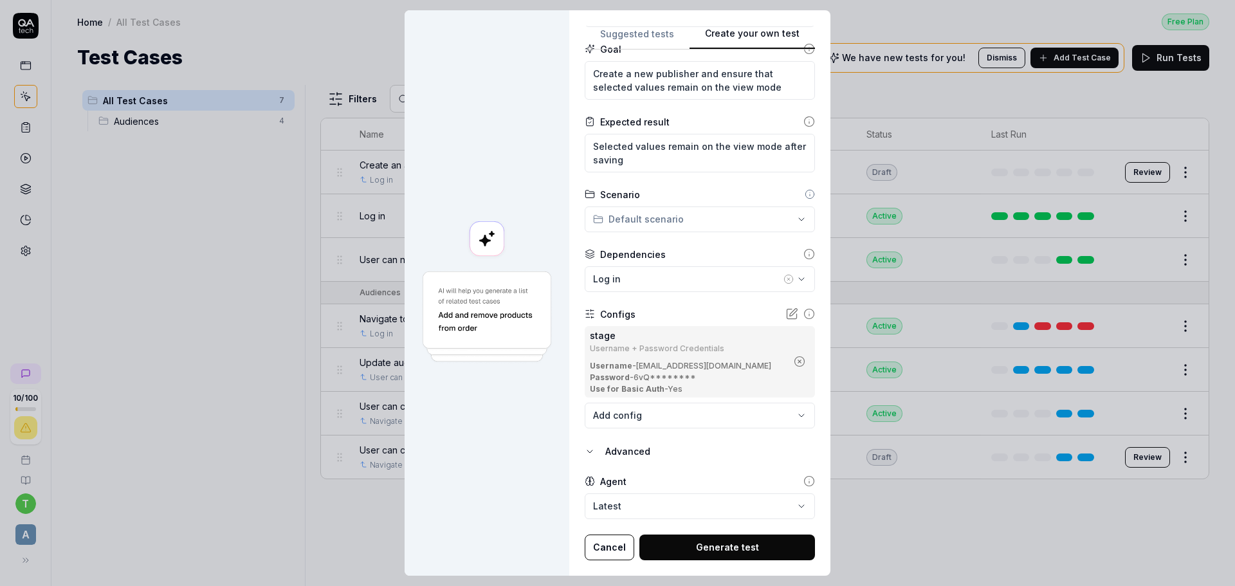
click at [484, 481] on div at bounding box center [487, 292] width 165 height 565
click at [677, 548] on button "Generate test" at bounding box center [727, 548] width 176 height 26
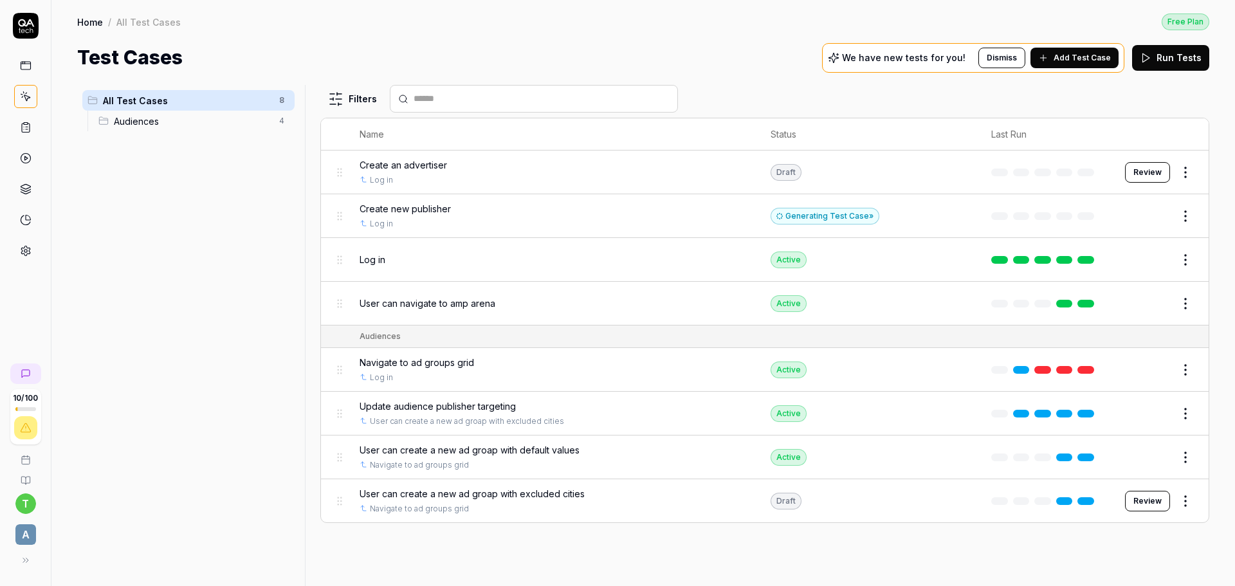
click at [1067, 62] on span "Add Test Case" at bounding box center [1082, 58] width 57 height 12
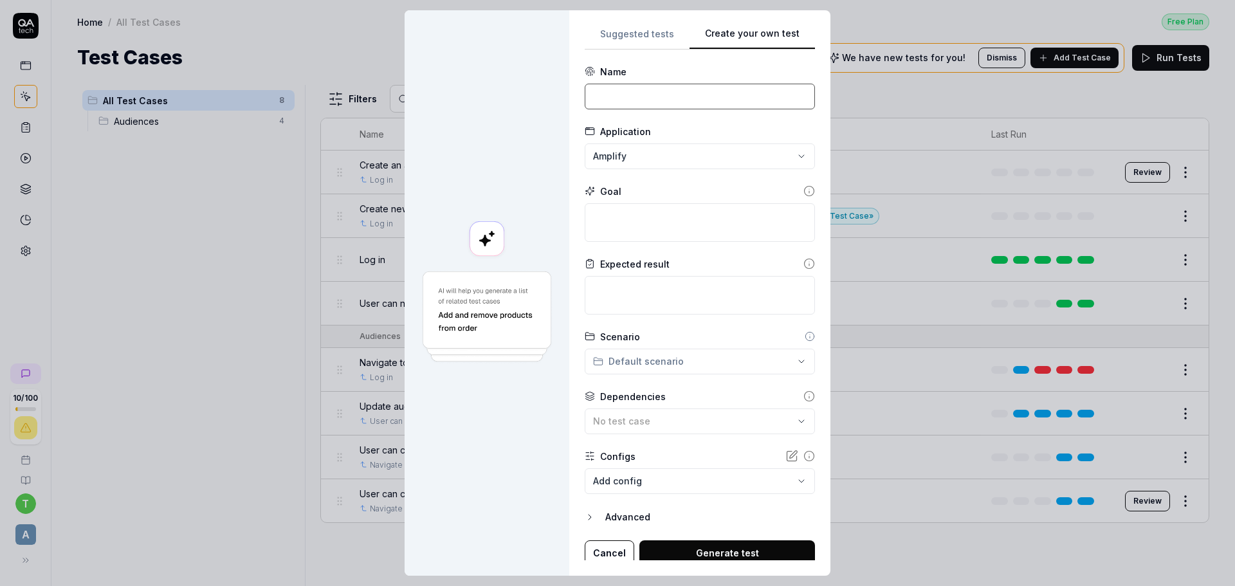
click at [614, 90] on input at bounding box center [700, 97] width 230 height 26
drag, startPoint x: 641, startPoint y: 97, endPoint x: 678, endPoint y: 93, distance: 36.9
click at [641, 97] on input "Create new instant Find placement" at bounding box center [700, 97] width 230 height 26
click at [636, 223] on textarea at bounding box center [700, 222] width 230 height 39
click at [591, 219] on textarea "create placement with Instant Find media product" at bounding box center [700, 222] width 230 height 39
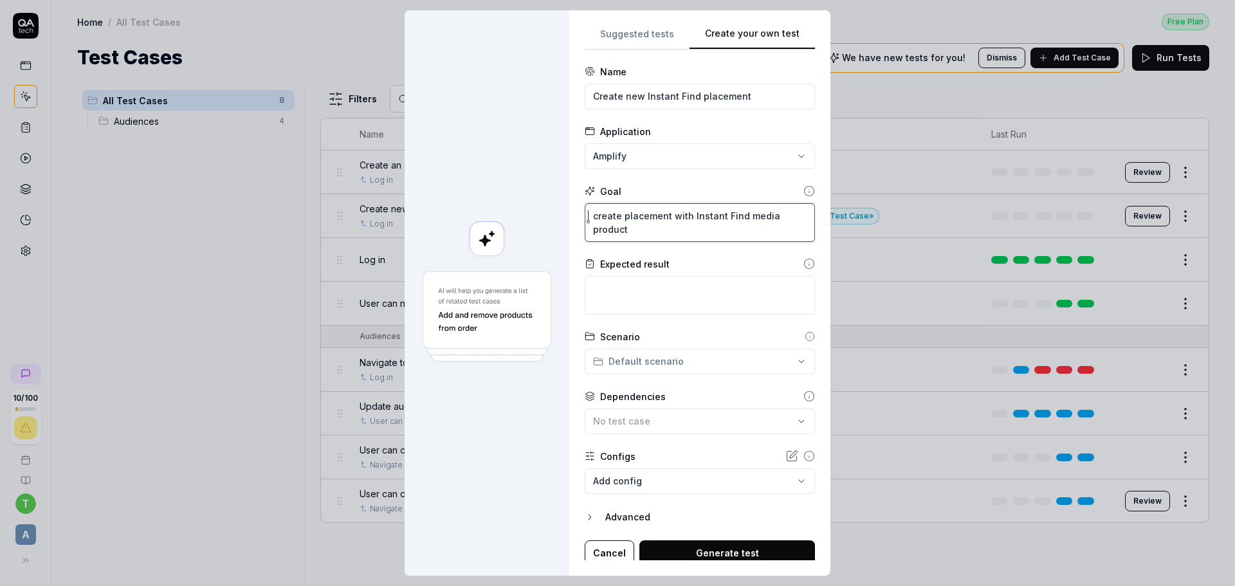
click at [0, 0] on lt-span "* *****" at bounding box center [0, 0] width 0 height 0
click at [596, 284] on textarea at bounding box center [700, 295] width 230 height 39
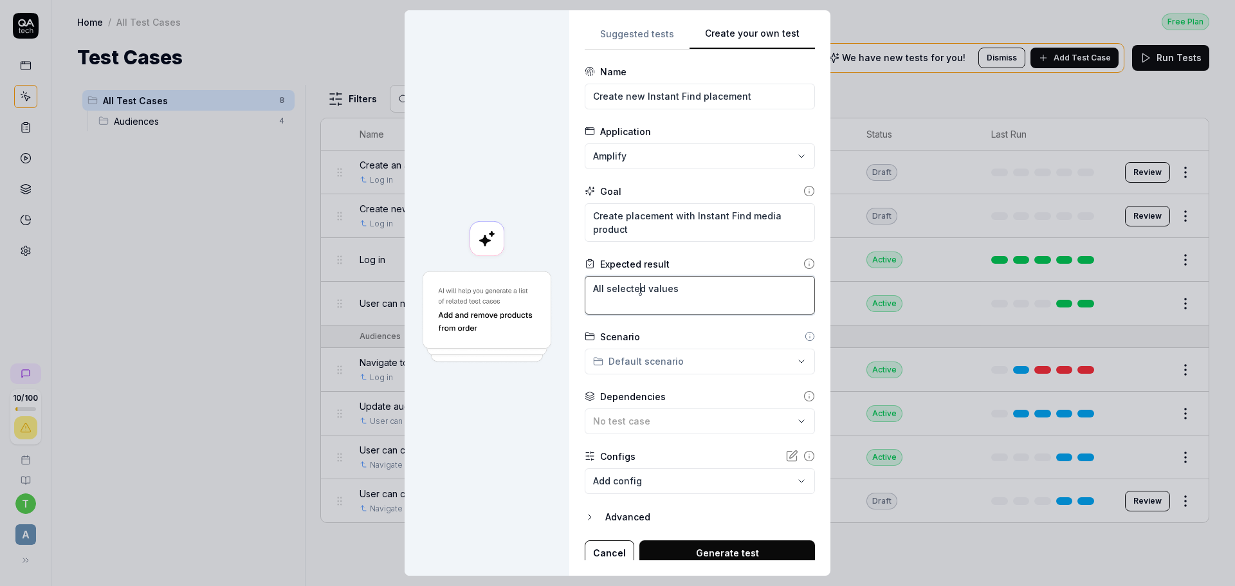
click at [710, 290] on textarea "All selected values" at bounding box center [700, 295] width 230 height 39
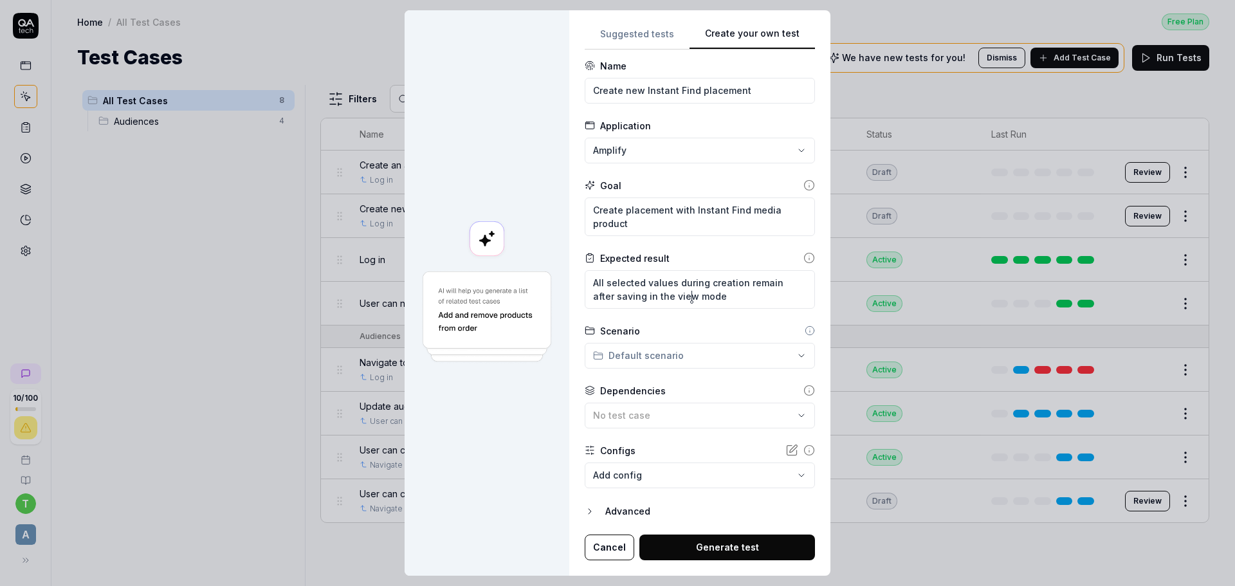
click at [625, 471] on body "10 / 100 t a Home / All Test Cases Free Plan Home / All Test Cases Free Plan Te…" at bounding box center [617, 293] width 1235 height 586
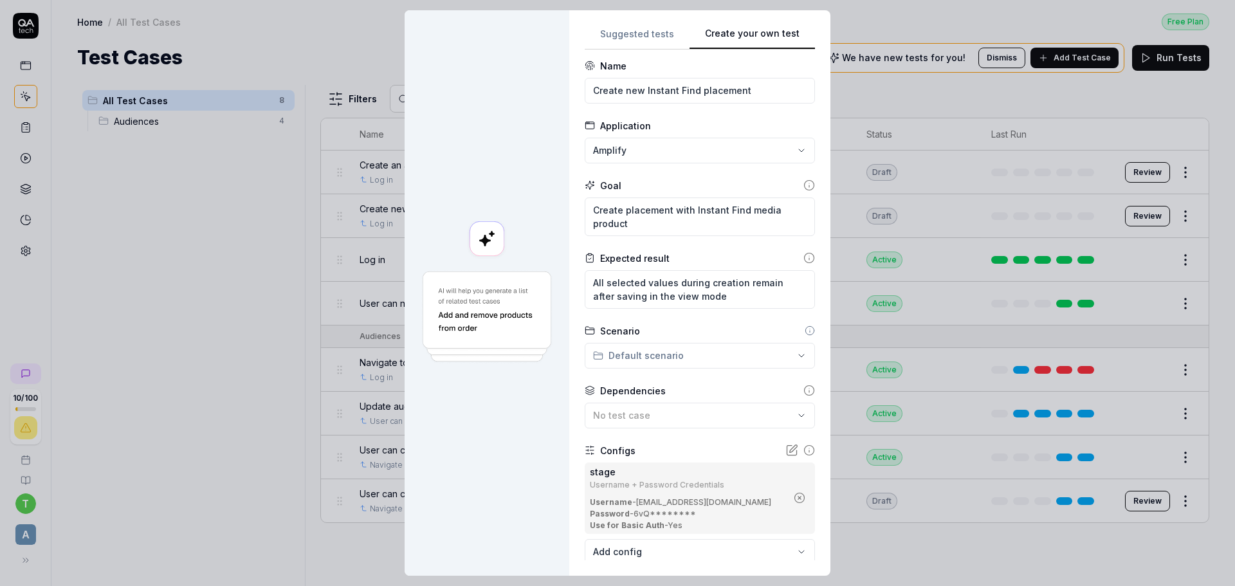
click at [479, 445] on div at bounding box center [487, 292] width 165 height 565
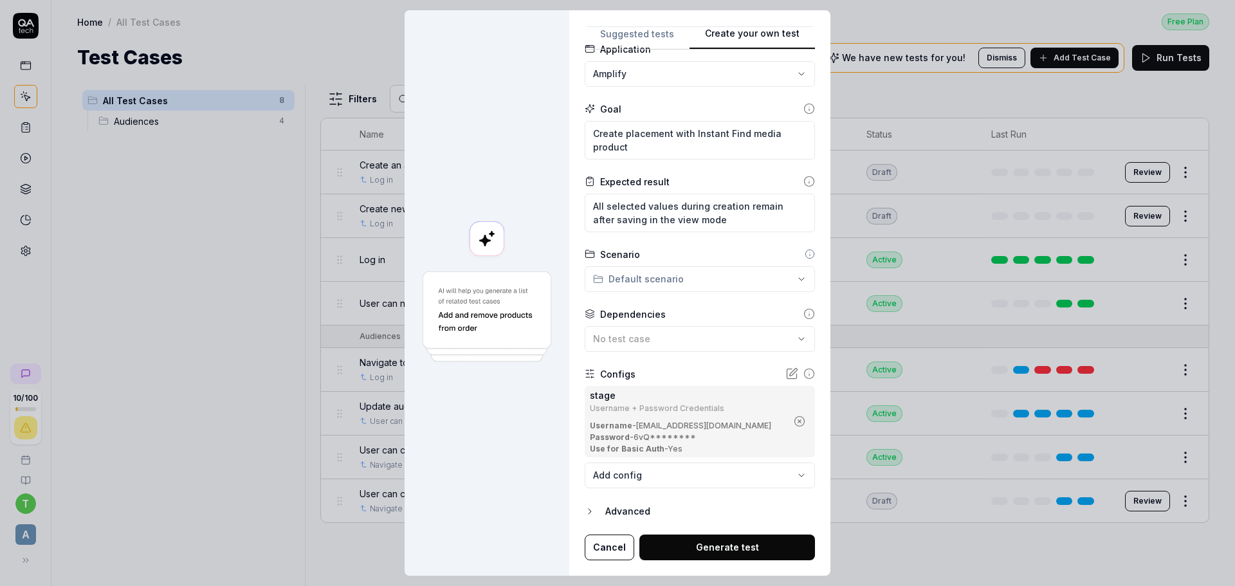
scroll to position [0, 0]
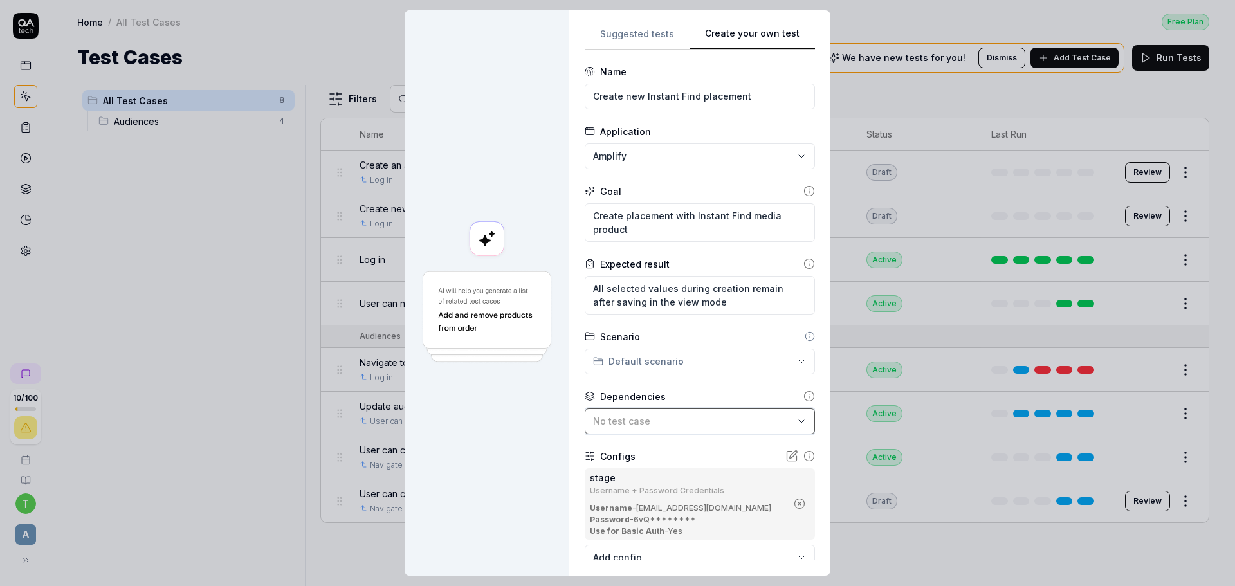
click at [660, 428] on button "No test case" at bounding box center [700, 422] width 230 height 26
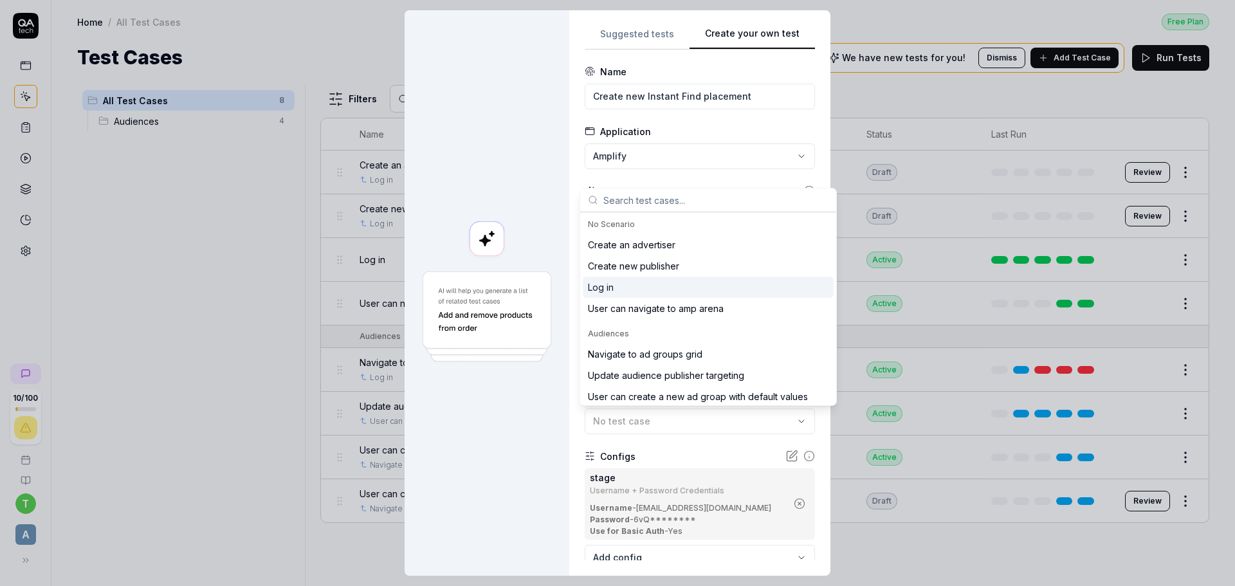
click at [607, 286] on div "Log in" at bounding box center [601, 287] width 26 height 14
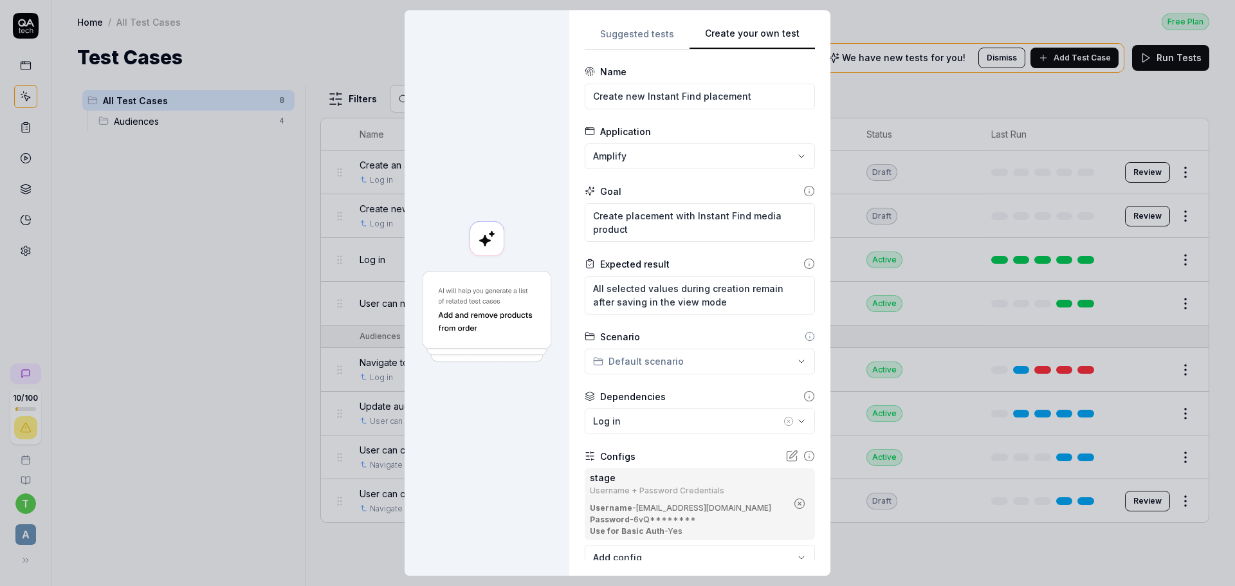
click at [504, 434] on div at bounding box center [487, 292] width 165 height 565
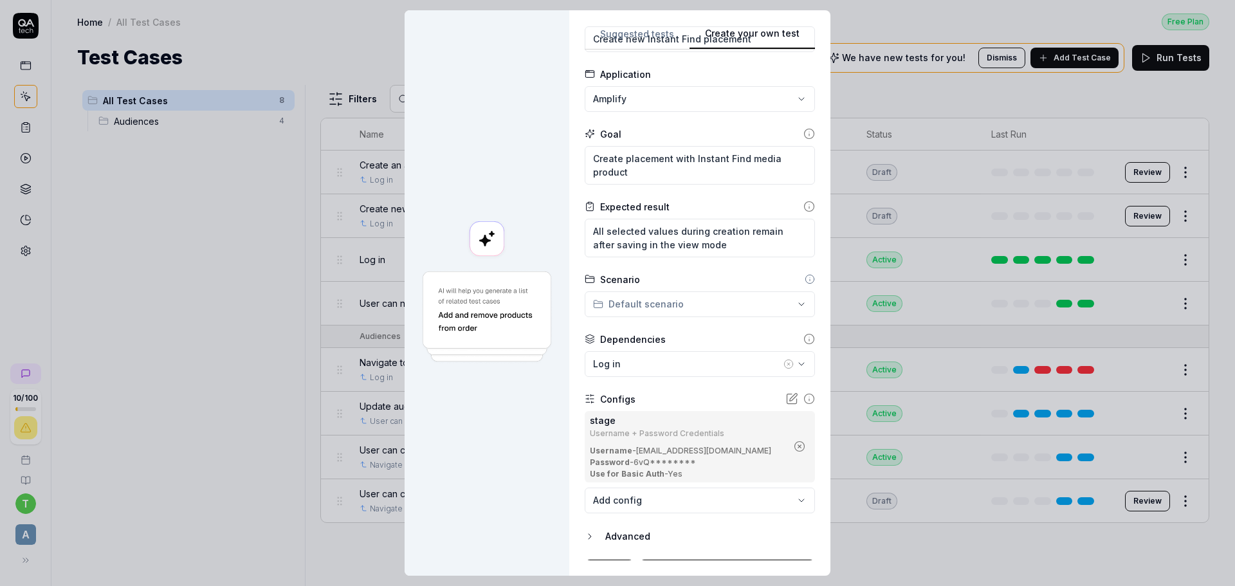
scroll to position [82, 0]
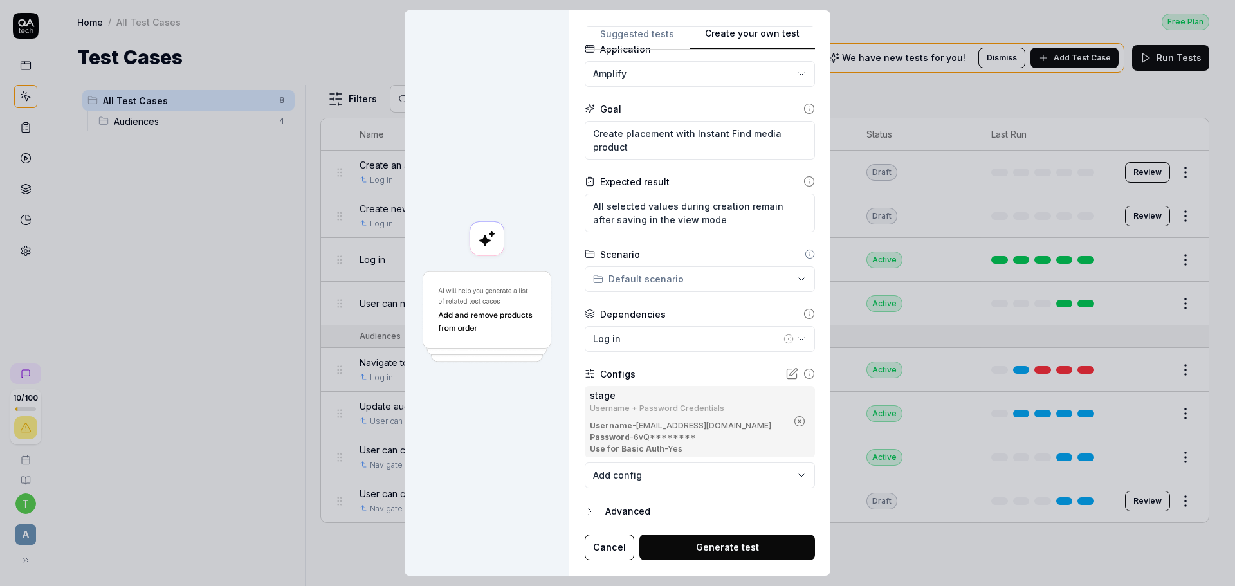
click at [710, 547] on button "Generate test" at bounding box center [727, 548] width 176 height 26
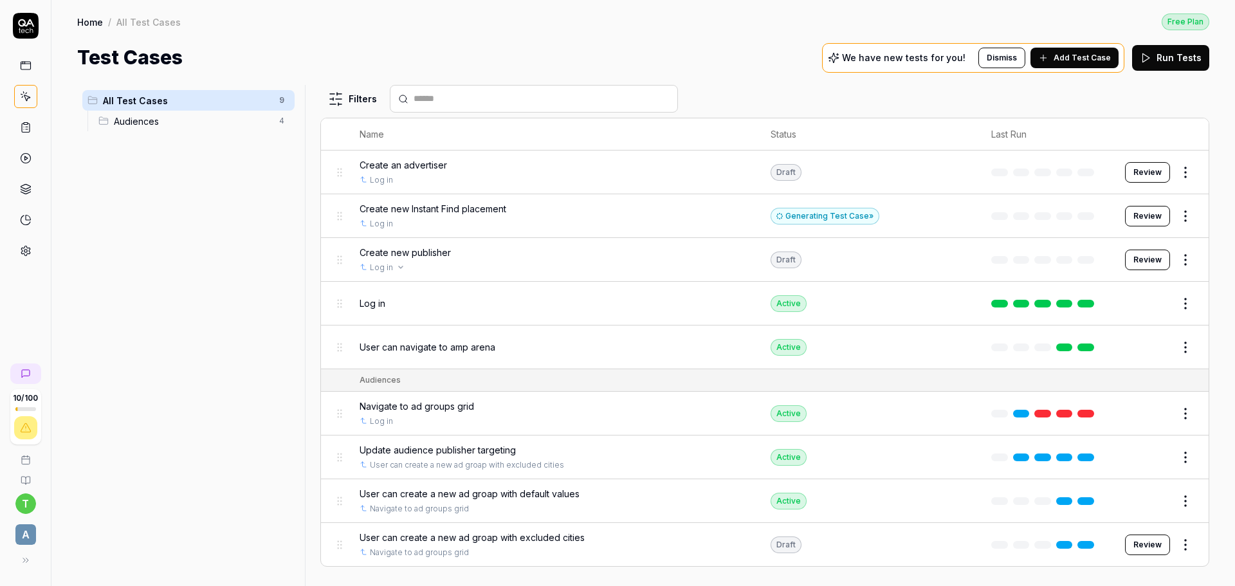
click at [634, 266] on div "Log in" at bounding box center [553, 268] width 386 height 12
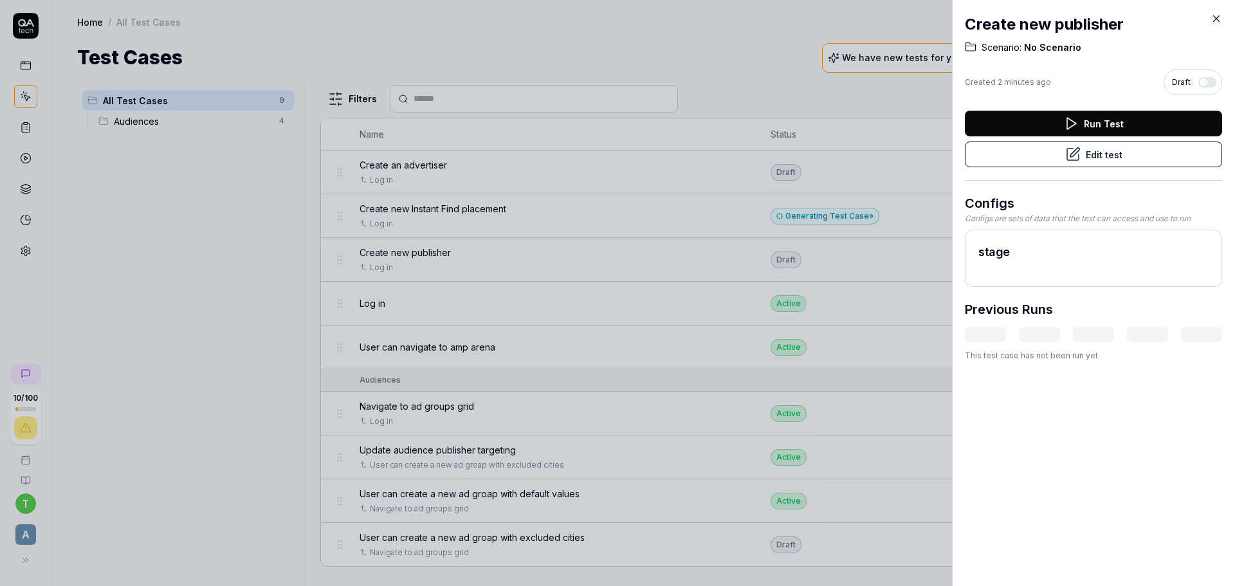
click at [1054, 161] on button "Edit test" at bounding box center [1093, 155] width 257 height 26
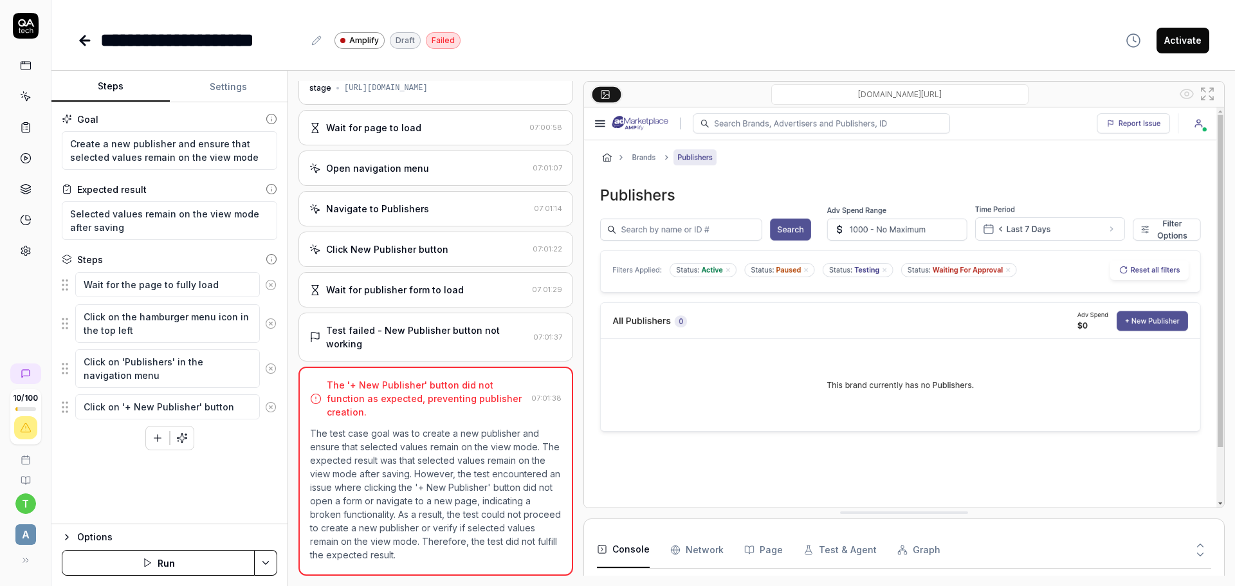
scroll to position [31, 0]
click at [381, 337] on div "Test failed - New Publisher button not working" at bounding box center [427, 337] width 202 height 27
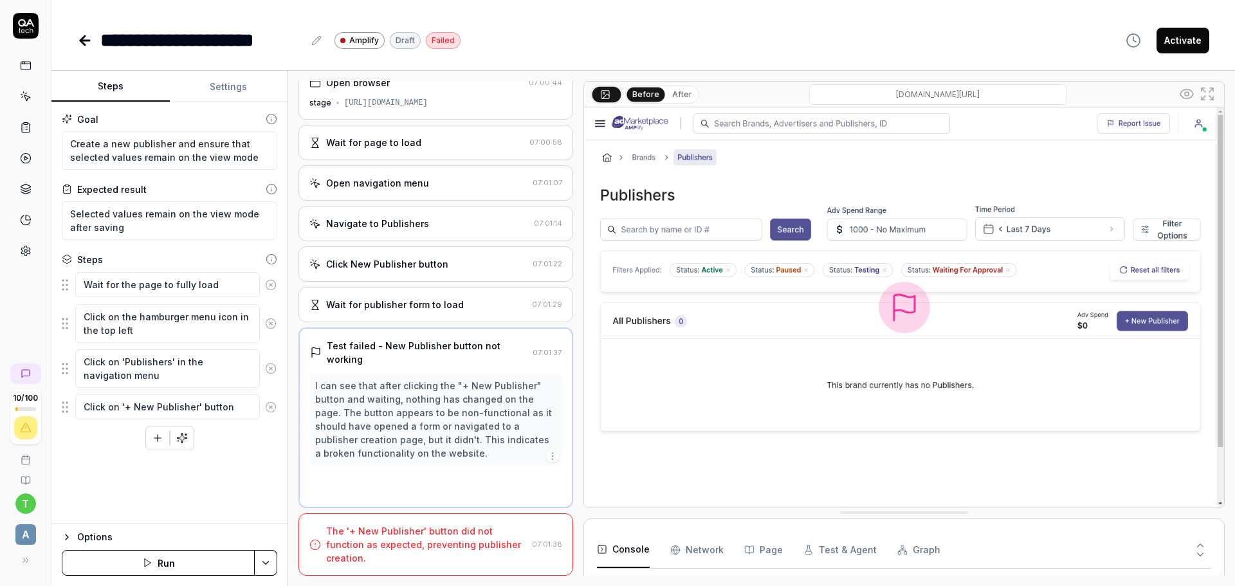
scroll to position [0, 0]
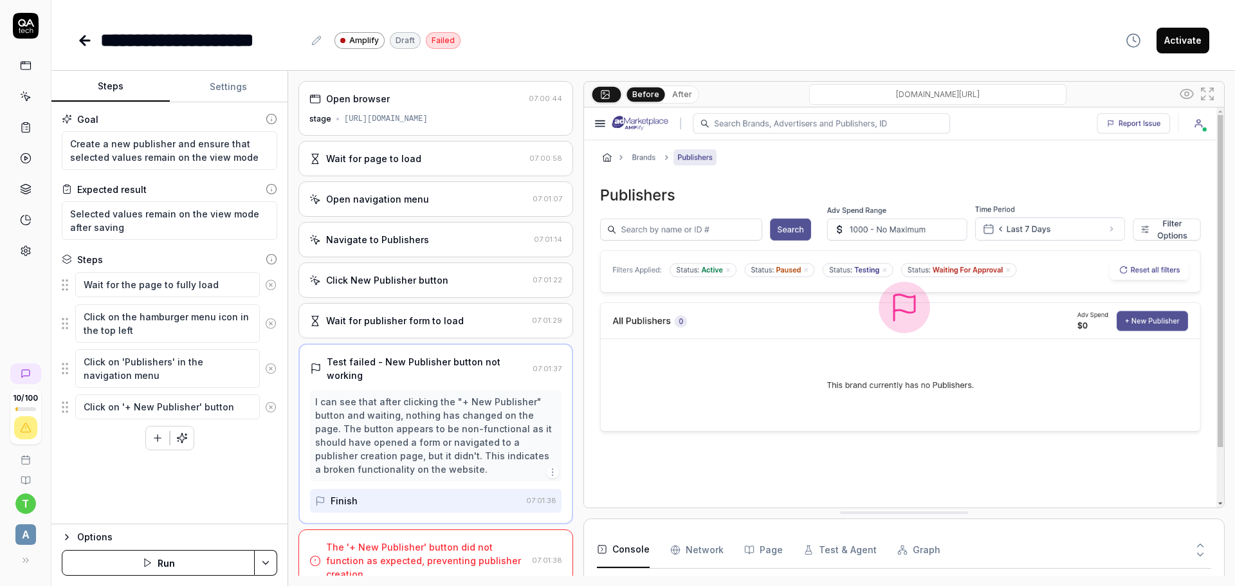
click at [1131, 322] on img at bounding box center [904, 307] width 640 height 400
click at [1131, 321] on img at bounding box center [904, 307] width 640 height 400
click at [861, 305] on img at bounding box center [904, 307] width 640 height 400
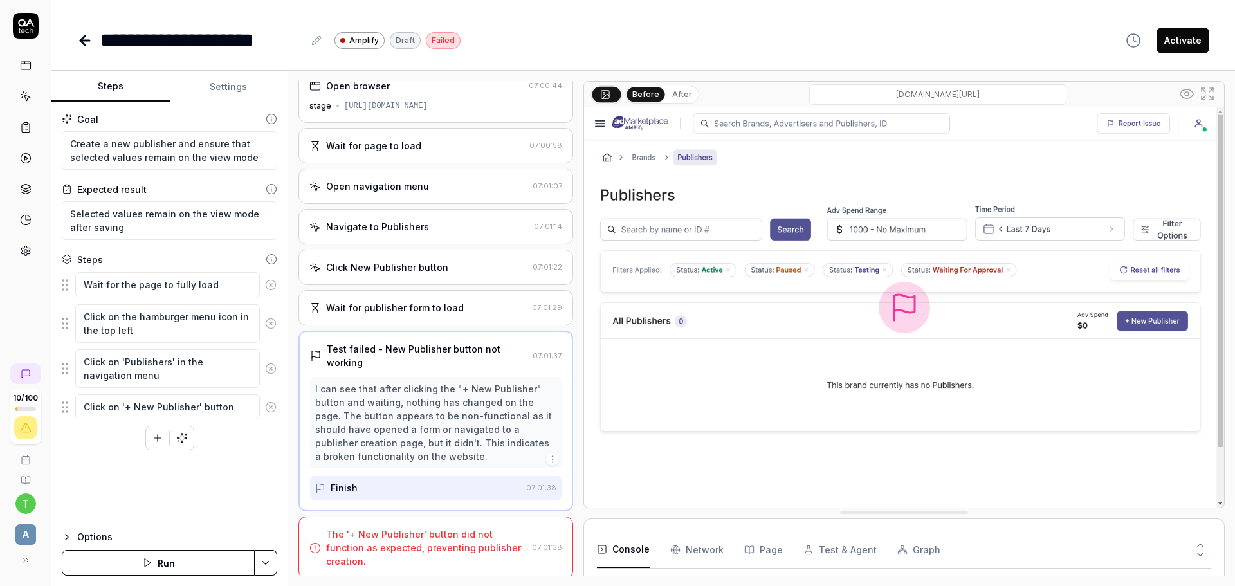
scroll to position [16, 0]
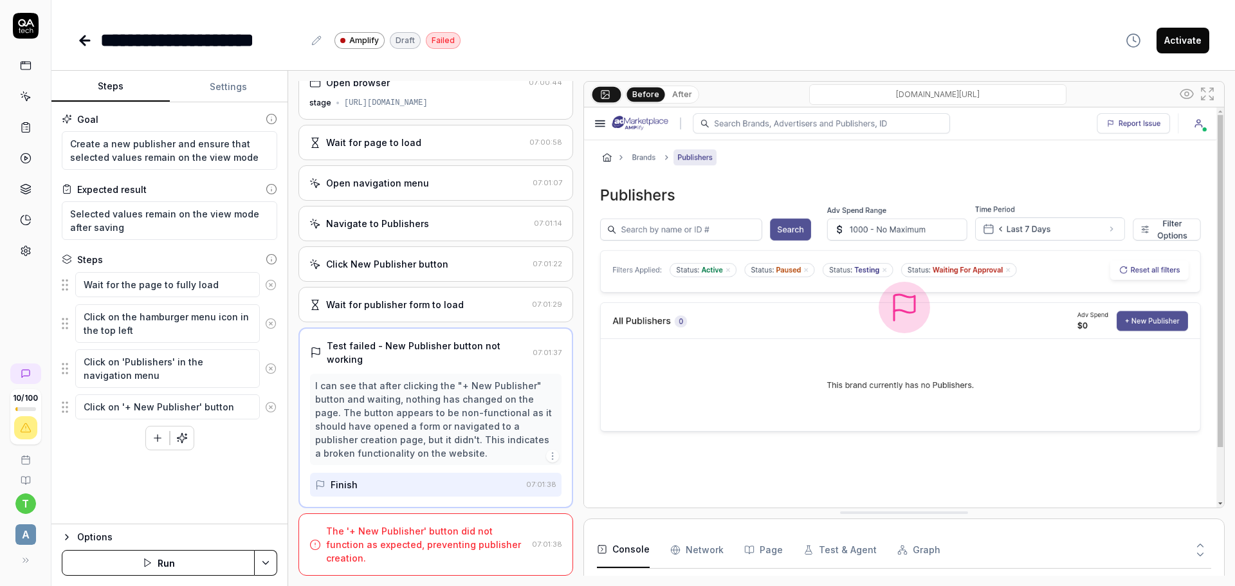
click at [151, 566] on icon "button" at bounding box center [147, 563] width 10 height 10
click at [84, 42] on icon at bounding box center [82, 40] width 5 height 9
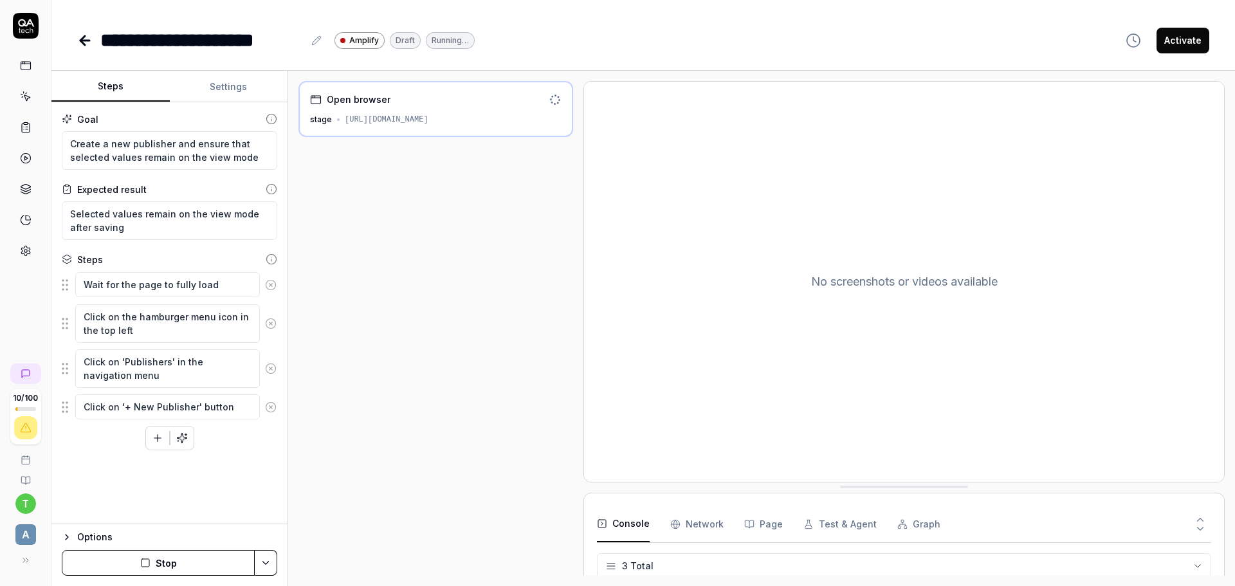
click at [17, 94] on link at bounding box center [25, 96] width 23 height 23
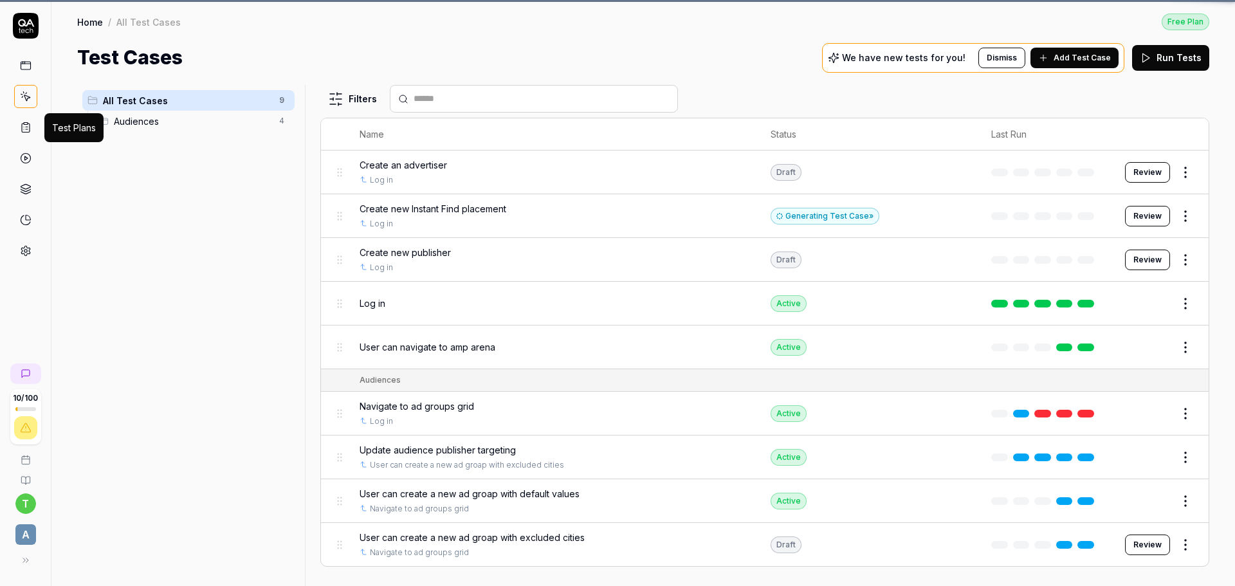
click at [20, 124] on icon at bounding box center [26, 128] width 12 height 12
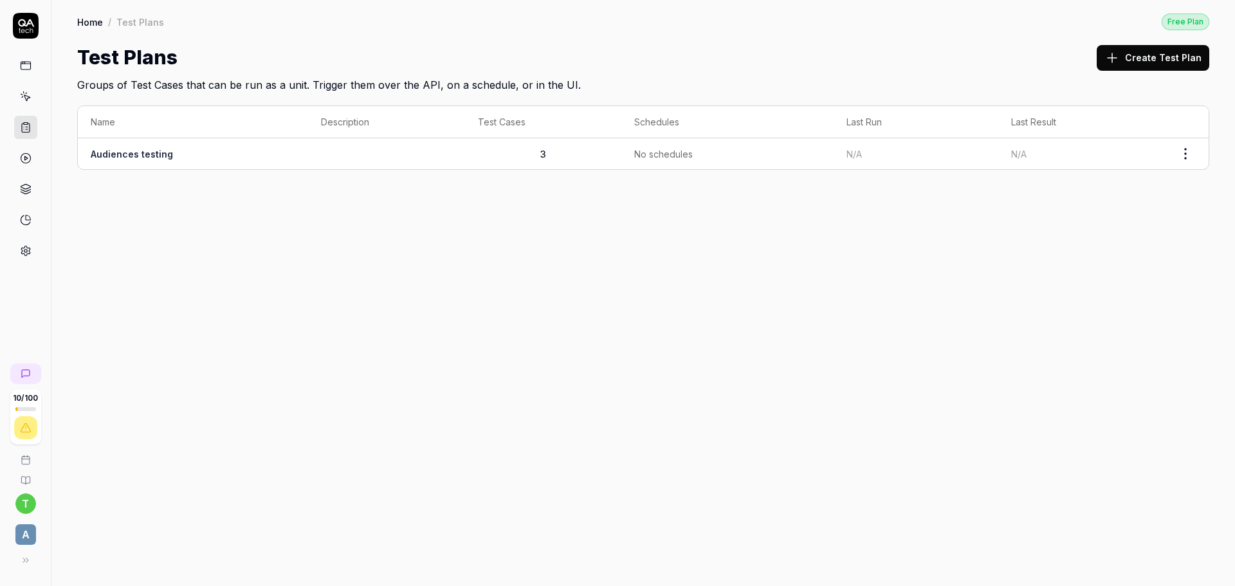
click at [33, 93] on link at bounding box center [25, 96] width 23 height 23
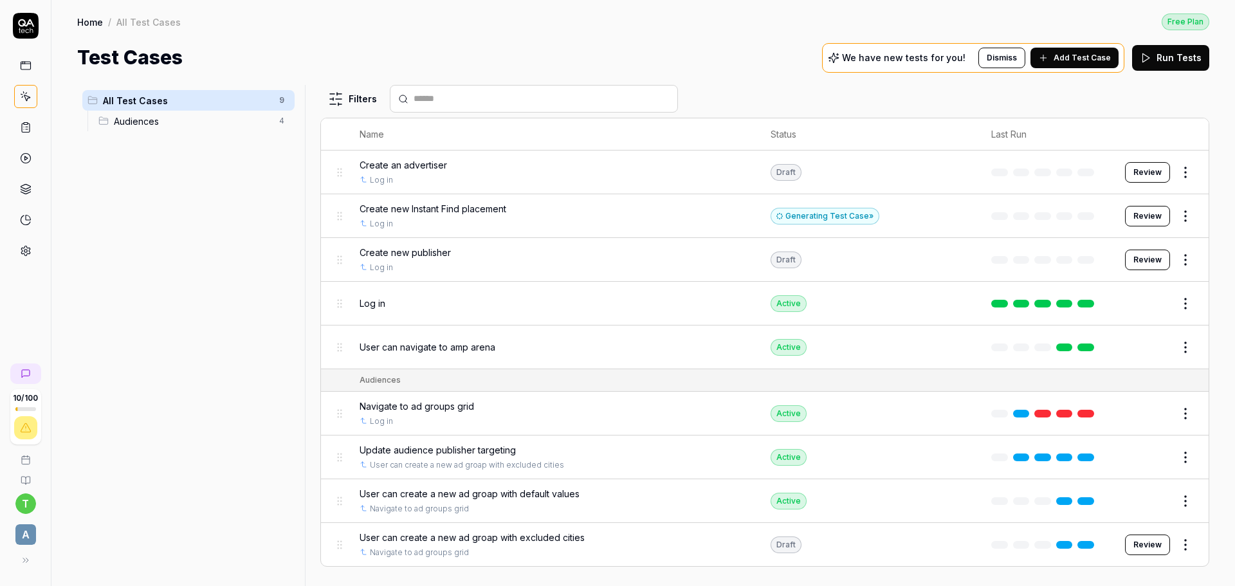
drag, startPoint x: 158, startPoint y: 103, endPoint x: 152, endPoint y: 102, distance: 6.6
click at [152, 102] on span "All Test Cases" at bounding box center [187, 101] width 169 height 14
click at [147, 98] on span "All Test Cases" at bounding box center [187, 101] width 169 height 14
click at [135, 98] on span "All Test Cases" at bounding box center [187, 101] width 169 height 14
drag, startPoint x: 135, startPoint y: 98, endPoint x: 96, endPoint y: 155, distance: 68.9
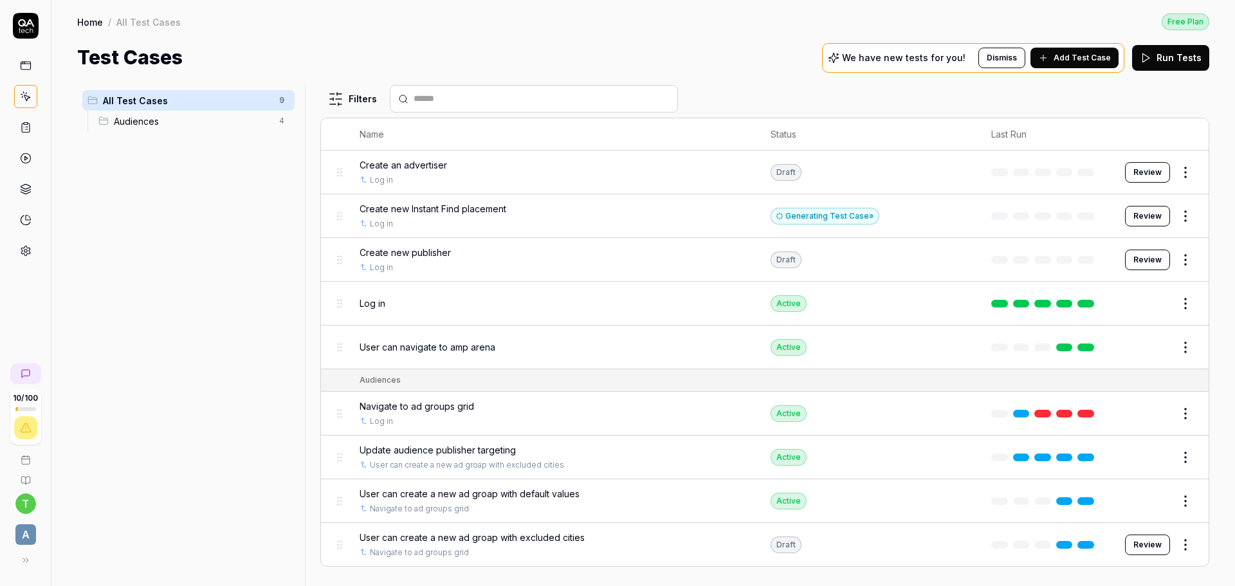
click at [96, 154] on div "All Test Cases 9 Audiences 4" at bounding box center [188, 328] width 223 height 486
click at [205, 177] on div "All Test Cases 9 Audiences 4" at bounding box center [188, 328] width 223 height 486
click at [182, 235] on div "All Test Cases 9 Audiences 4" at bounding box center [188, 328] width 223 height 486
click at [17, 131] on link at bounding box center [25, 127] width 23 height 23
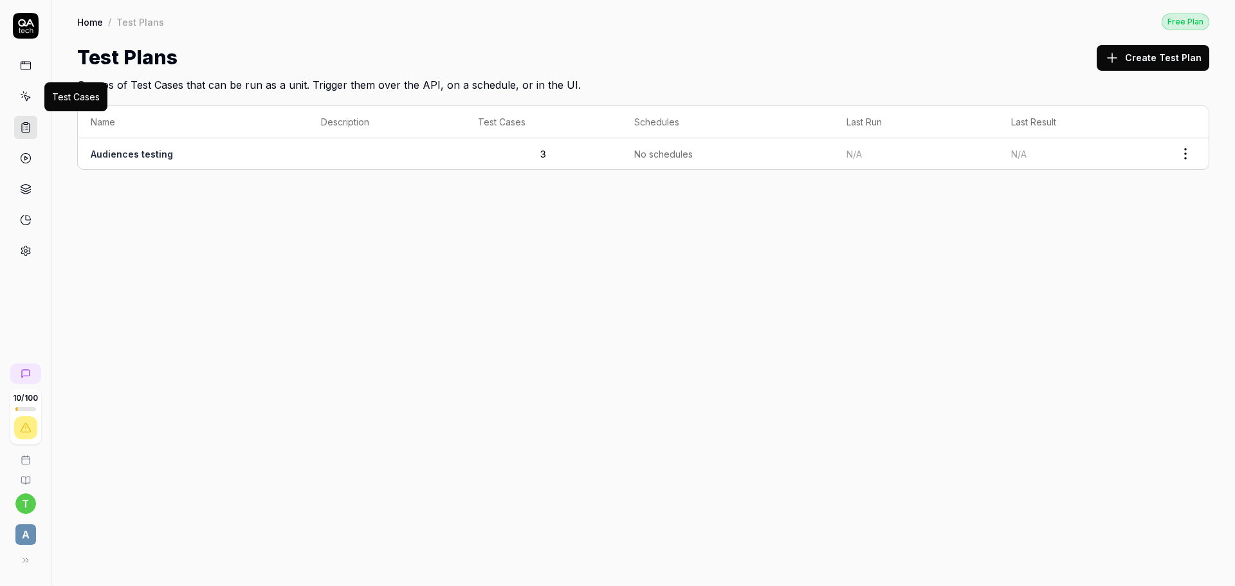
click at [27, 99] on icon at bounding box center [26, 97] width 12 height 12
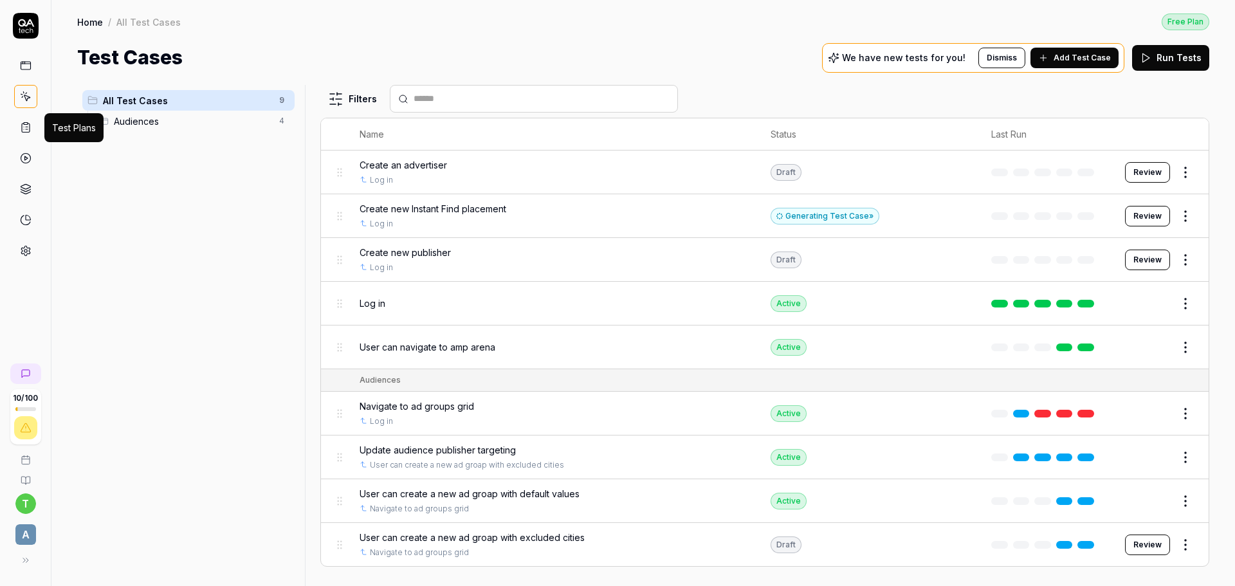
click at [24, 131] on icon at bounding box center [26, 128] width 12 height 12
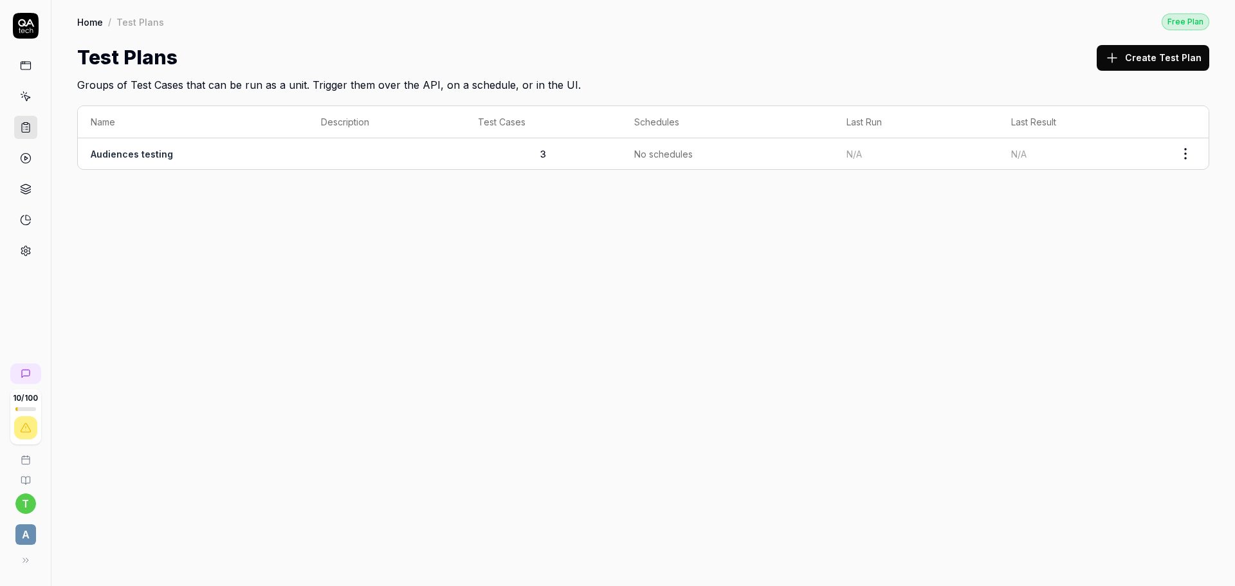
click at [26, 189] on icon at bounding box center [26, 186] width 10 height 5
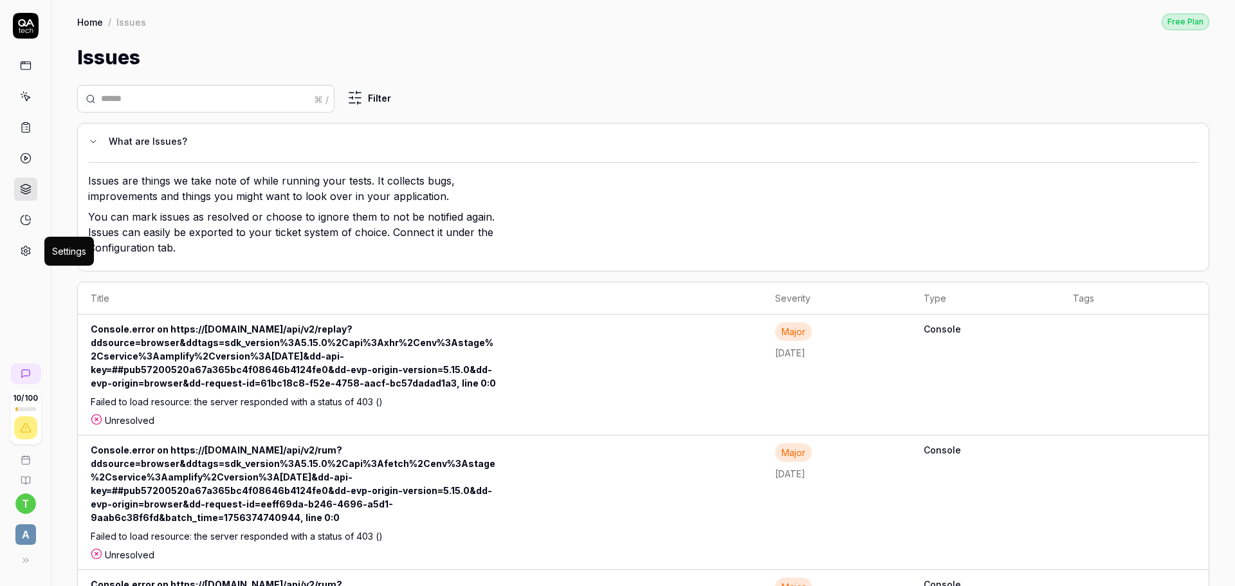
click at [24, 256] on icon at bounding box center [26, 251] width 12 height 12
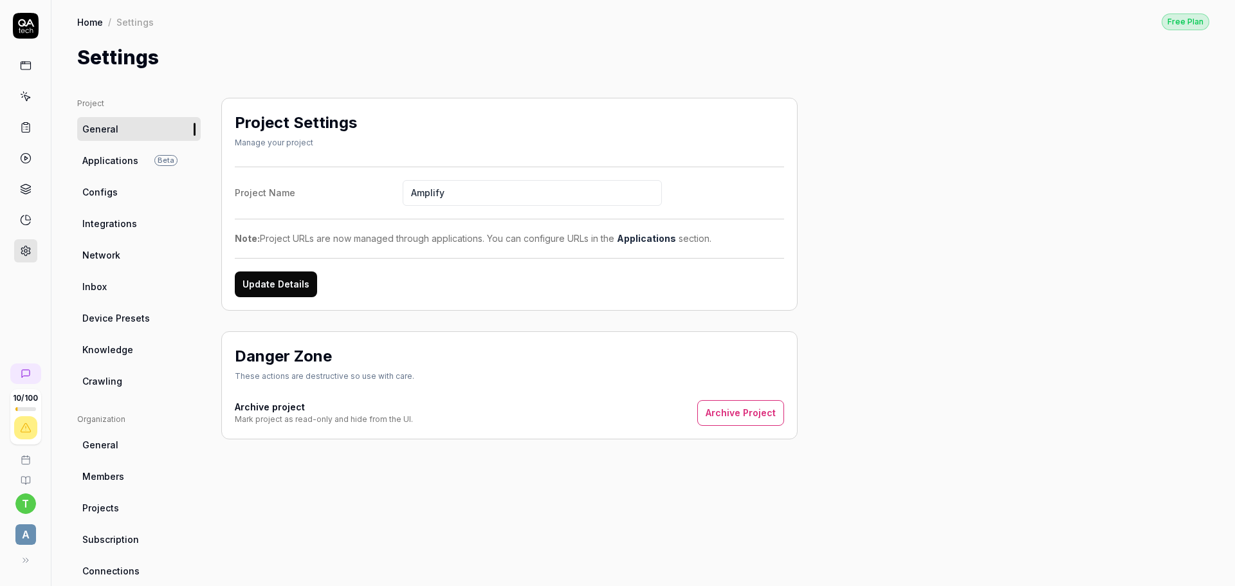
click at [102, 172] on ul "Project General Applications Beta Configs Integrations Network Inbox Device Pre…" at bounding box center [139, 245] width 124 height 295
click at [104, 164] on span "Applications" at bounding box center [110, 161] width 56 height 14
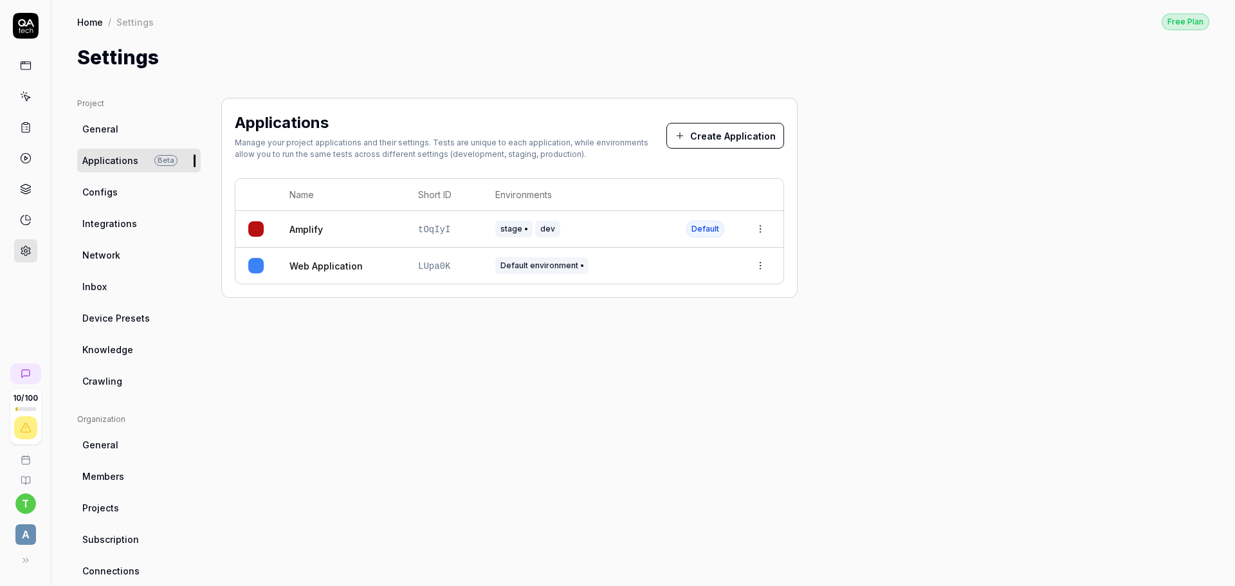
click at [110, 221] on span "Integrations" at bounding box center [109, 224] width 55 height 14
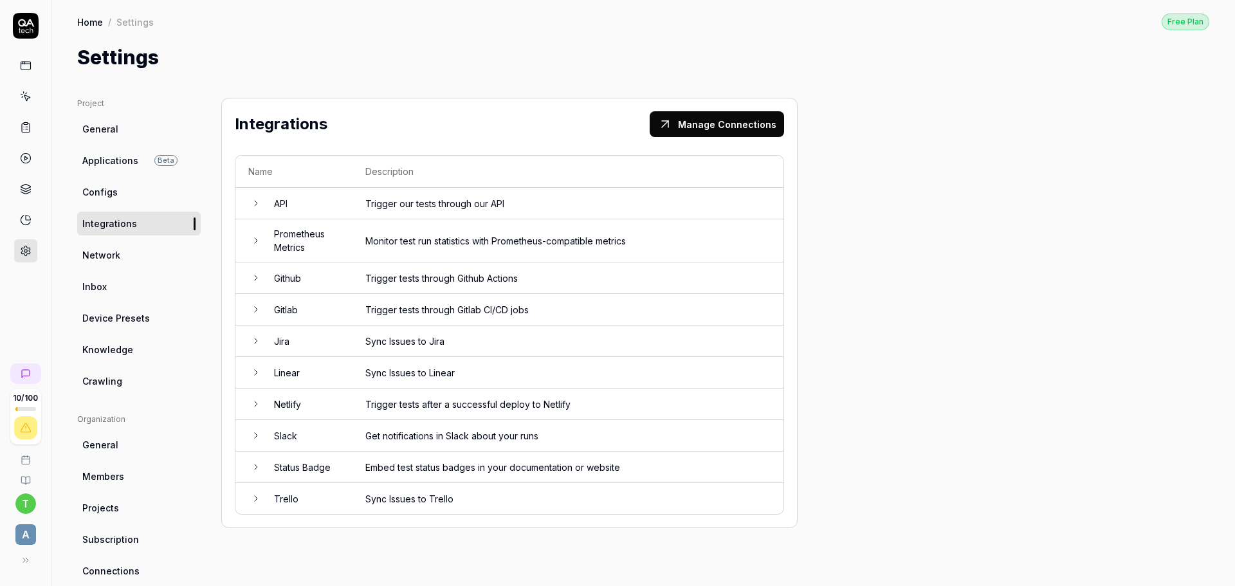
click at [127, 253] on link "Network" at bounding box center [139, 255] width 124 height 24
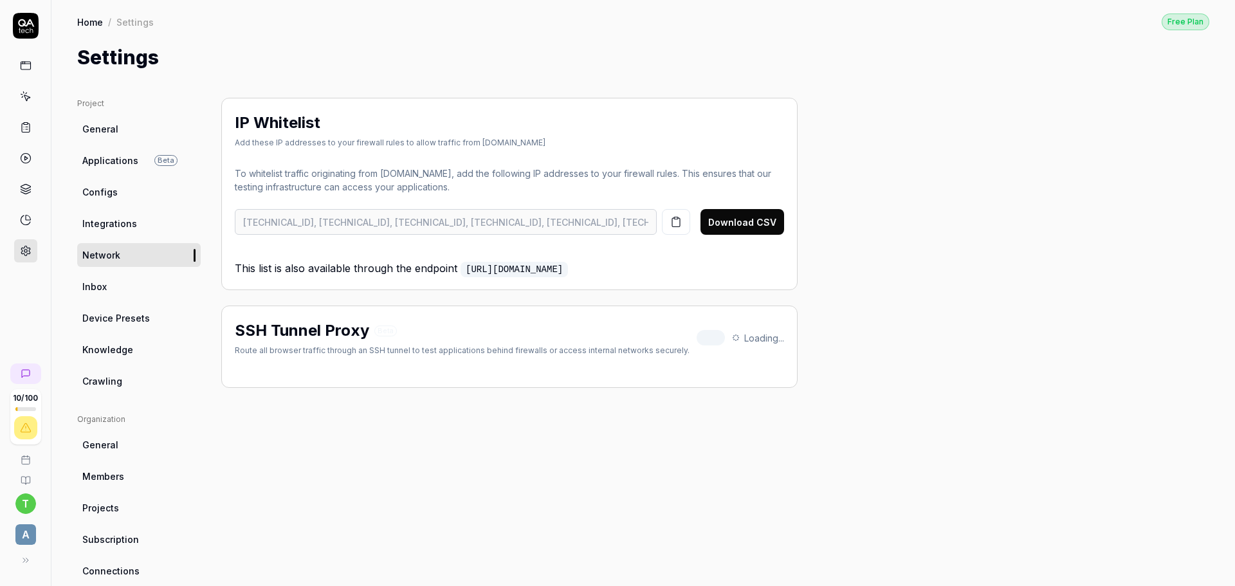
click at [127, 295] on link "Inbox" at bounding box center [139, 287] width 124 height 24
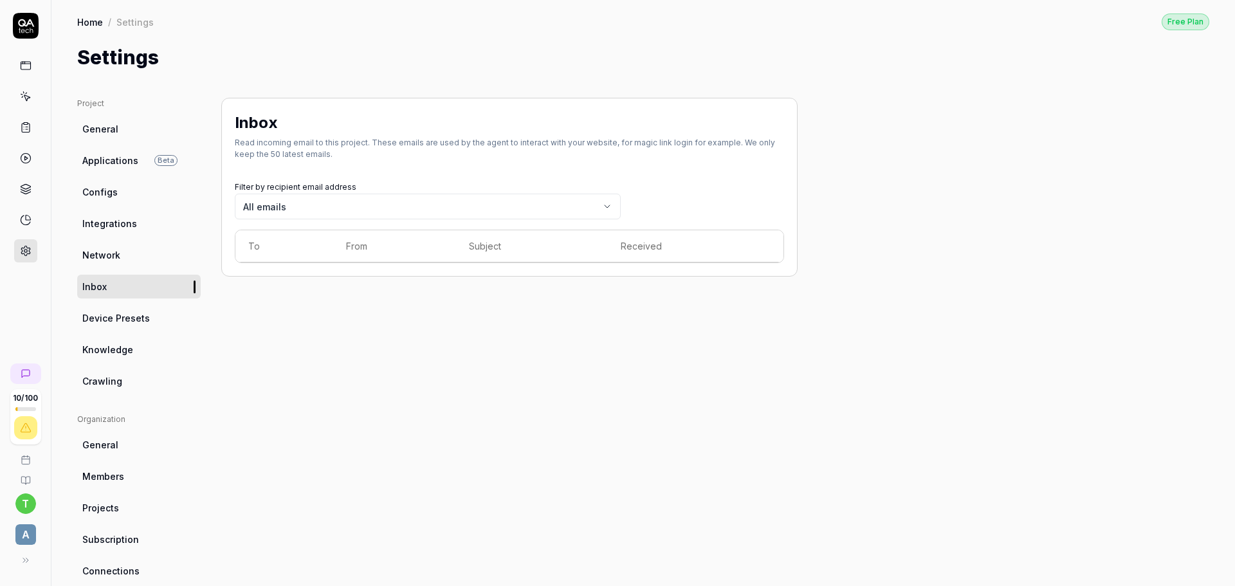
click at [130, 324] on link "Device Presets" at bounding box center [139, 318] width 124 height 24
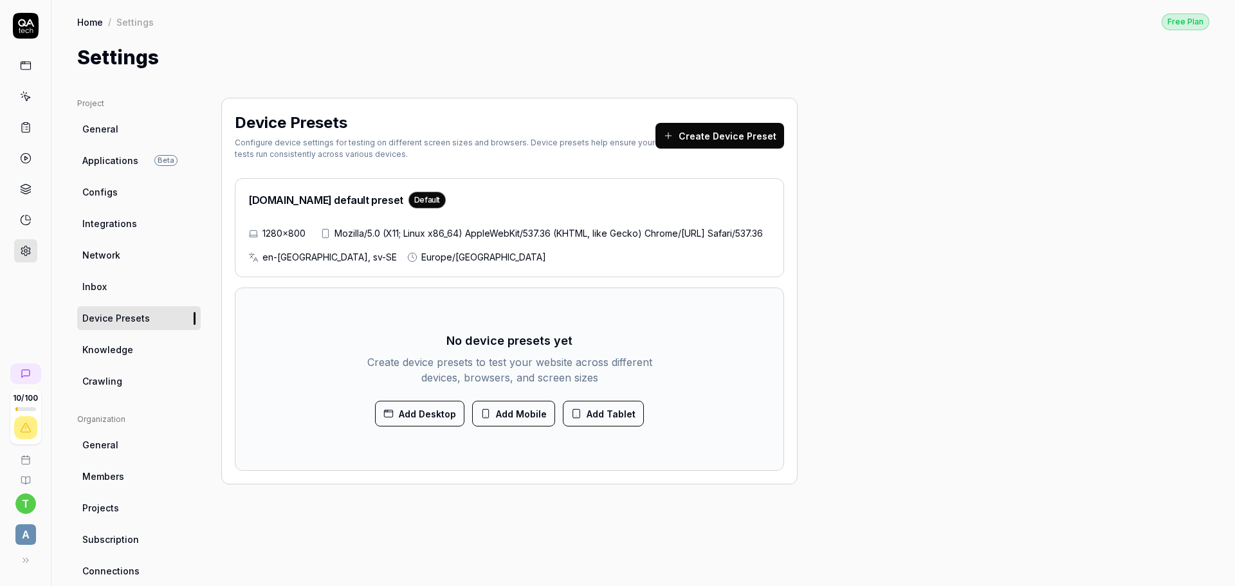
click at [128, 345] on span "Knowledge" at bounding box center [107, 350] width 51 height 14
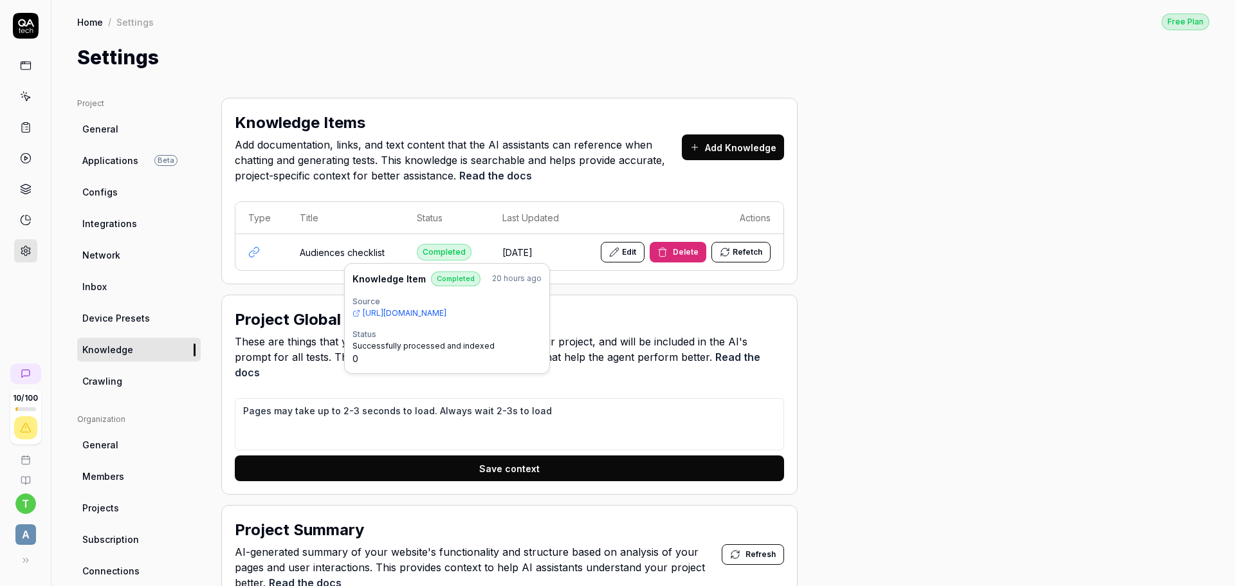
click at [455, 250] on div "Completed" at bounding box center [444, 252] width 55 height 17
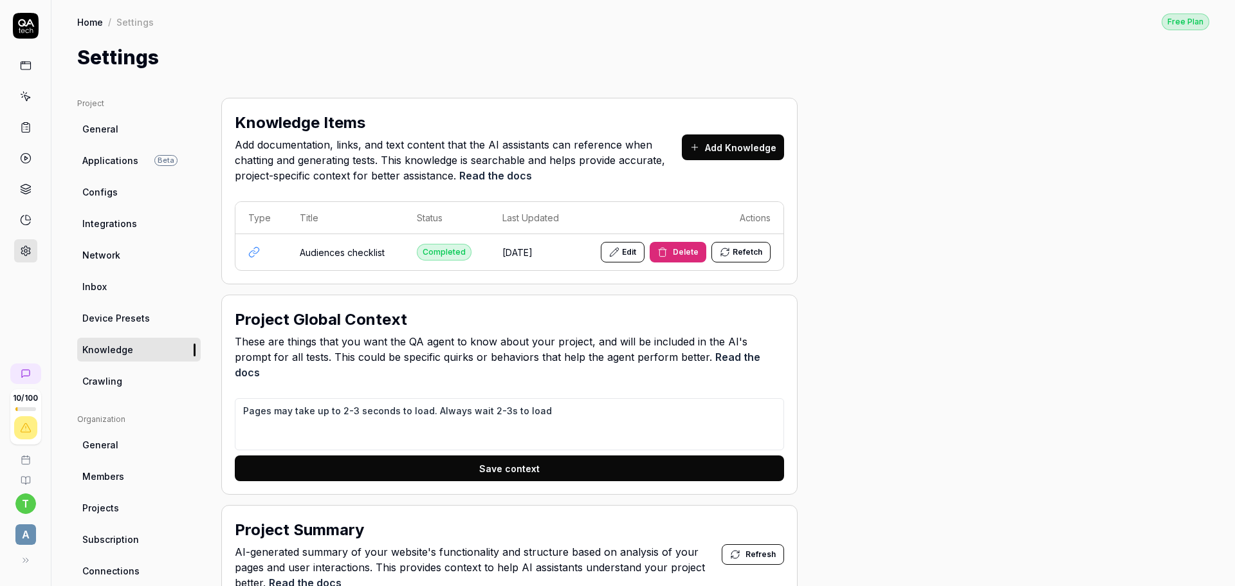
click at [256, 252] on icon at bounding box center [254, 252] width 12 height 12
click at [369, 244] on td "Audiences checklist" at bounding box center [345, 252] width 117 height 36
click at [371, 253] on td "Audiences checklist" at bounding box center [345, 252] width 117 height 36
click at [445, 252] on div "Completed" at bounding box center [444, 252] width 55 height 17
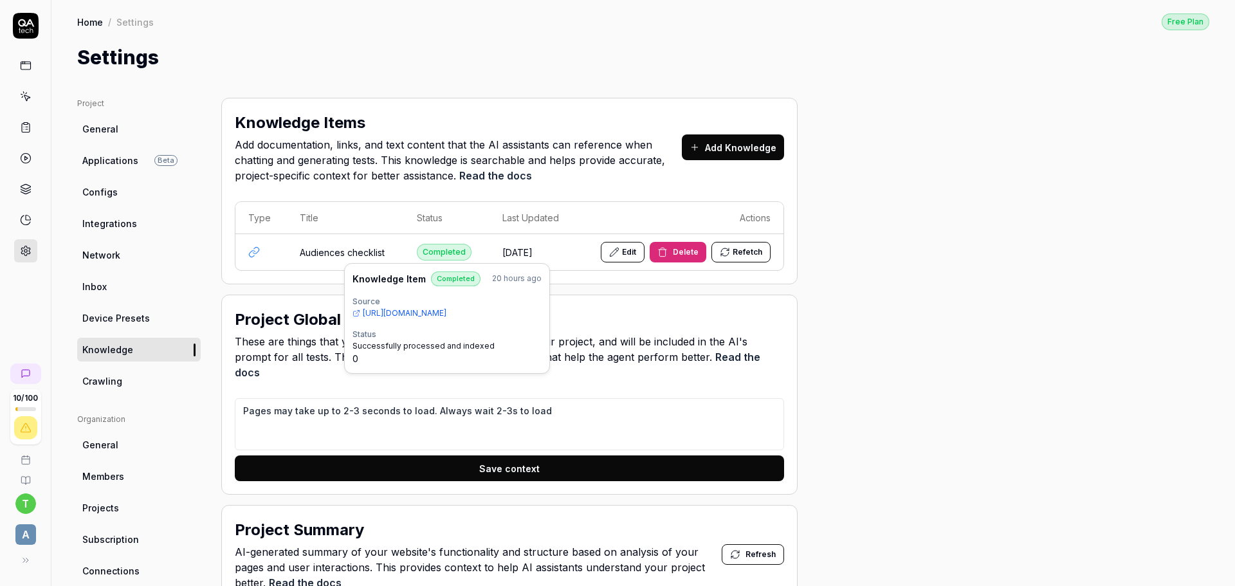
click at [447, 253] on div "Completed" at bounding box center [444, 252] width 55 height 17
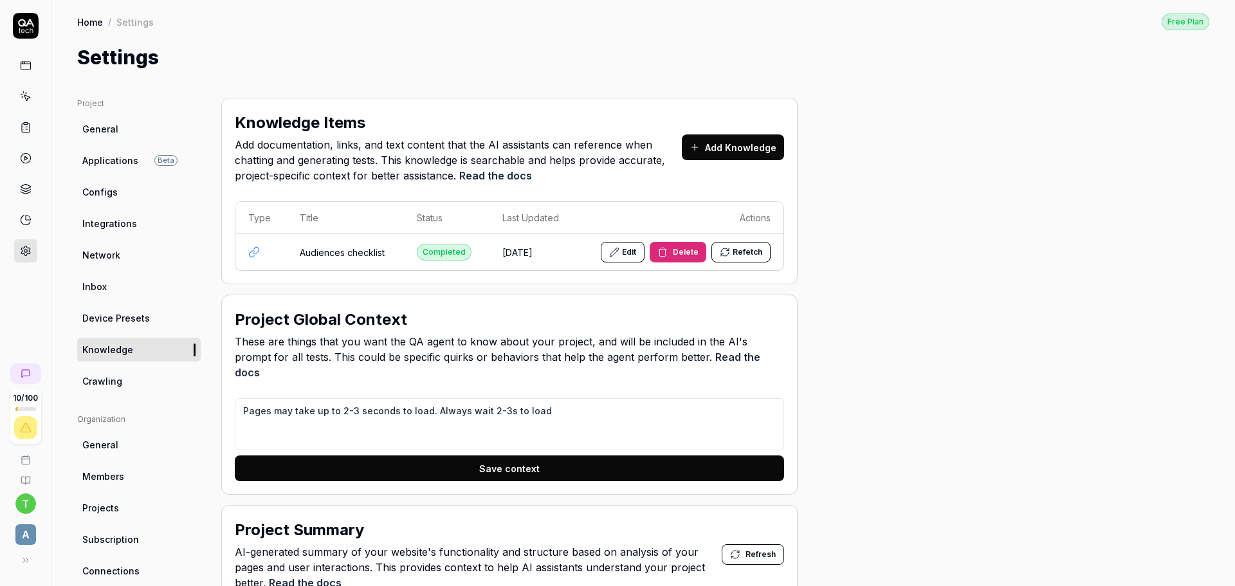
click at [447, 253] on div "Completed" at bounding box center [444, 252] width 55 height 17
click at [755, 250] on button "Refetch" at bounding box center [741, 252] width 59 height 21
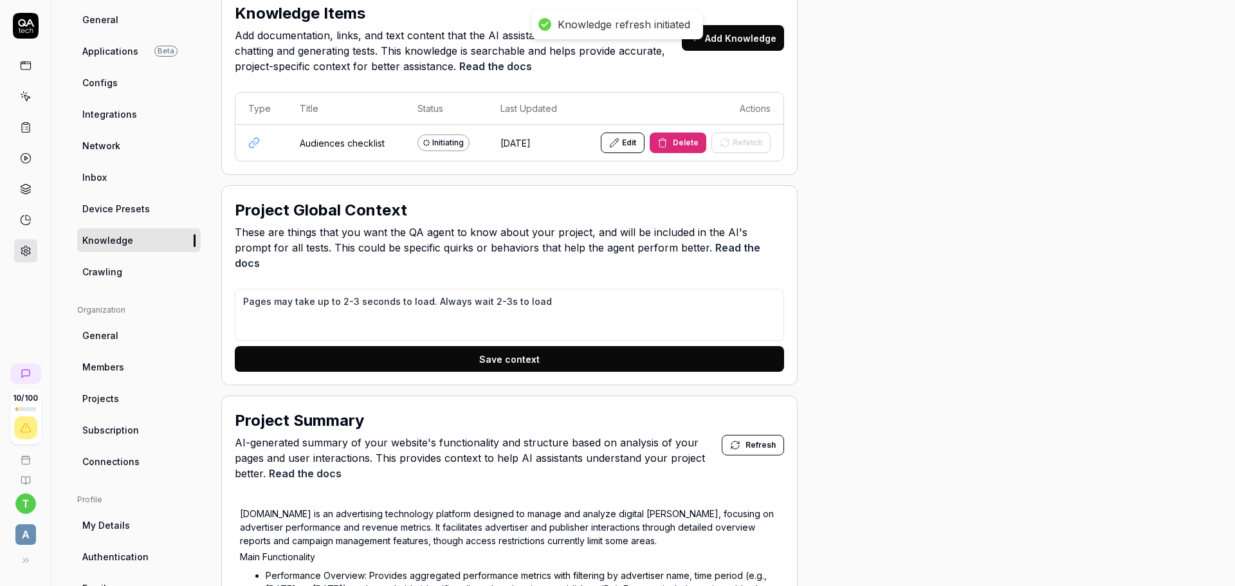
scroll to position [129, 0]
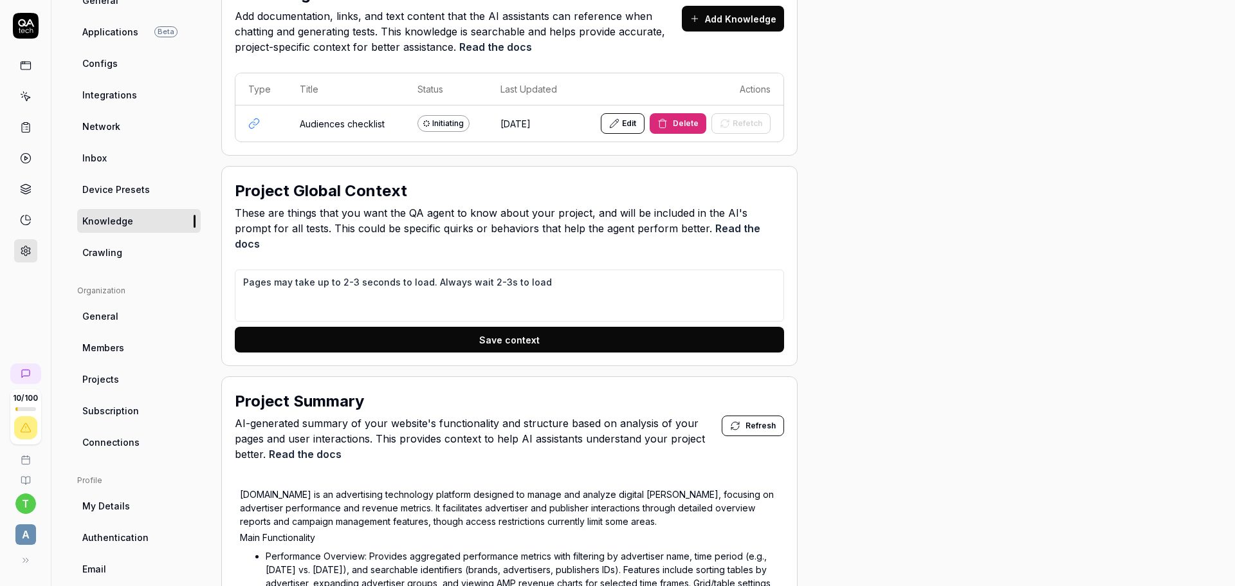
click at [527, 327] on button "Save context" at bounding box center [509, 340] width 549 height 26
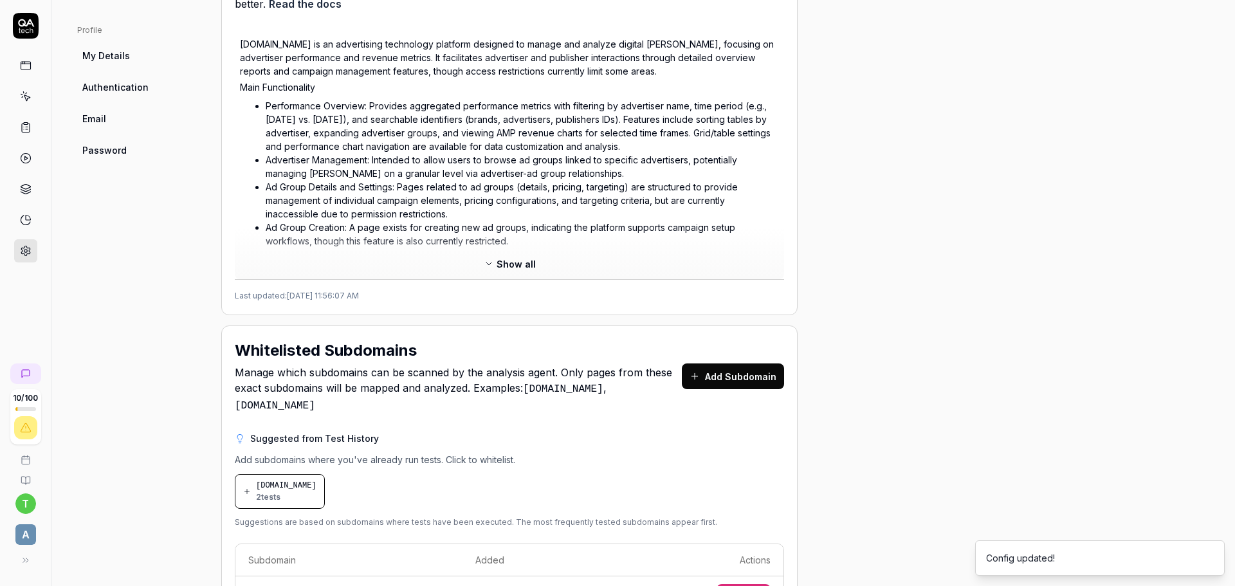
scroll to position [515, 0]
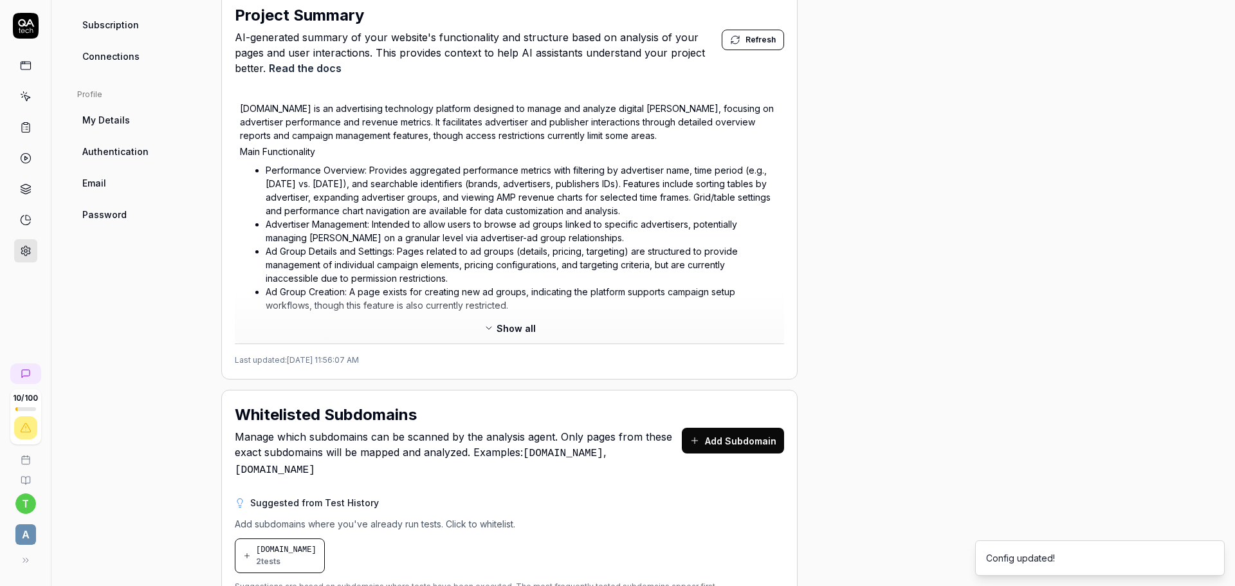
click at [749, 32] on button "Refresh" at bounding box center [753, 40] width 62 height 21
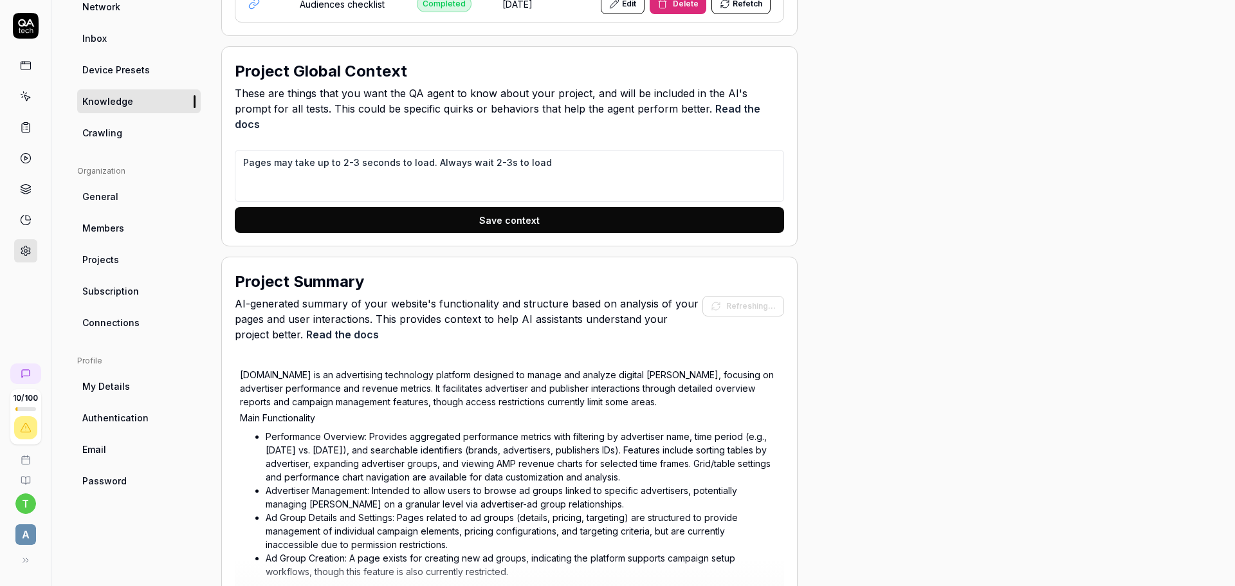
scroll to position [579, 0]
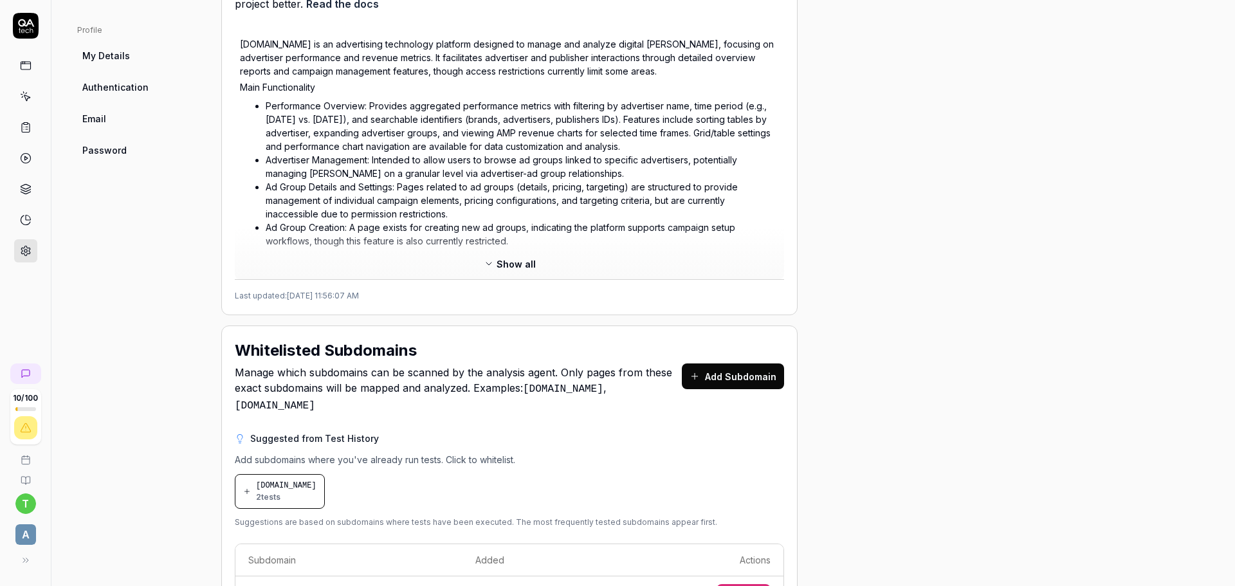
click at [488, 262] on icon at bounding box center [488, 263] width 5 height 3
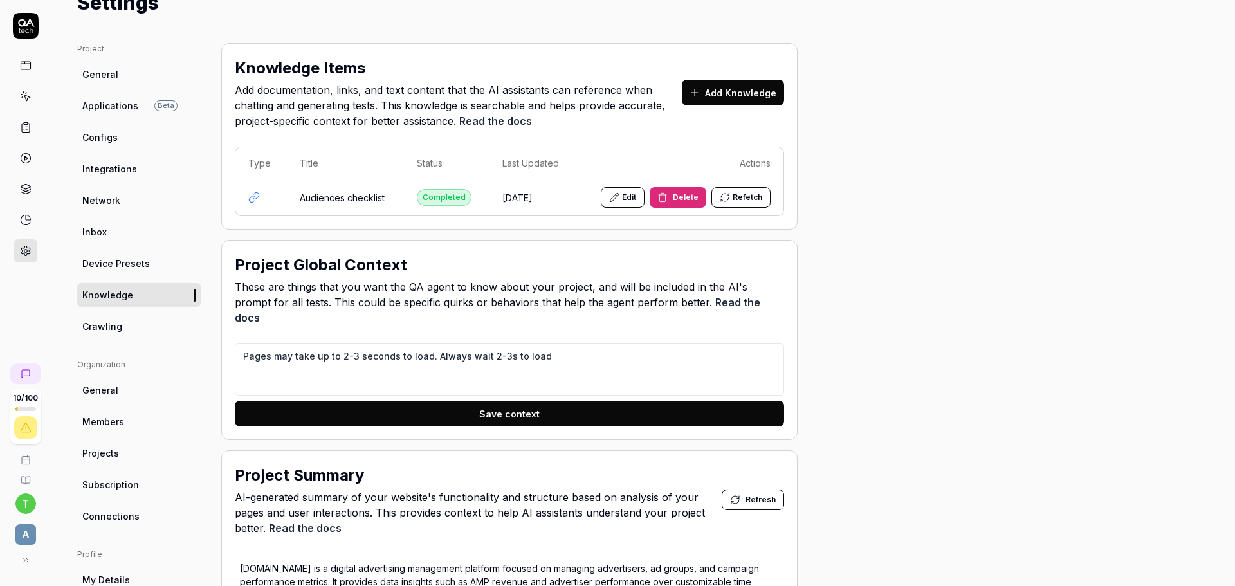
scroll to position [0, 0]
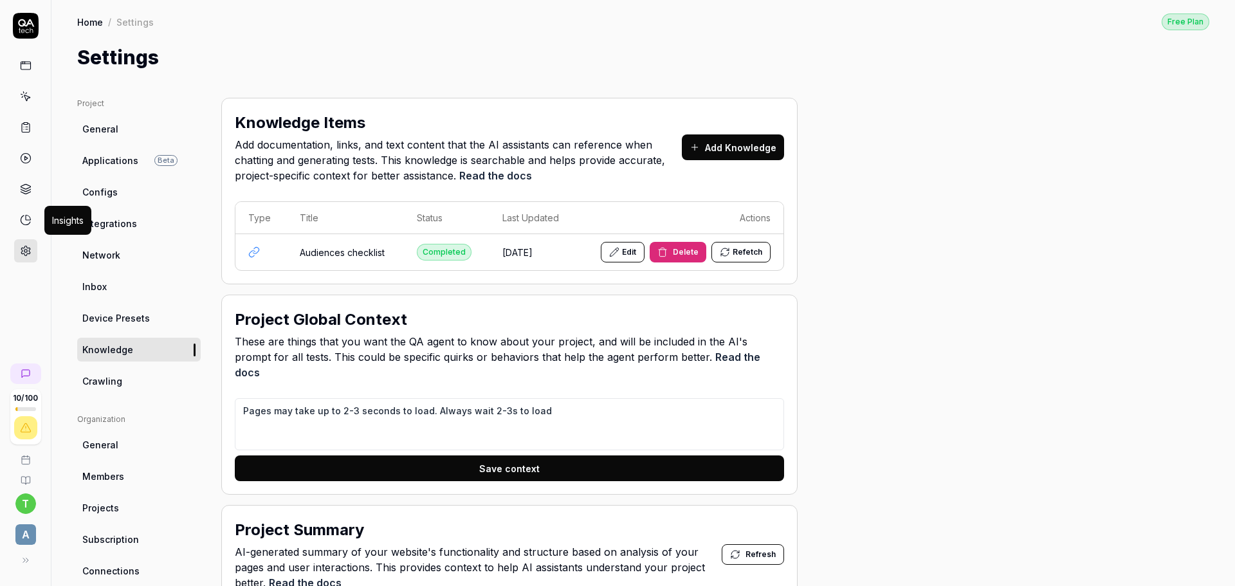
click at [24, 217] on icon at bounding box center [26, 220] width 12 height 12
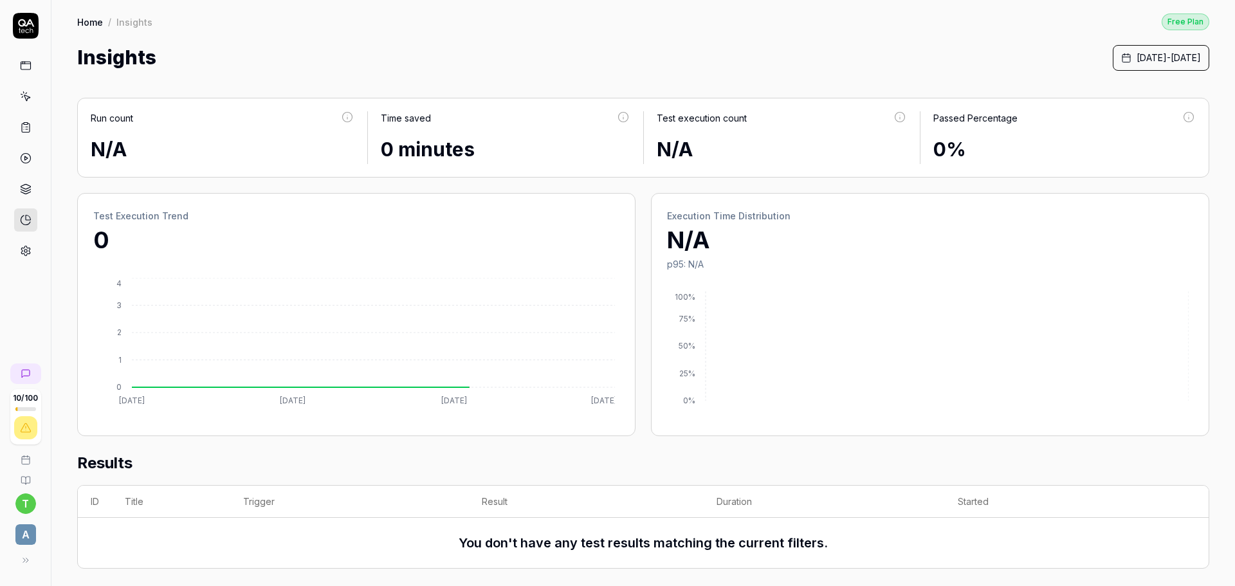
click at [23, 193] on icon at bounding box center [26, 189] width 12 height 12
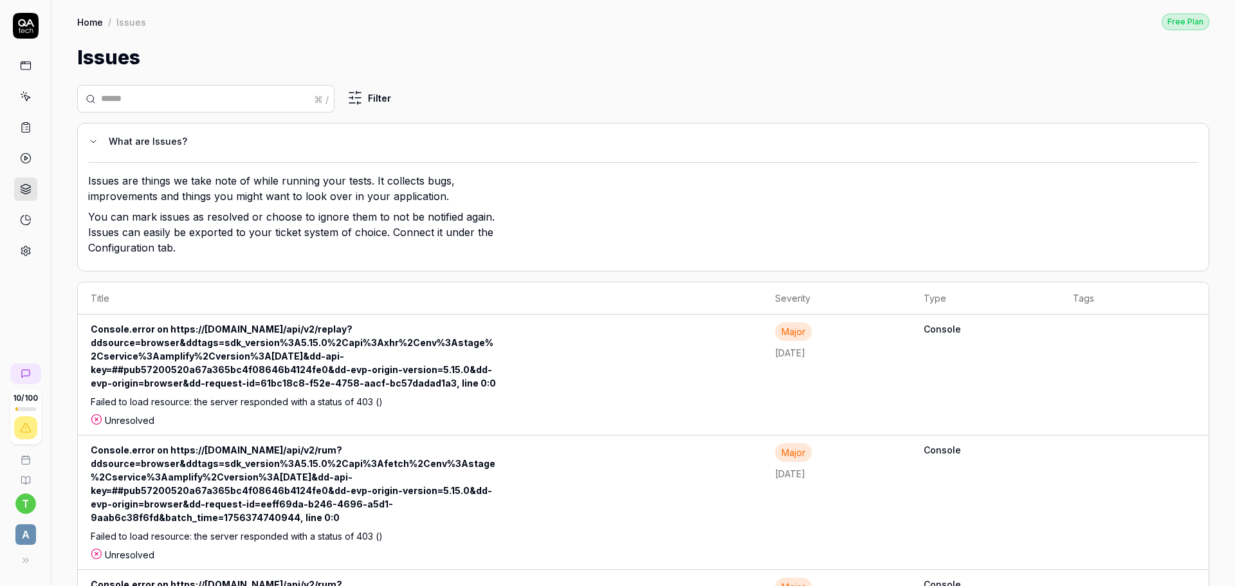
click at [26, 123] on rect at bounding box center [26, 124] width 4 height 2
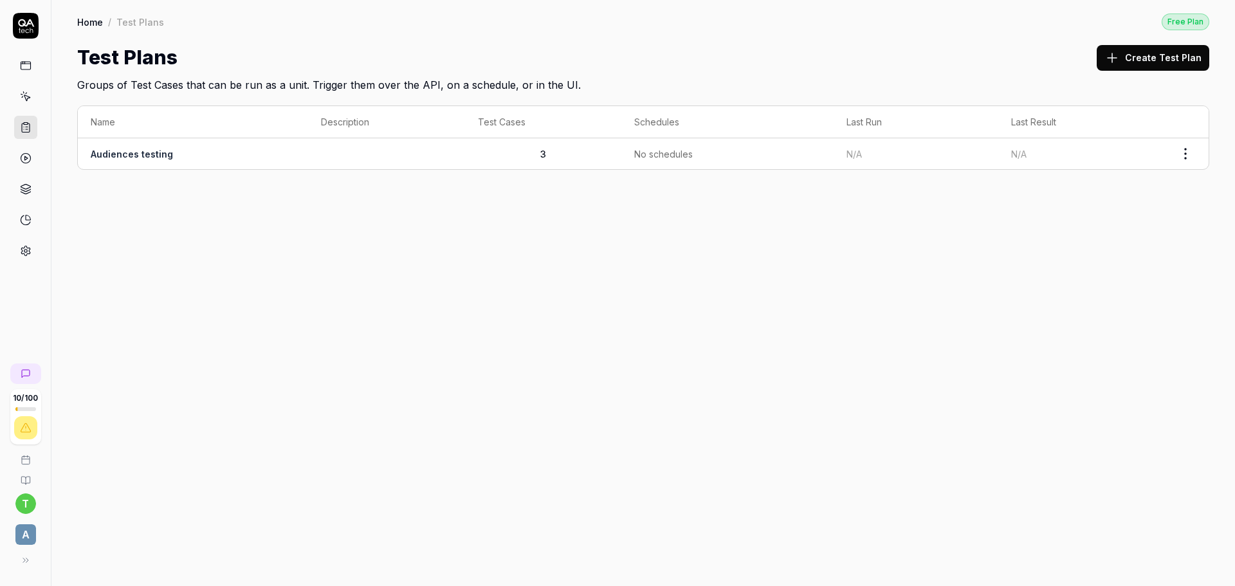
click at [24, 102] on icon at bounding box center [26, 97] width 12 height 12
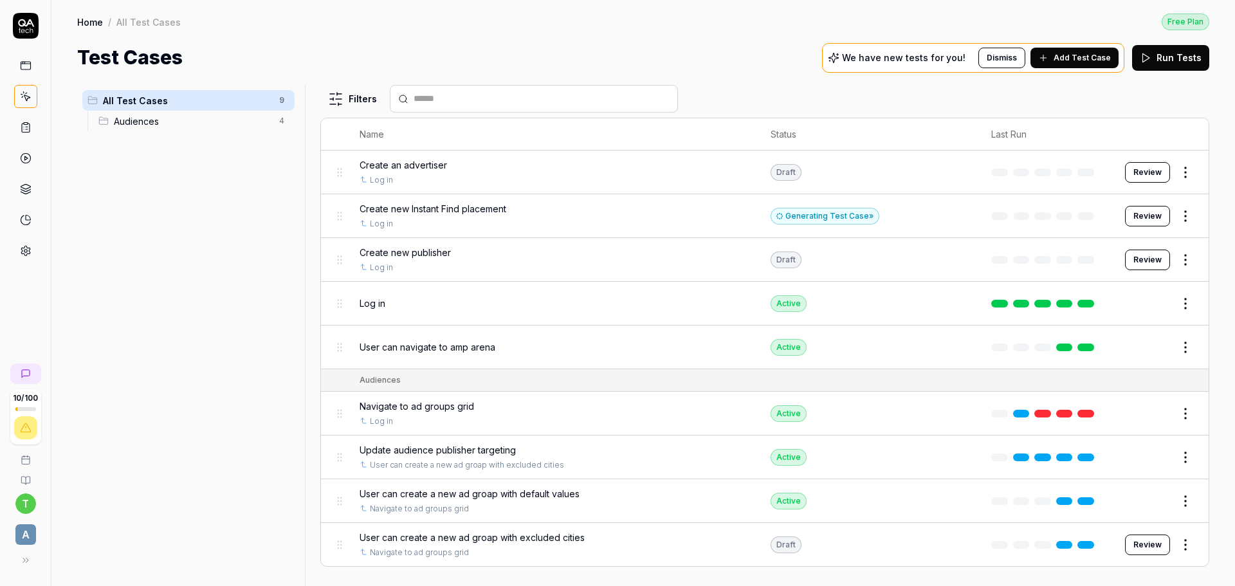
click at [279, 102] on html "10 / 100 t a Home / All Test Cases Free Plan Home / All Test Cases Free Plan Te…" at bounding box center [617, 293] width 1235 height 586
click at [260, 127] on div "Add Scenario" at bounding box center [236, 125] width 102 height 28
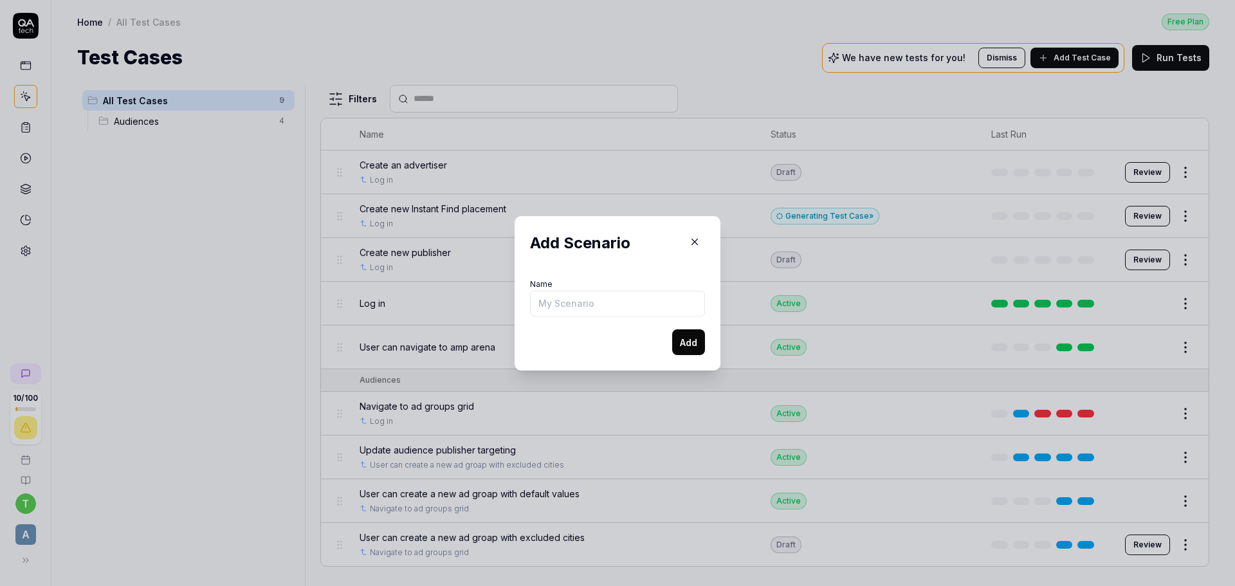
click at [598, 307] on input "Name" at bounding box center [617, 304] width 175 height 26
click at [609, 305] on input "Name" at bounding box center [617, 304] width 175 height 26
click at [688, 346] on button "Add" at bounding box center [688, 342] width 33 height 26
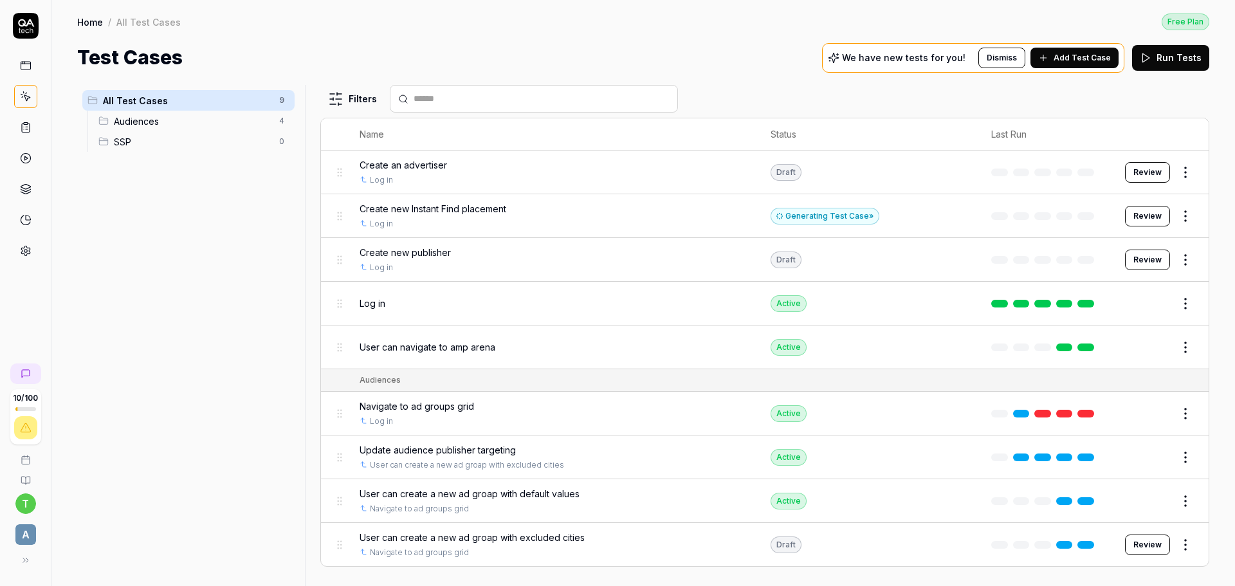
click at [145, 196] on div "All Test Cases 9 Audiences 4 SSP 0" at bounding box center [188, 328] width 223 height 486
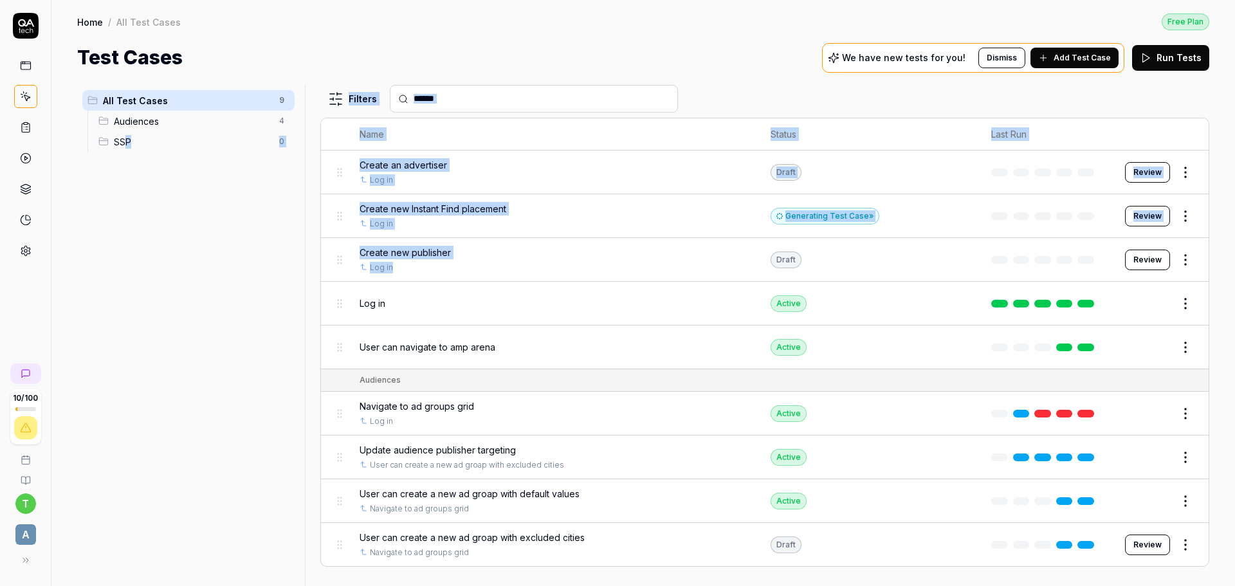
drag, startPoint x: 450, startPoint y: 270, endPoint x: 128, endPoint y: 149, distance: 344.2
click at [126, 149] on div "All Test Cases 9 Audiences 4 SSP 0 Filters Name Status Last Run Create an adver…" at bounding box center [643, 335] width 1132 height 501
click at [256, 274] on div "All Test Cases 9 Audiences 4 SSP 0" at bounding box center [188, 328] width 223 height 486
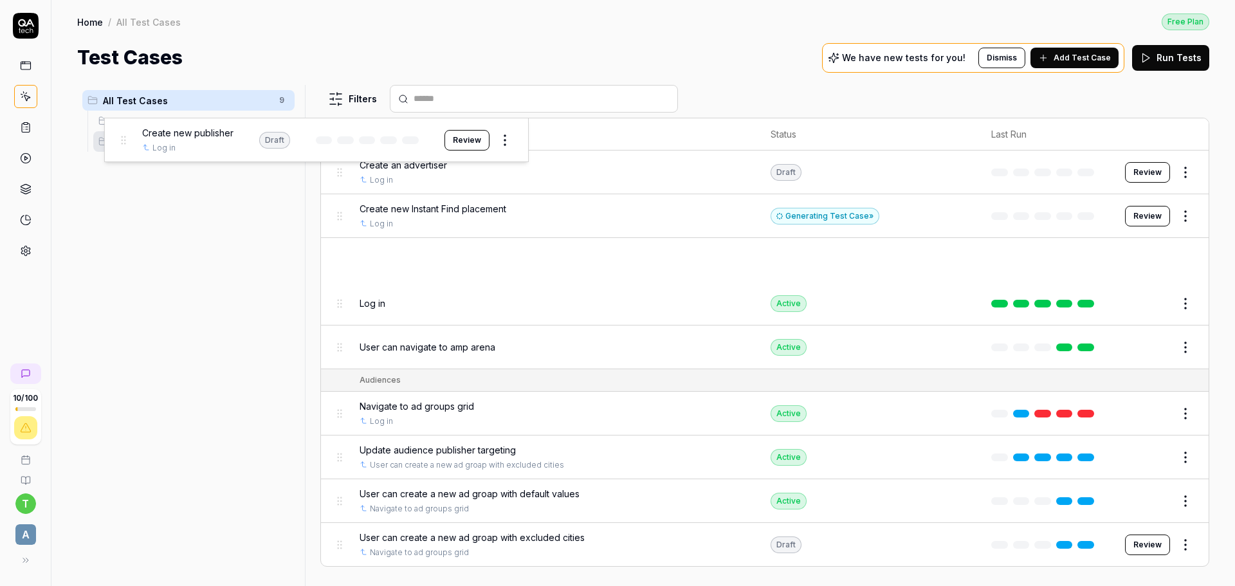
drag, startPoint x: 344, startPoint y: 263, endPoint x: 127, endPoint y: 143, distance: 247.9
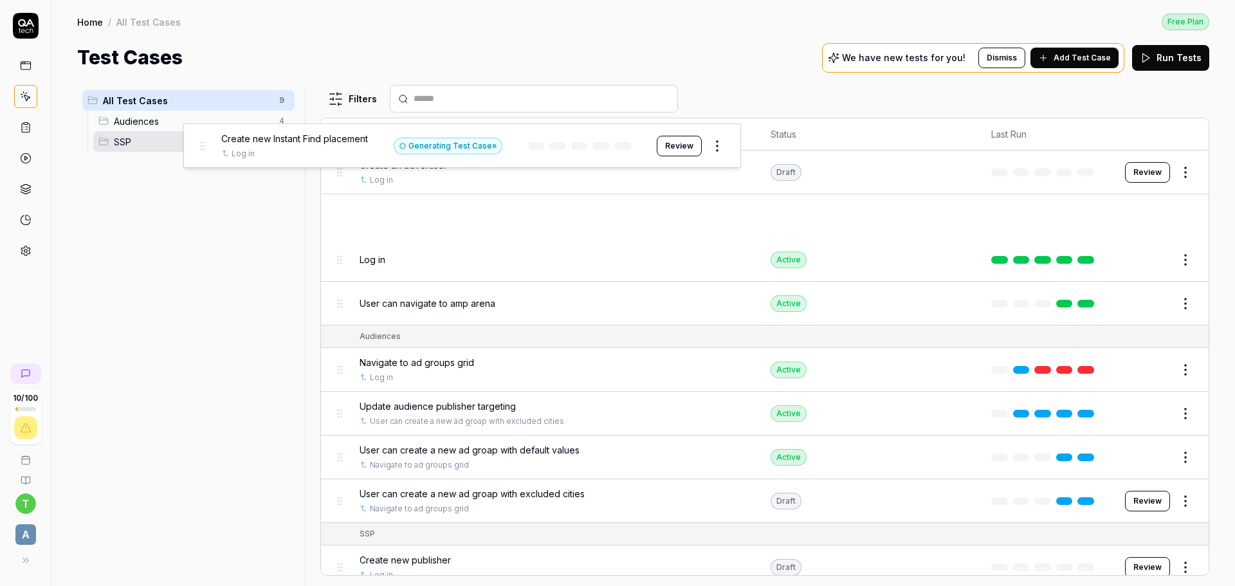
drag, startPoint x: 342, startPoint y: 216, endPoint x: 205, endPoint y: 145, distance: 154.8
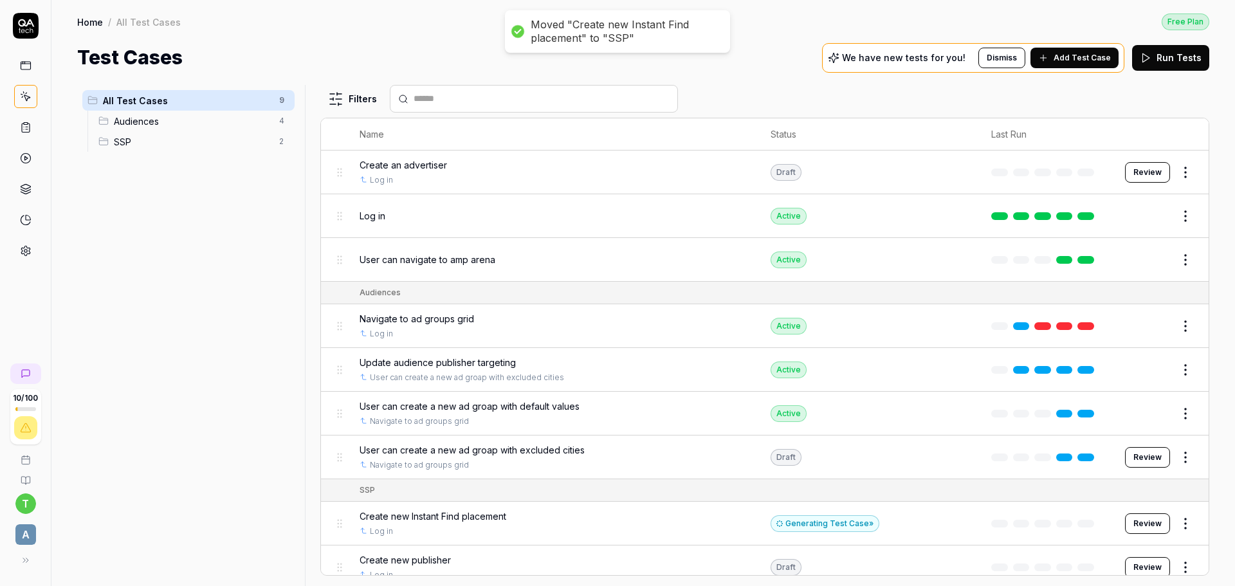
click at [199, 199] on div "All Test Cases 9 Audiences 4 SSP 2" at bounding box center [188, 328] width 223 height 486
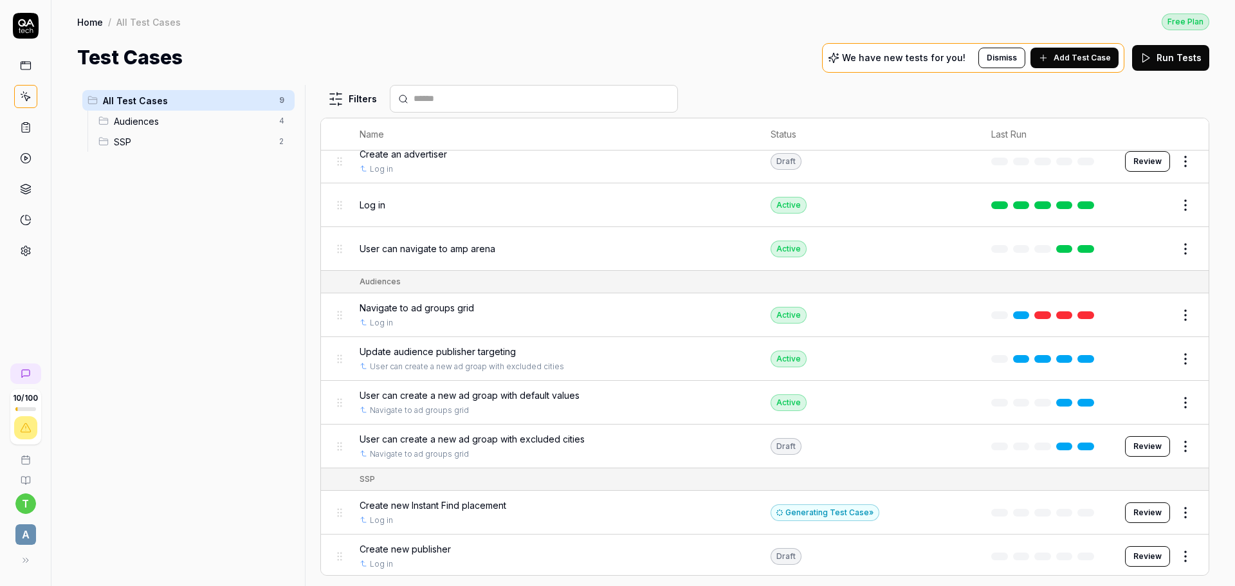
scroll to position [14, 0]
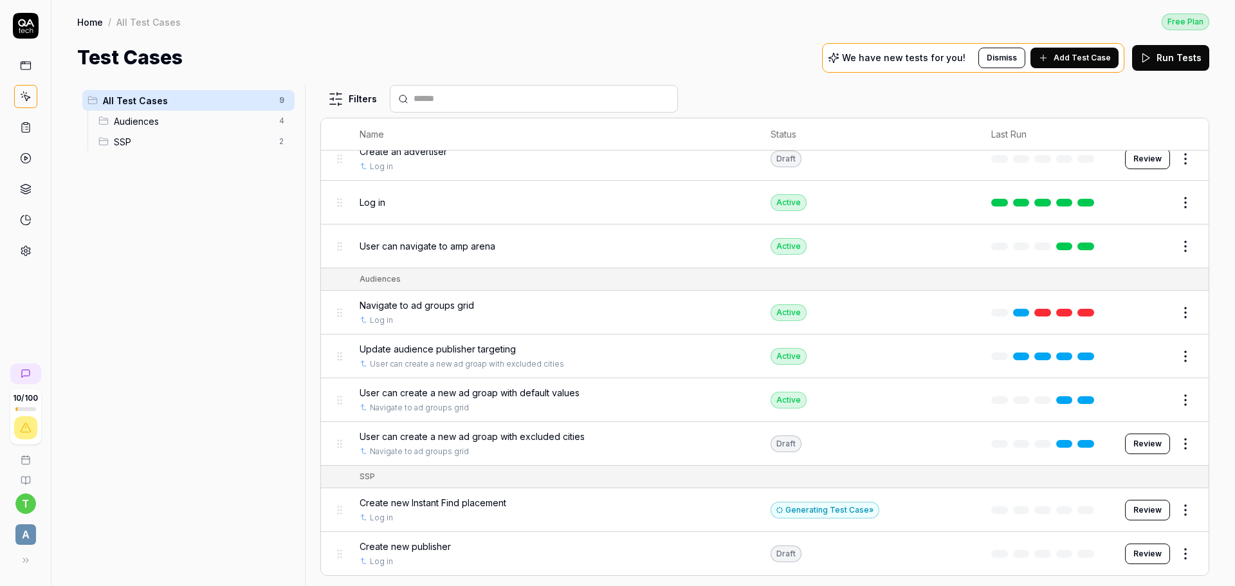
click at [1149, 550] on button "Review" at bounding box center [1147, 554] width 45 height 21
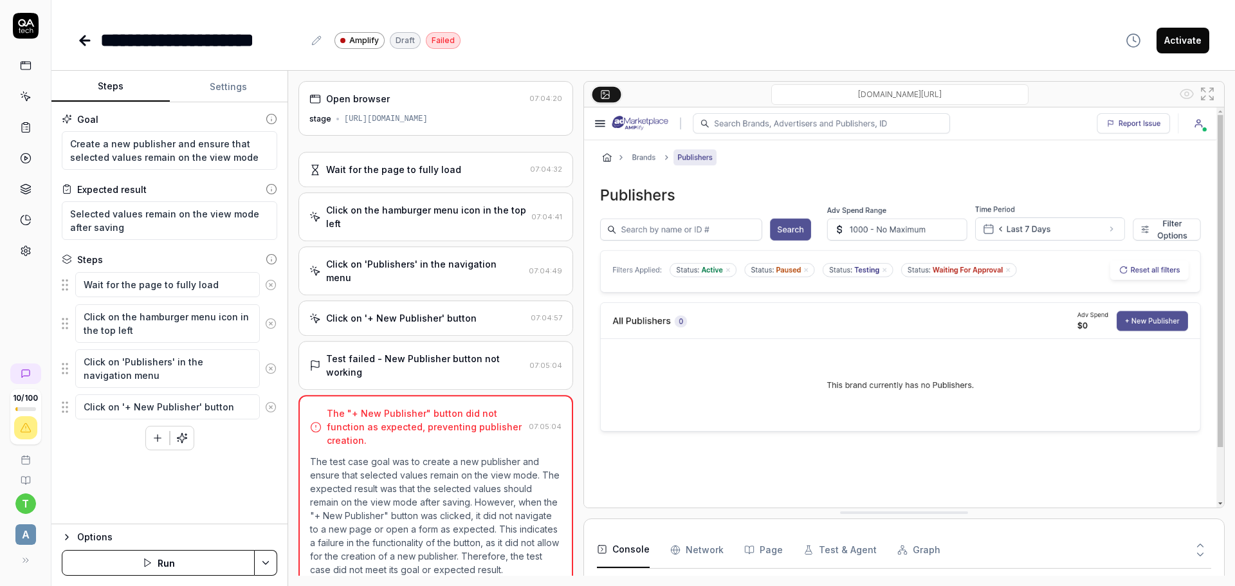
scroll to position [533, 0]
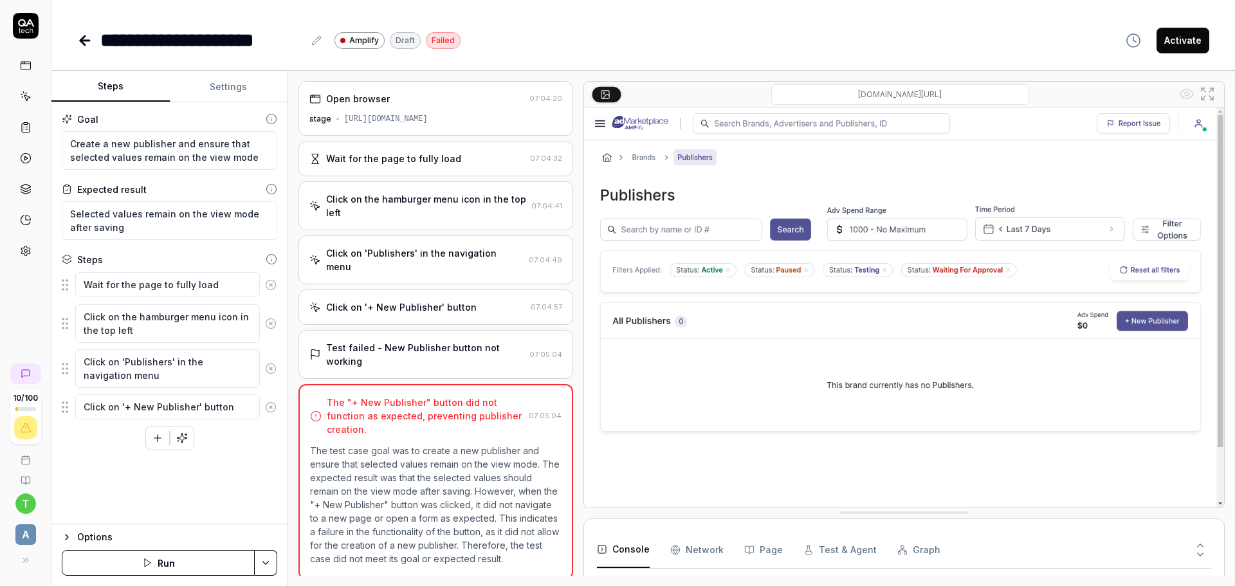
click at [385, 444] on p "The test case goal was to create a new publisher and ensure that selected value…" at bounding box center [436, 505] width 252 height 122
click at [417, 365] on div "Test failed - New Publisher button not working 07:05:04" at bounding box center [436, 354] width 275 height 49
